Goal: Task Accomplishment & Management: Manage account settings

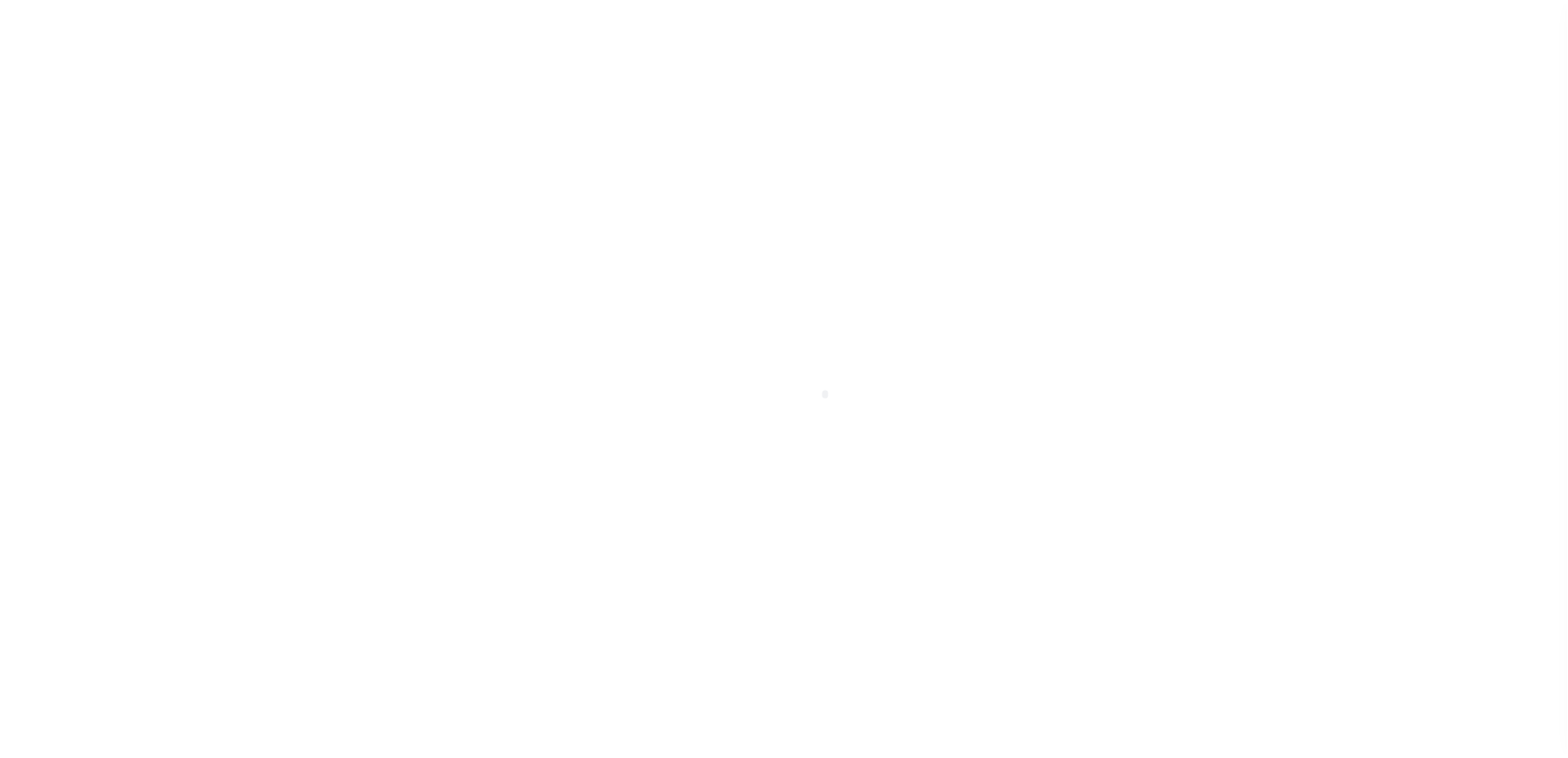
scroll to position [85, 0]
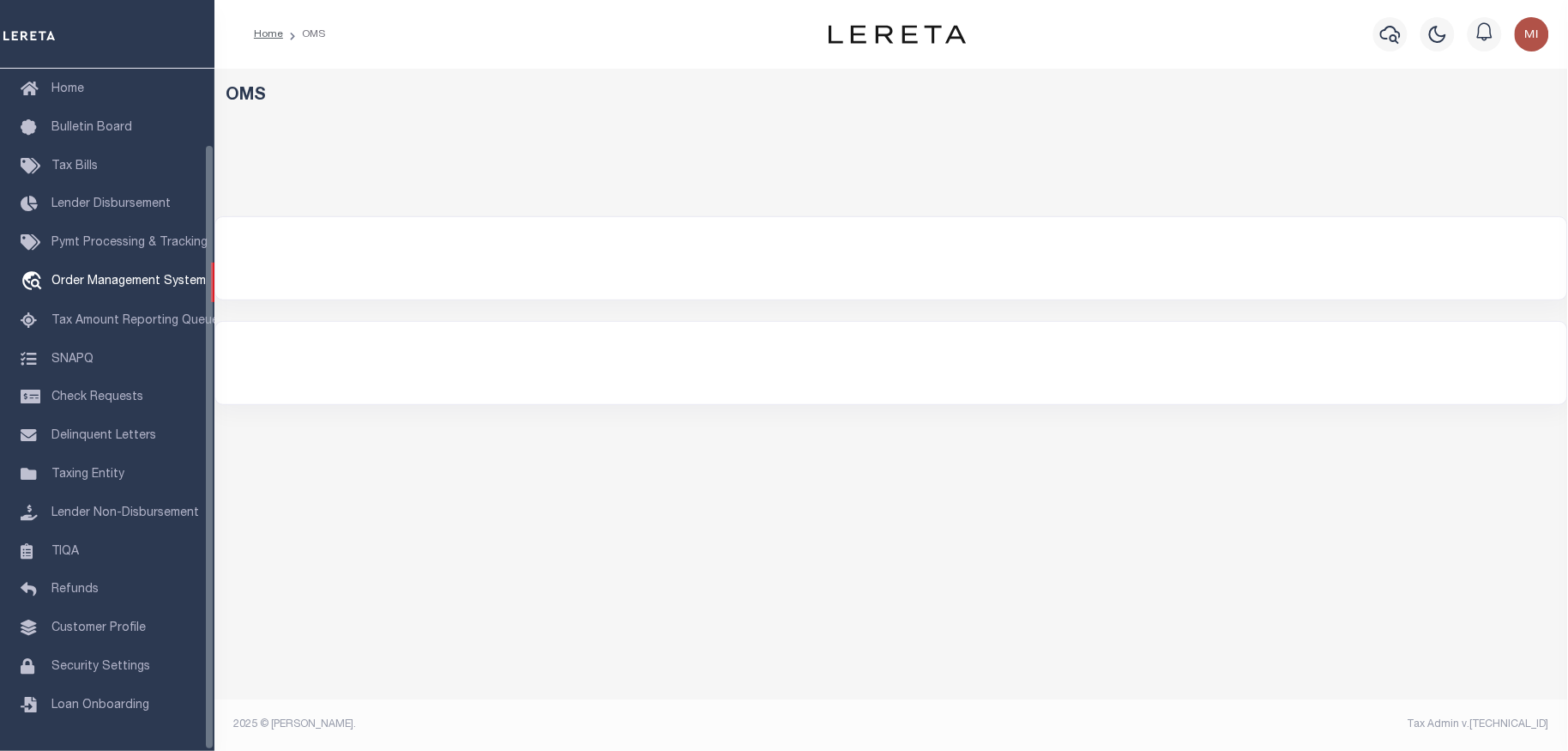
select select "200"
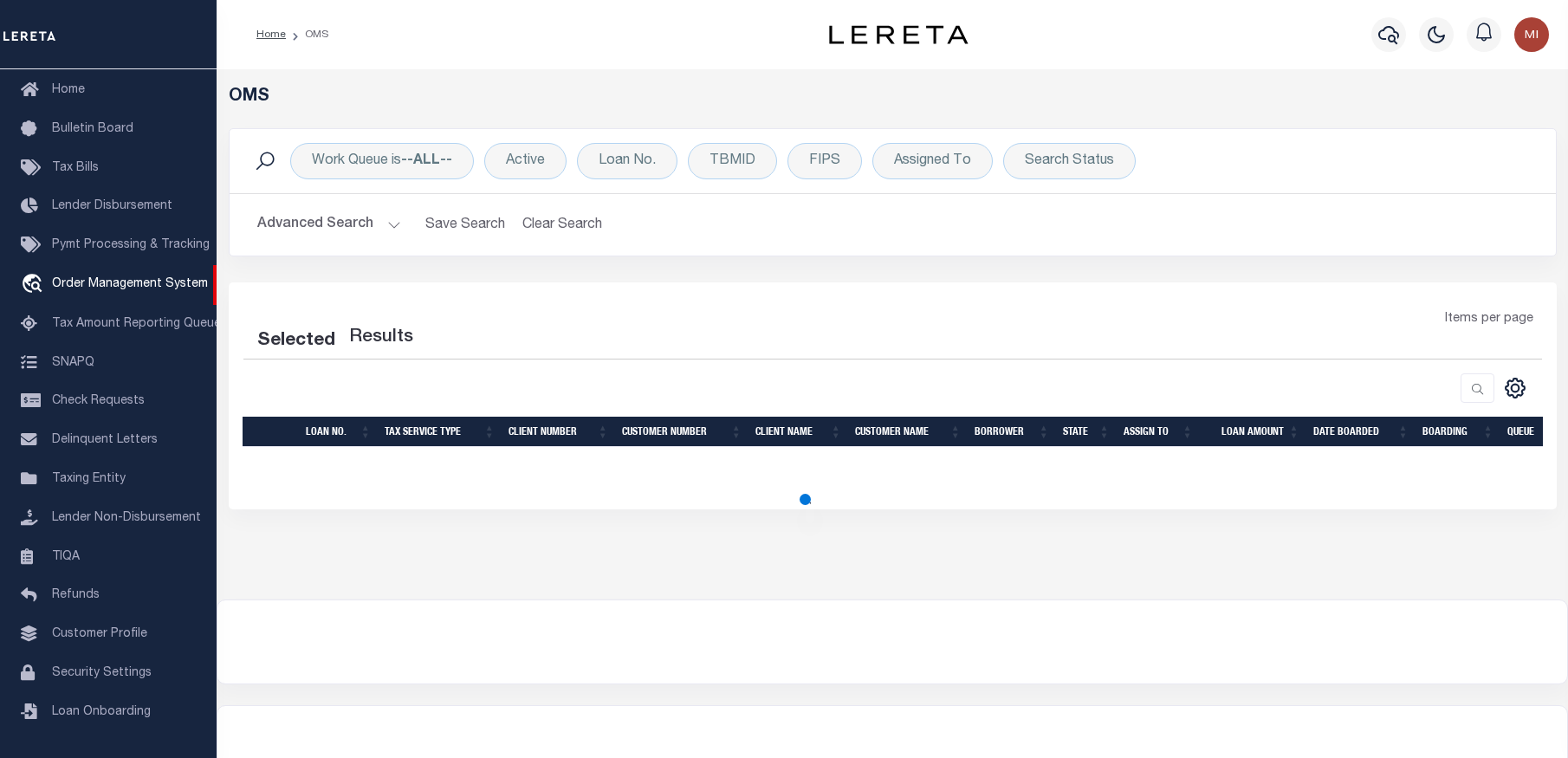
select select "200"
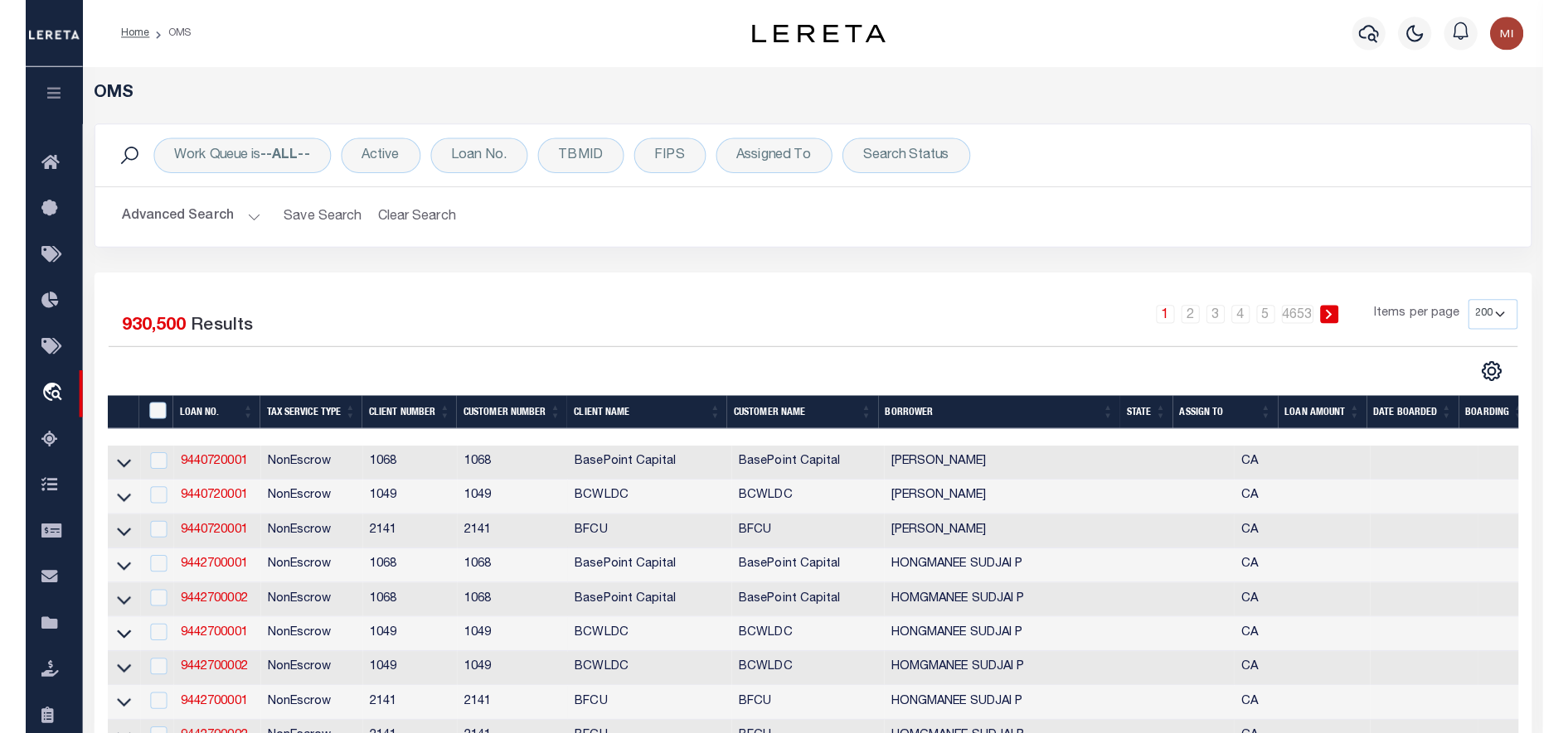
scroll to position [0, 0]
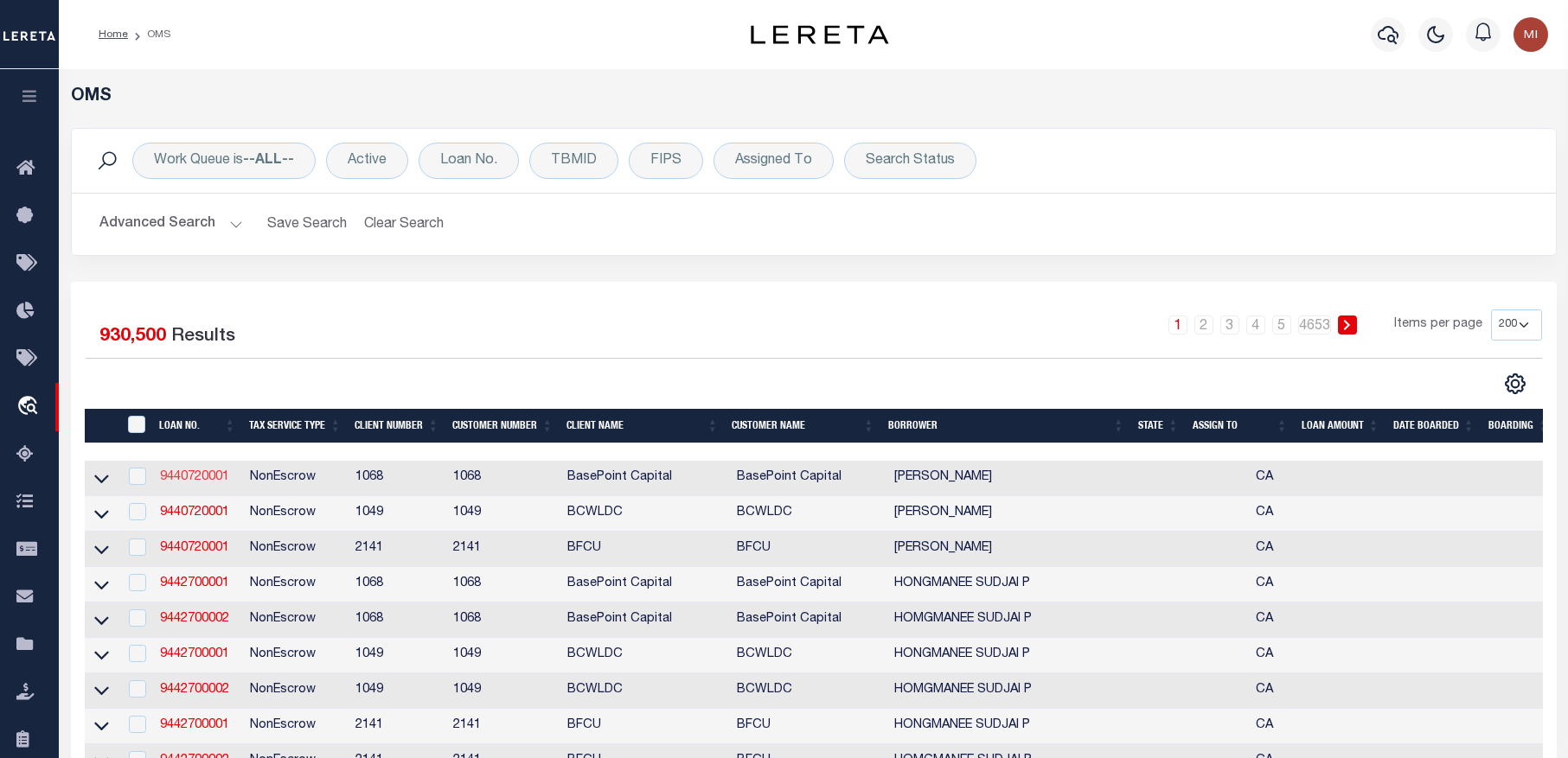
click at [185, 472] on link "9440720001" at bounding box center [194, 477] width 69 height 13
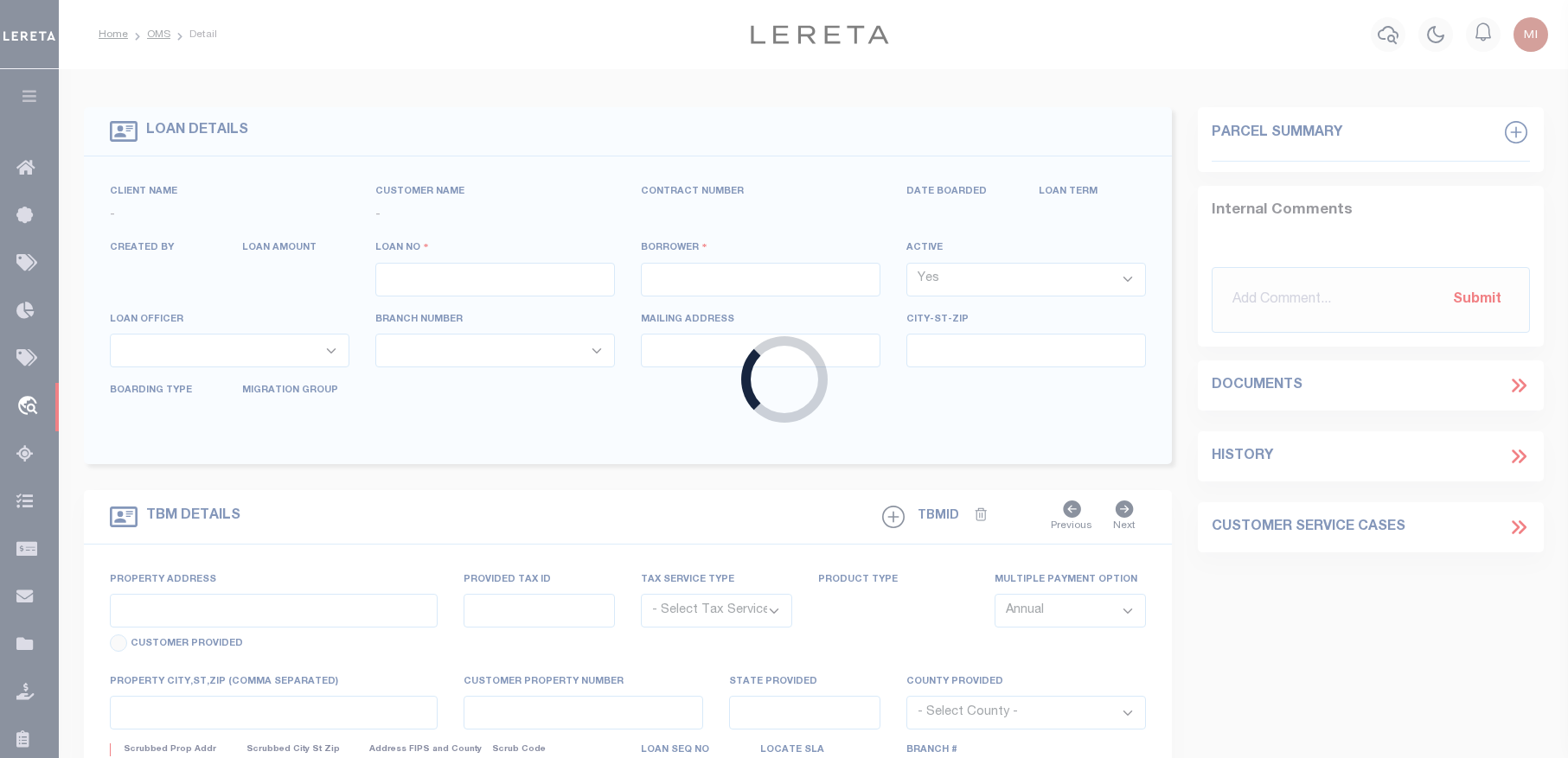
type input "9440720001"
type input "[PERSON_NAME]"
select select
type input "[STREET_ADDRESS]"
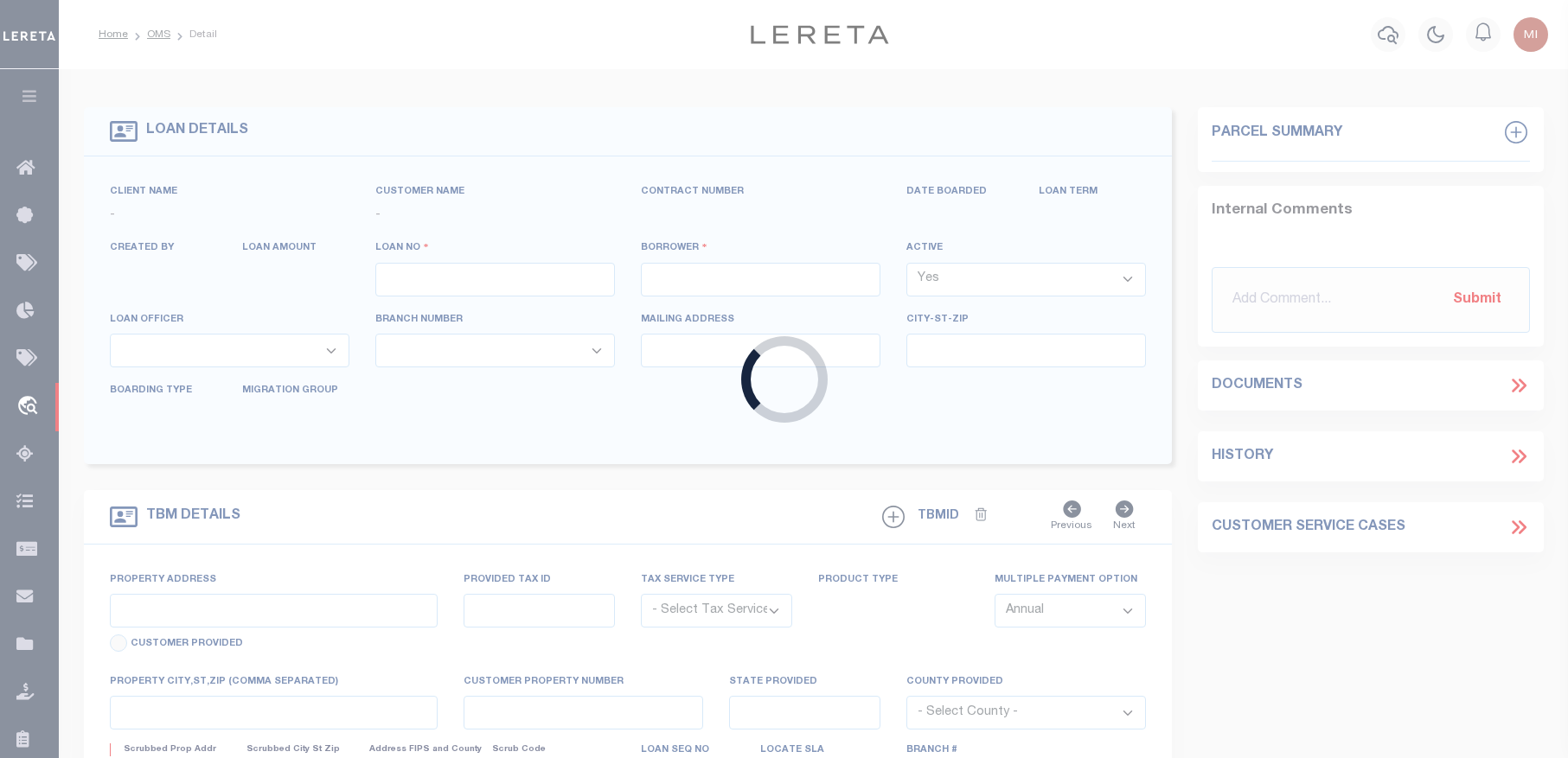
type input "CARMEL CA 93921"
select select
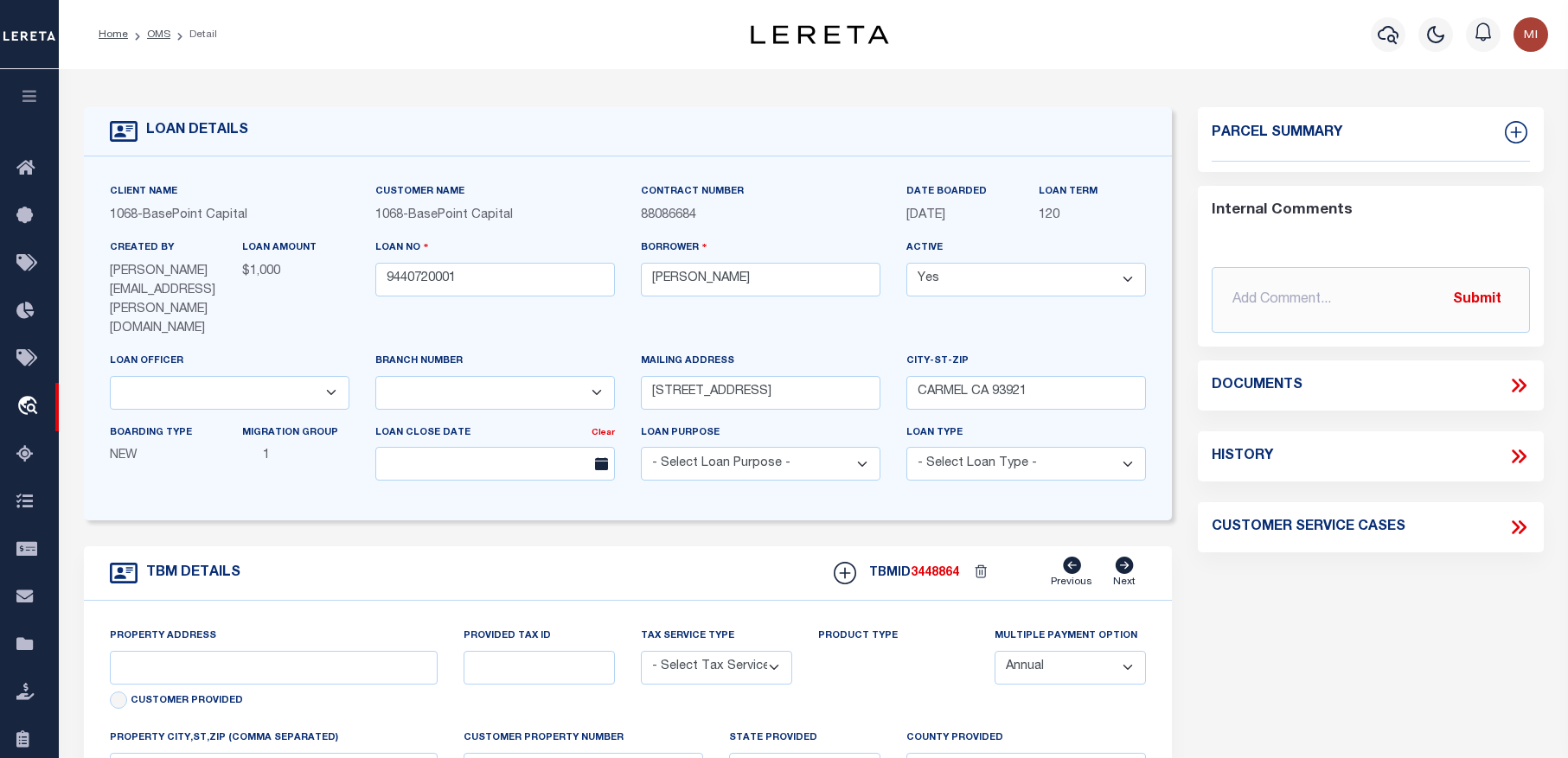
type input "[DATE]-[DATE][STREET_ADDRESS]"
radio input "true"
select select "NonEscrow"
select select
type input "SEASIDE CA 93955"
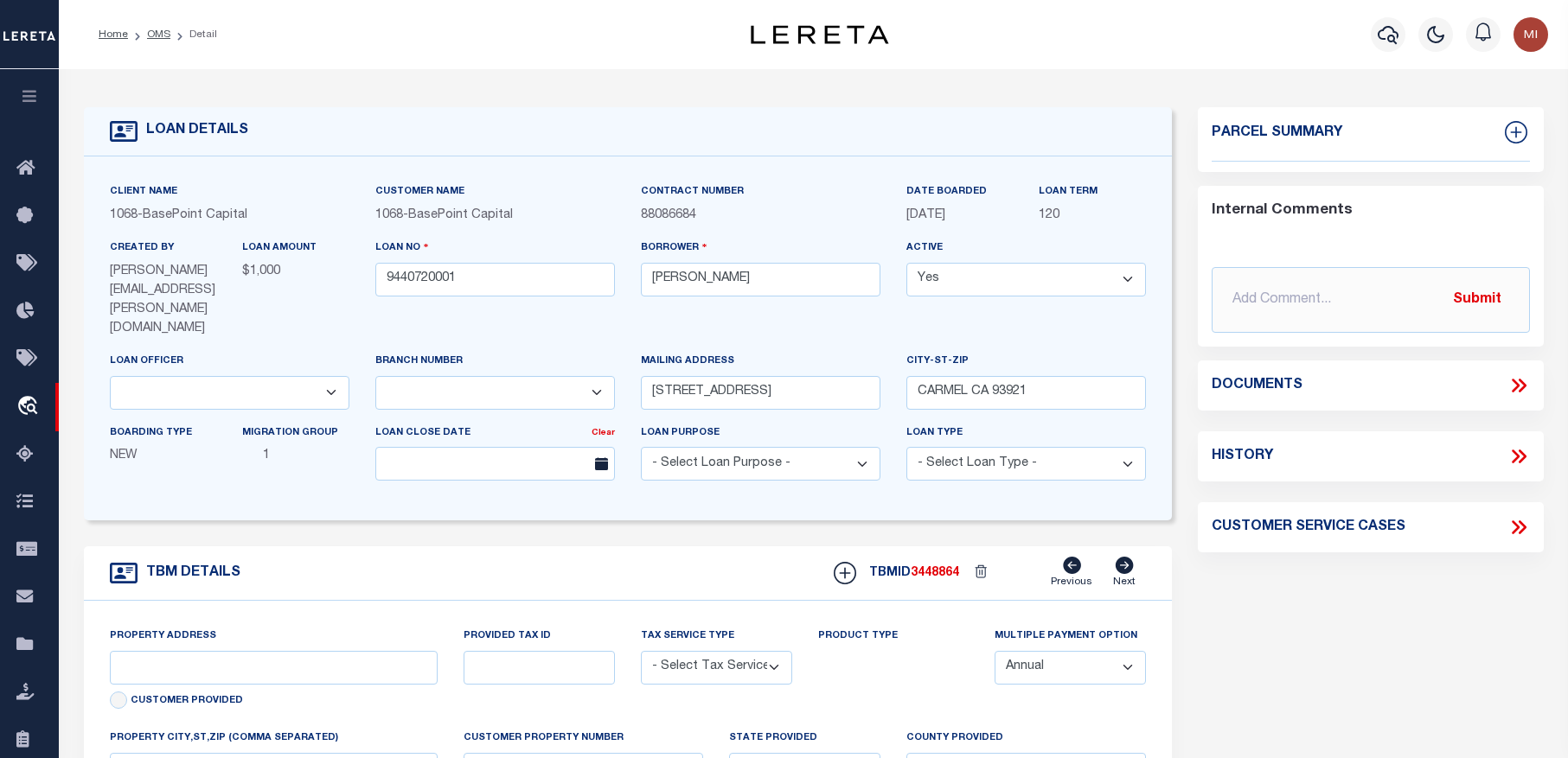
type input "9440720001"
type input "CA"
type textarea "LONG LEGAL APN [PHONE_NUMBER]"
type textarea "TAX ID Update last comment: utuutu"
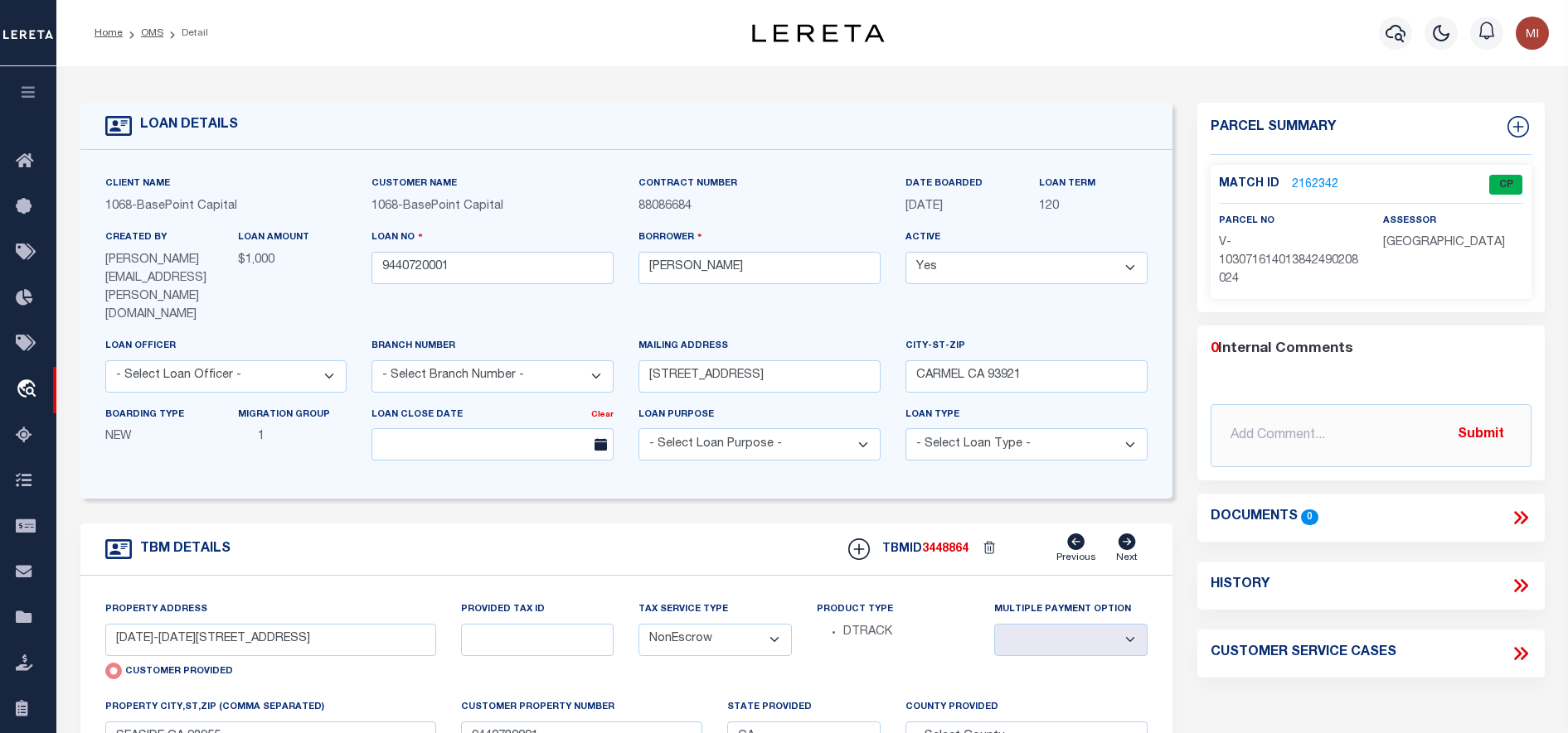
click at [1318, 176] on link "2162342" at bounding box center [1315, 185] width 46 height 18
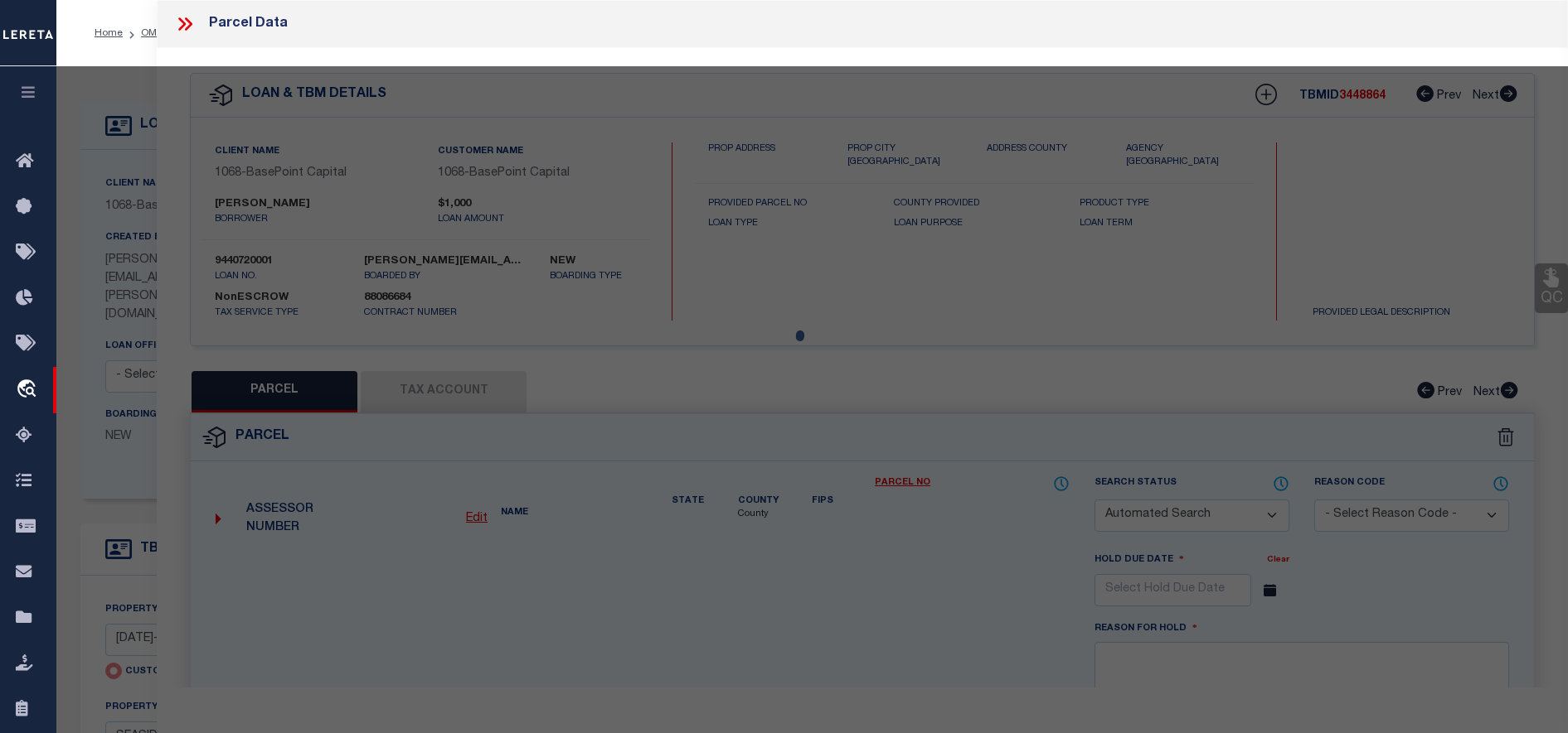
checkbox input "false"
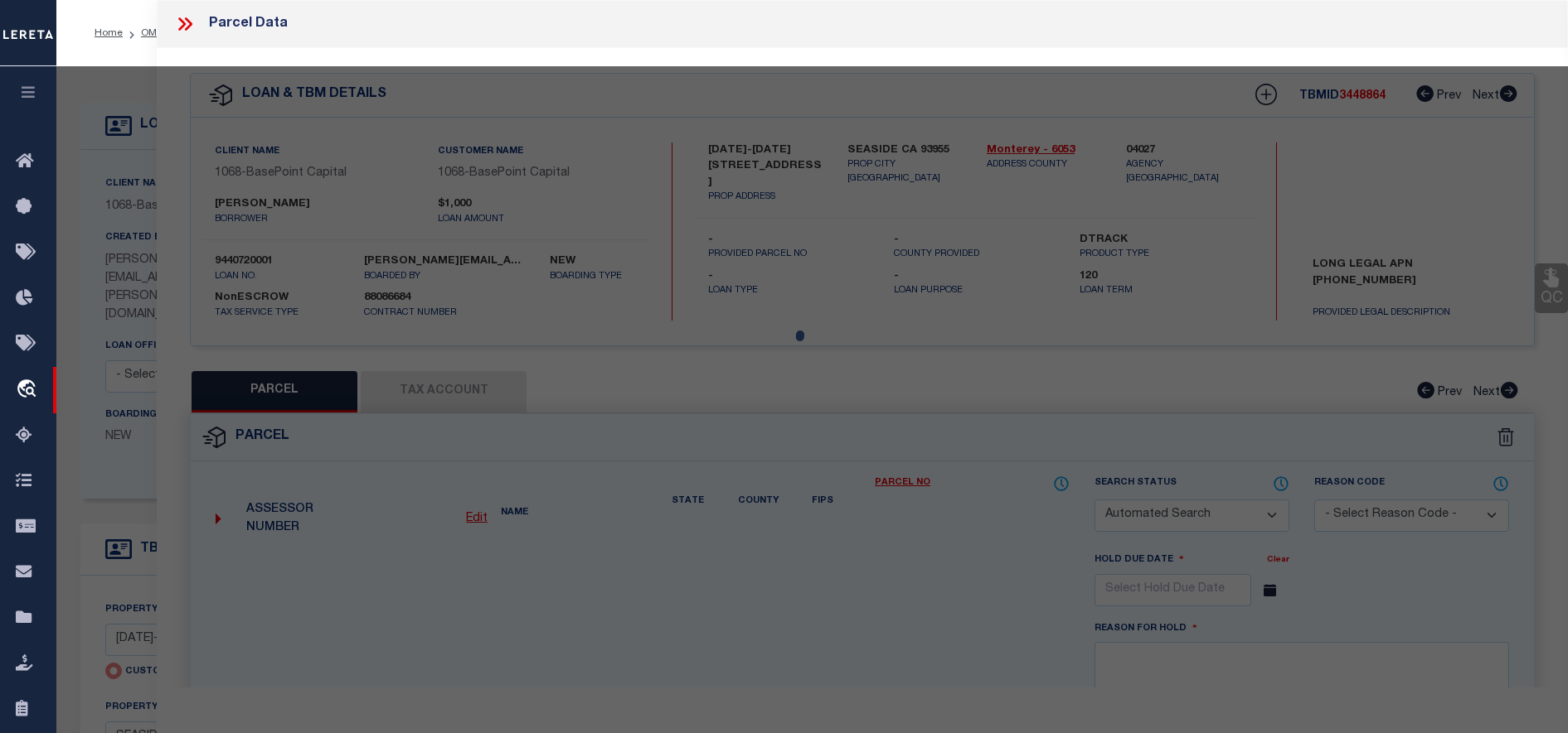
select select "CP"
select select "099"
select select "ATL"
select select "ADD"
type input "[DATE]-[DATE][STREET_ADDRESS]"
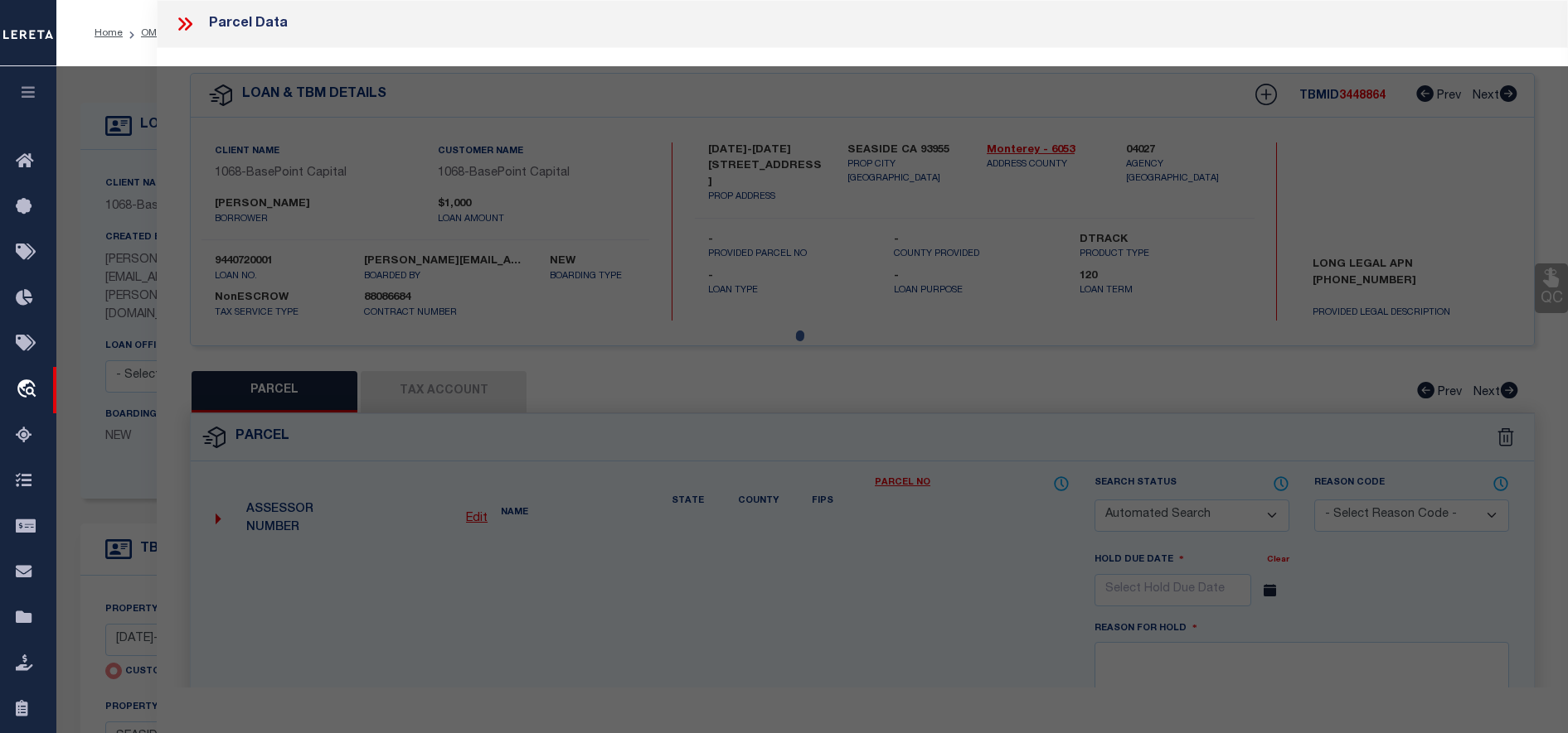
type input "SEASIDE CA 93955"
type textarea "utuutu"
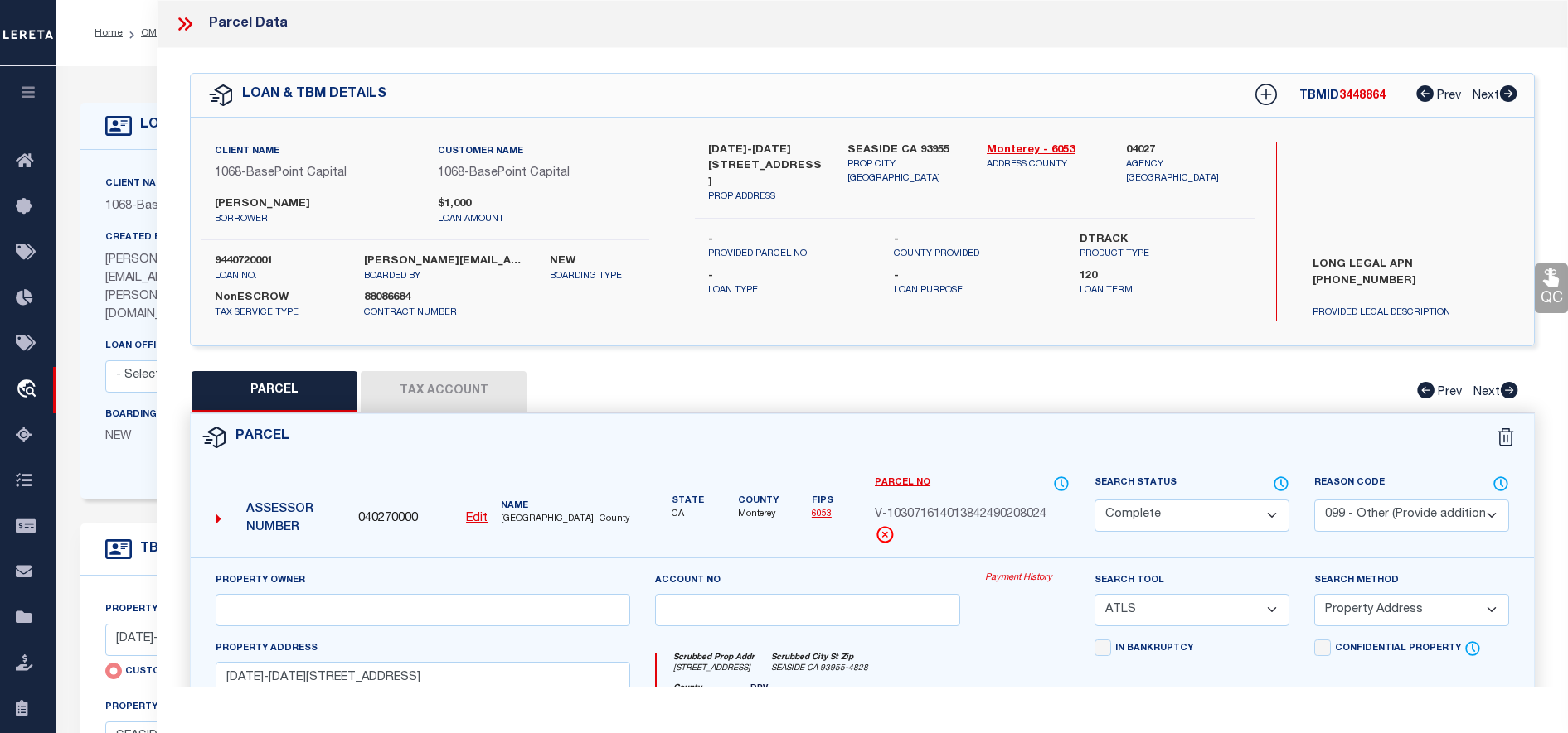
click at [437, 387] on button "Tax Account" at bounding box center [444, 392] width 166 height 42
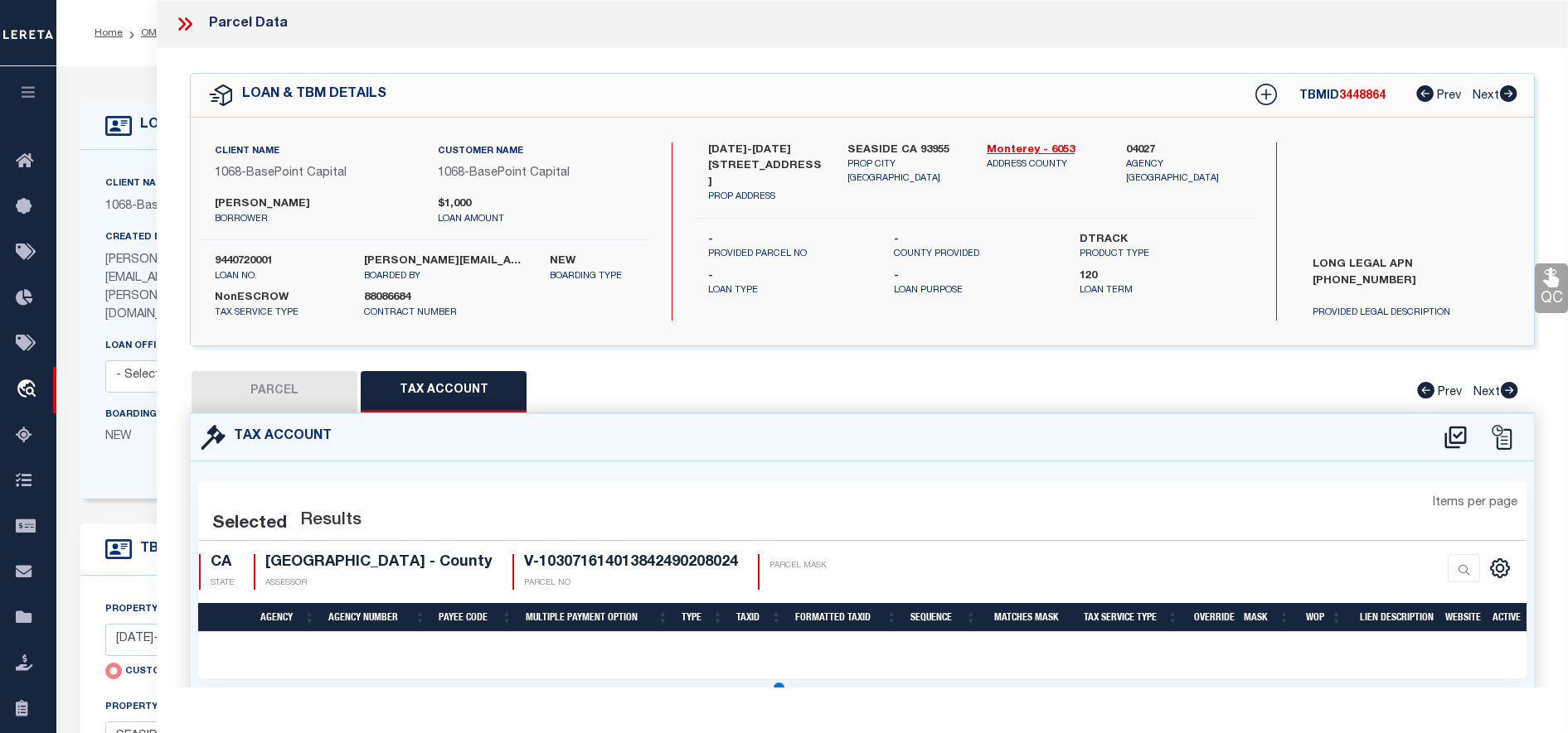
select select "100"
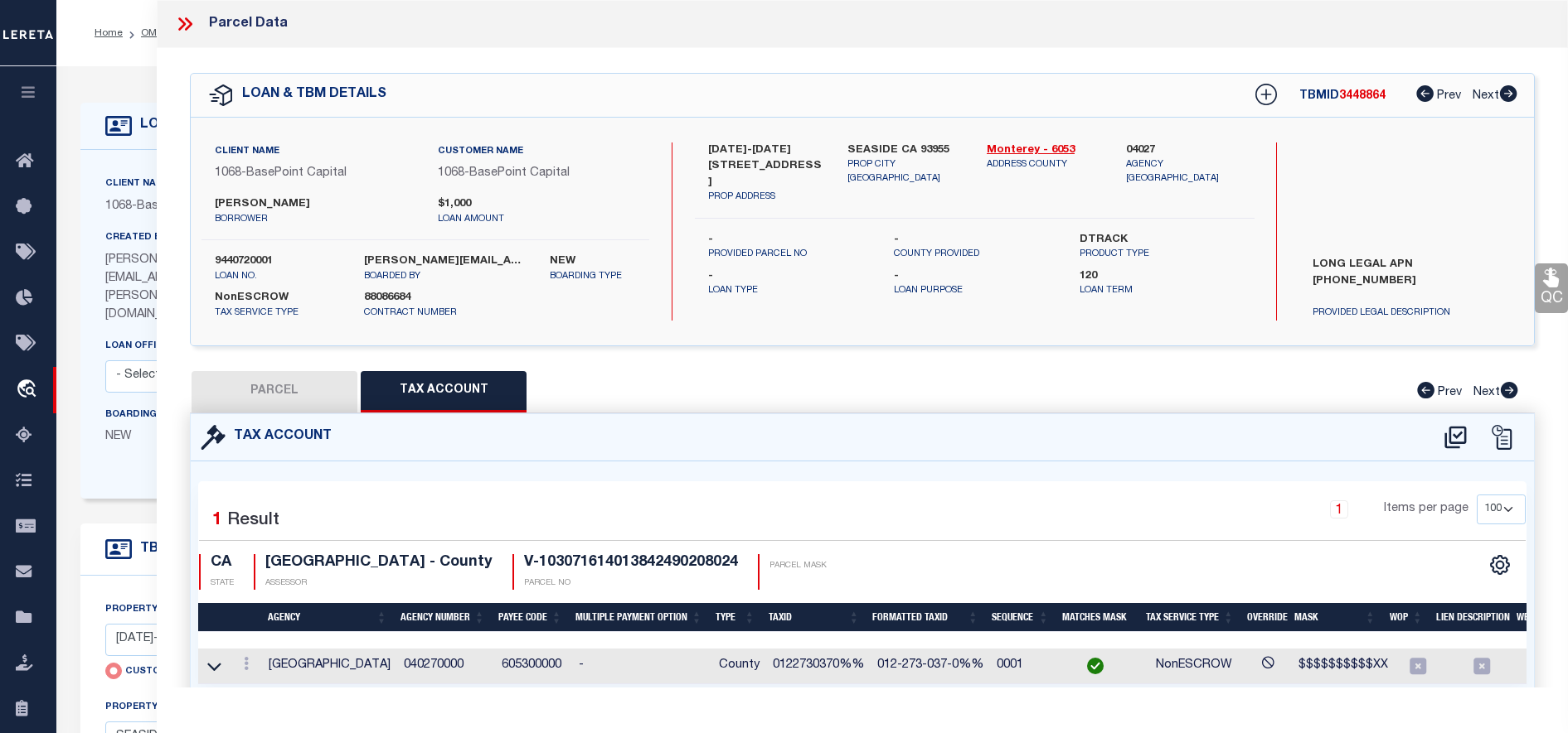
click at [310, 389] on button "PARCEL" at bounding box center [274, 392] width 166 height 42
select select "AS"
select select
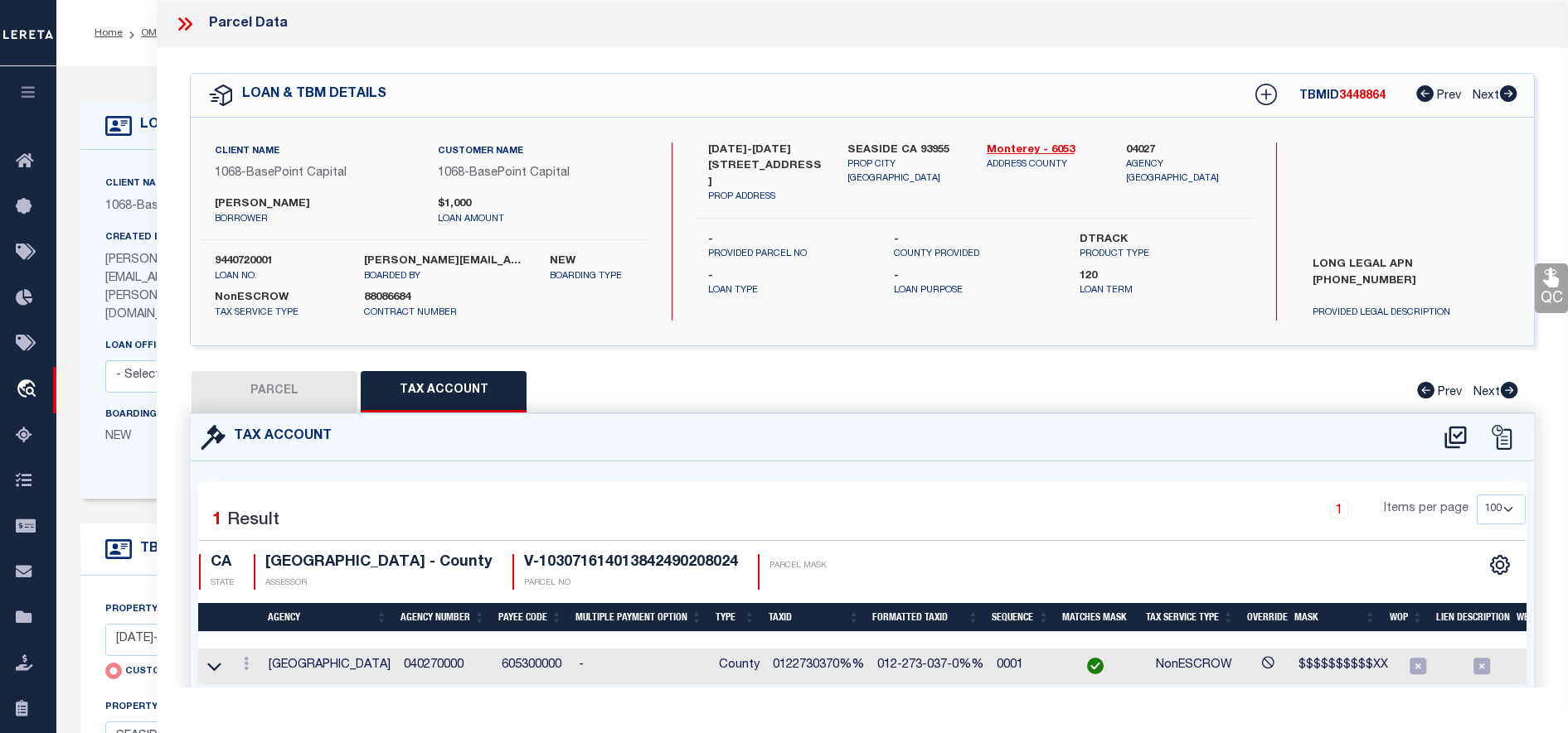
checkbox input "false"
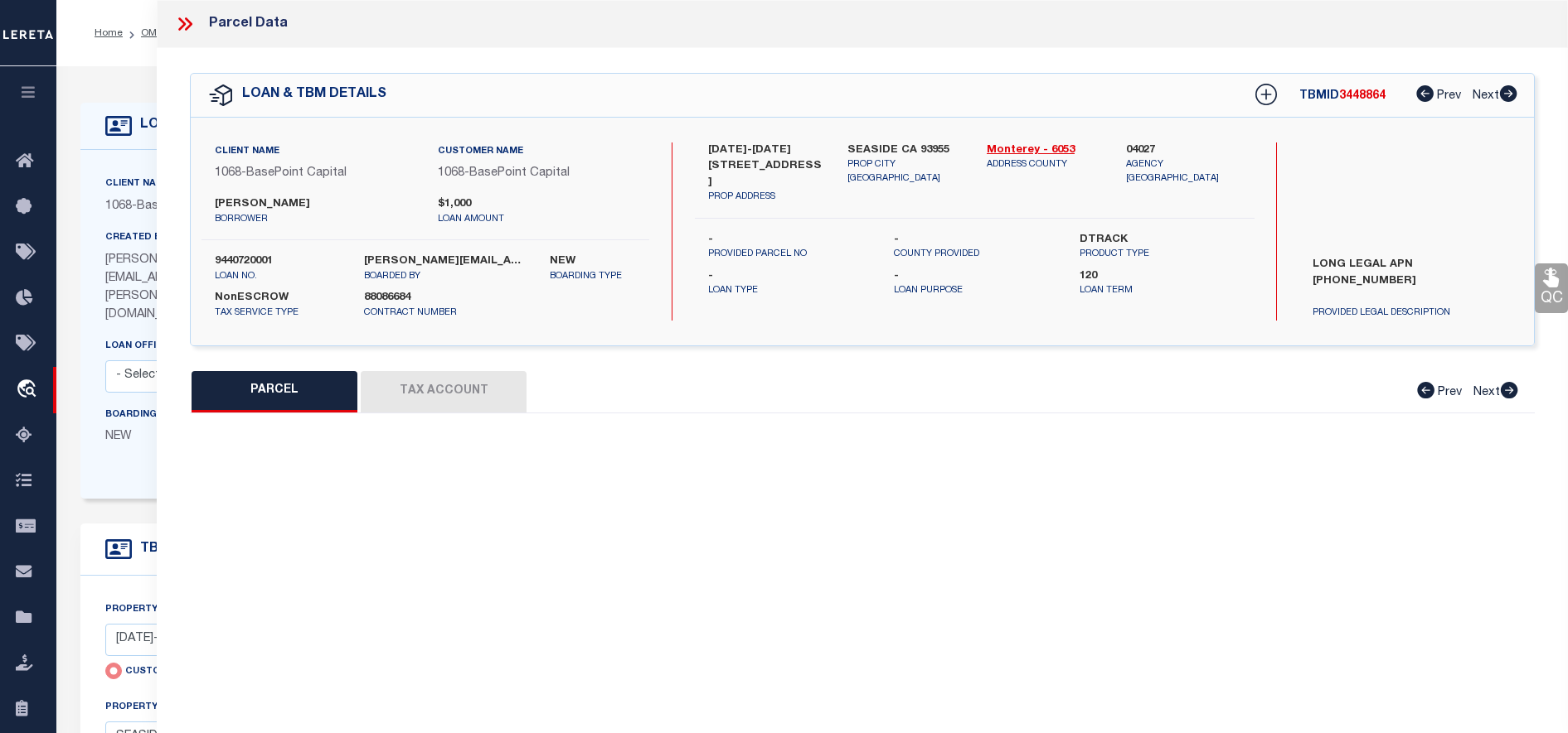
select select "CP"
select select "099"
select select "ATL"
select select "ADD"
type input "[DATE]-[DATE][STREET_ADDRESS]"
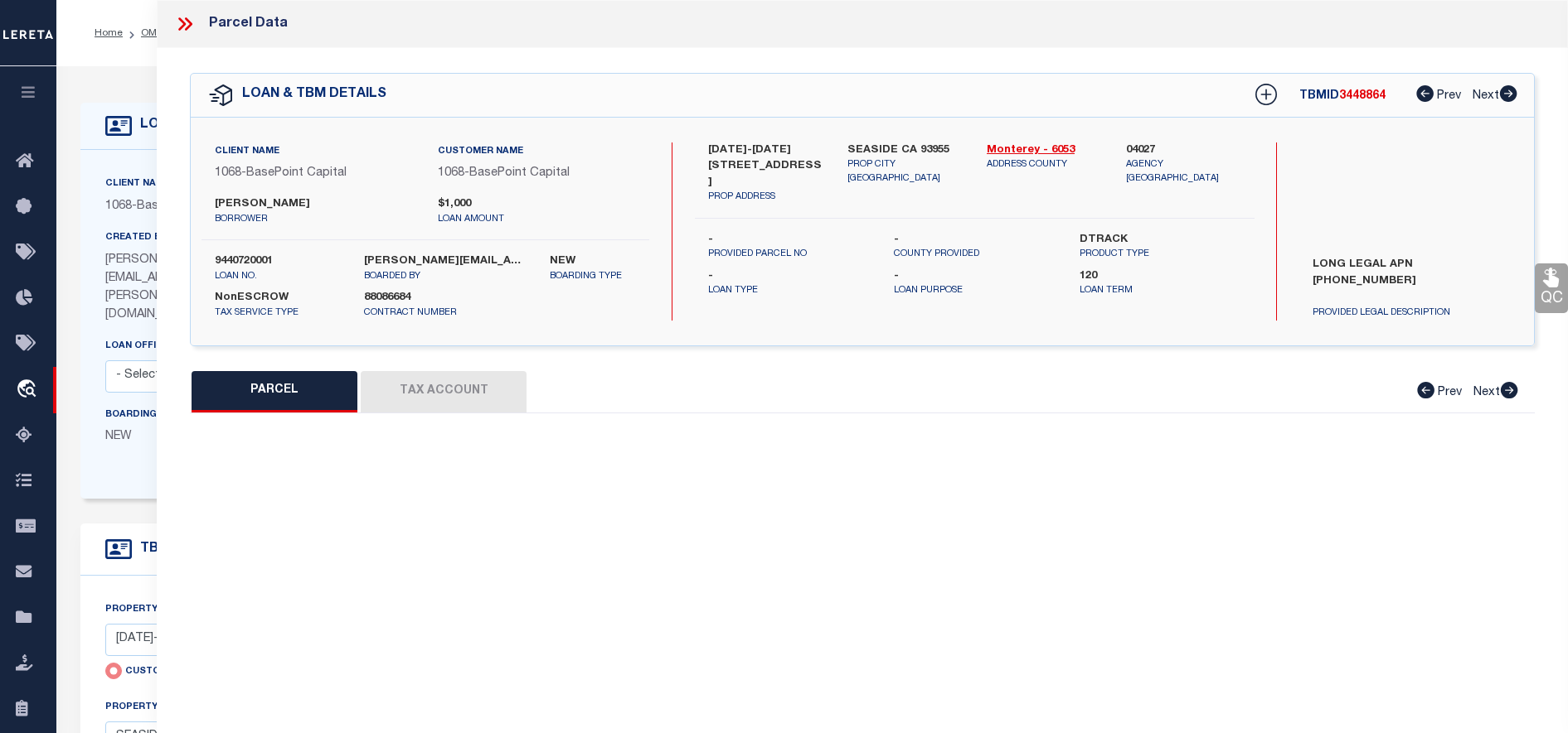
type input "SEASIDE CA 93955"
type textarea "utuutu"
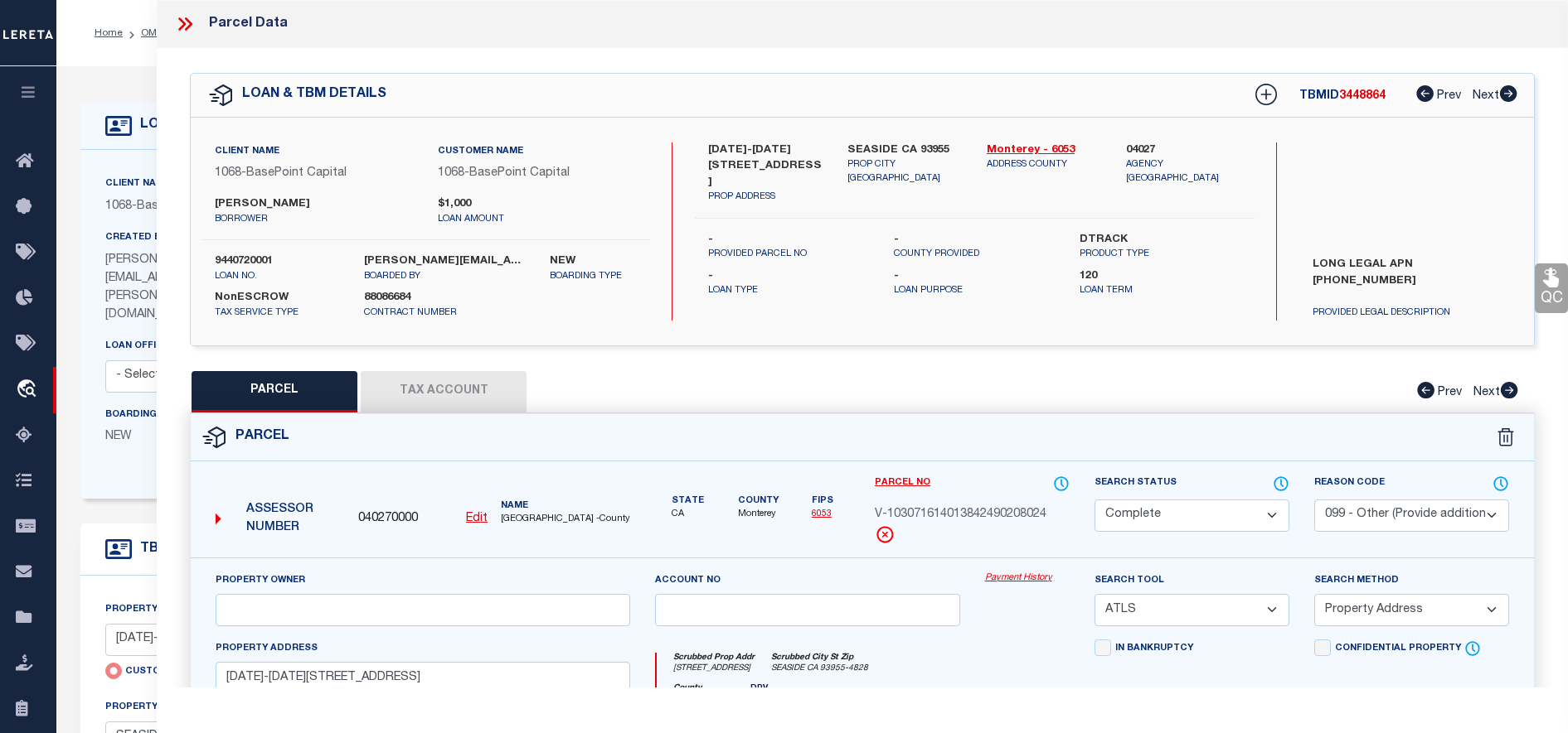
click at [182, 27] on icon at bounding box center [182, 24] width 7 height 13
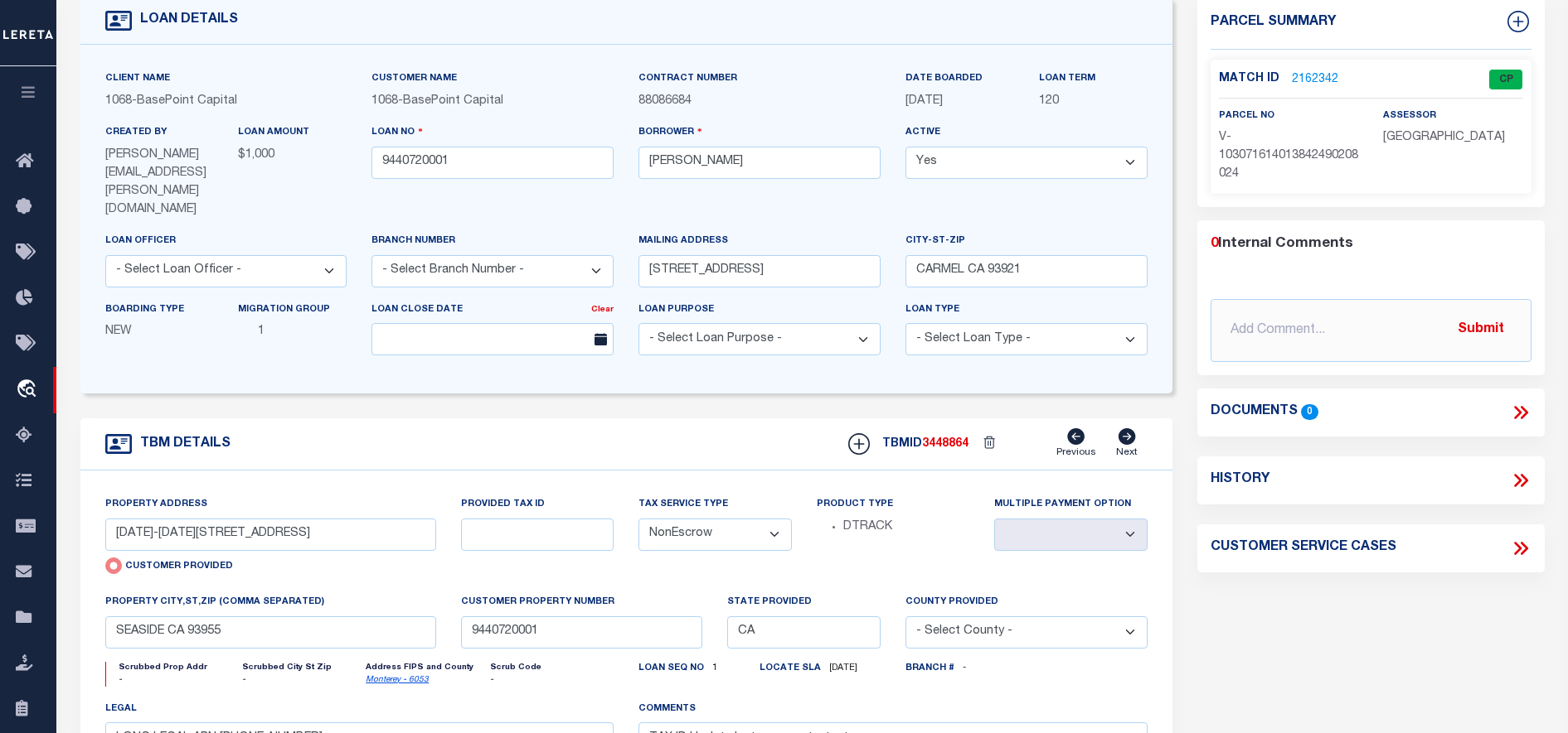
scroll to position [104, 0]
click at [1311, 75] on link "2162342" at bounding box center [1315, 82] width 46 height 18
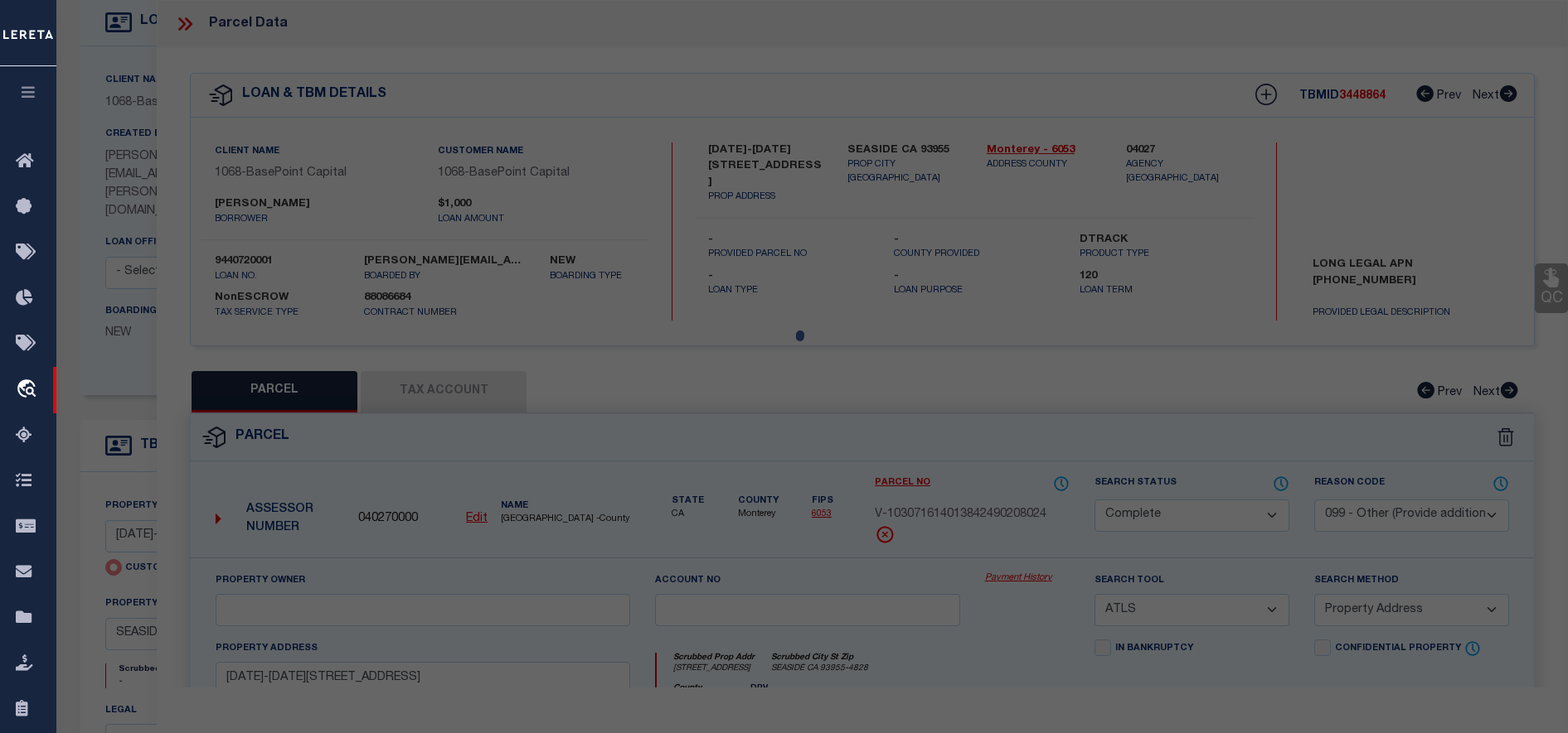
select select "AS"
select select
checkbox input "false"
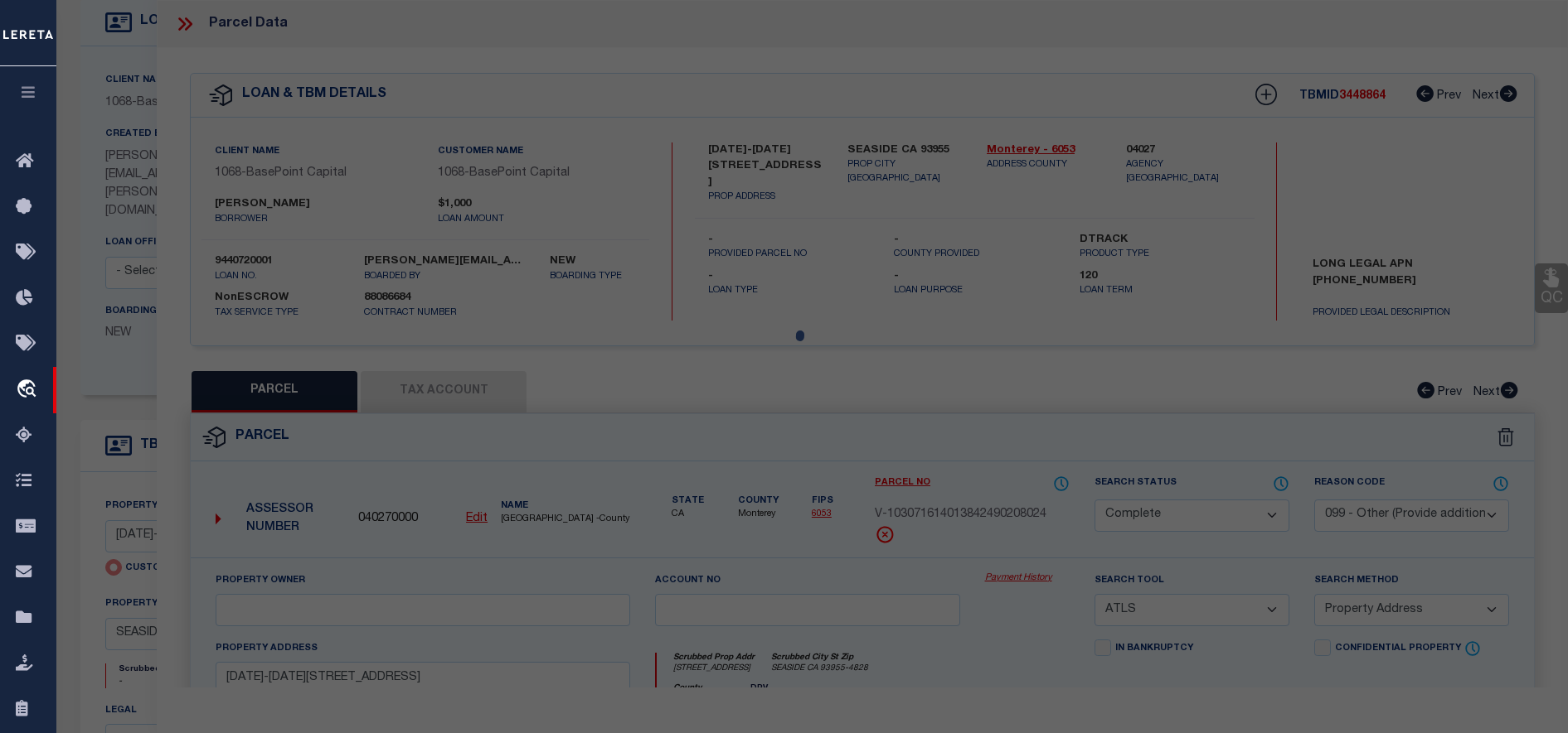
checkbox input "false"
select select "CP"
select select "099"
select select "ATL"
select select "ADD"
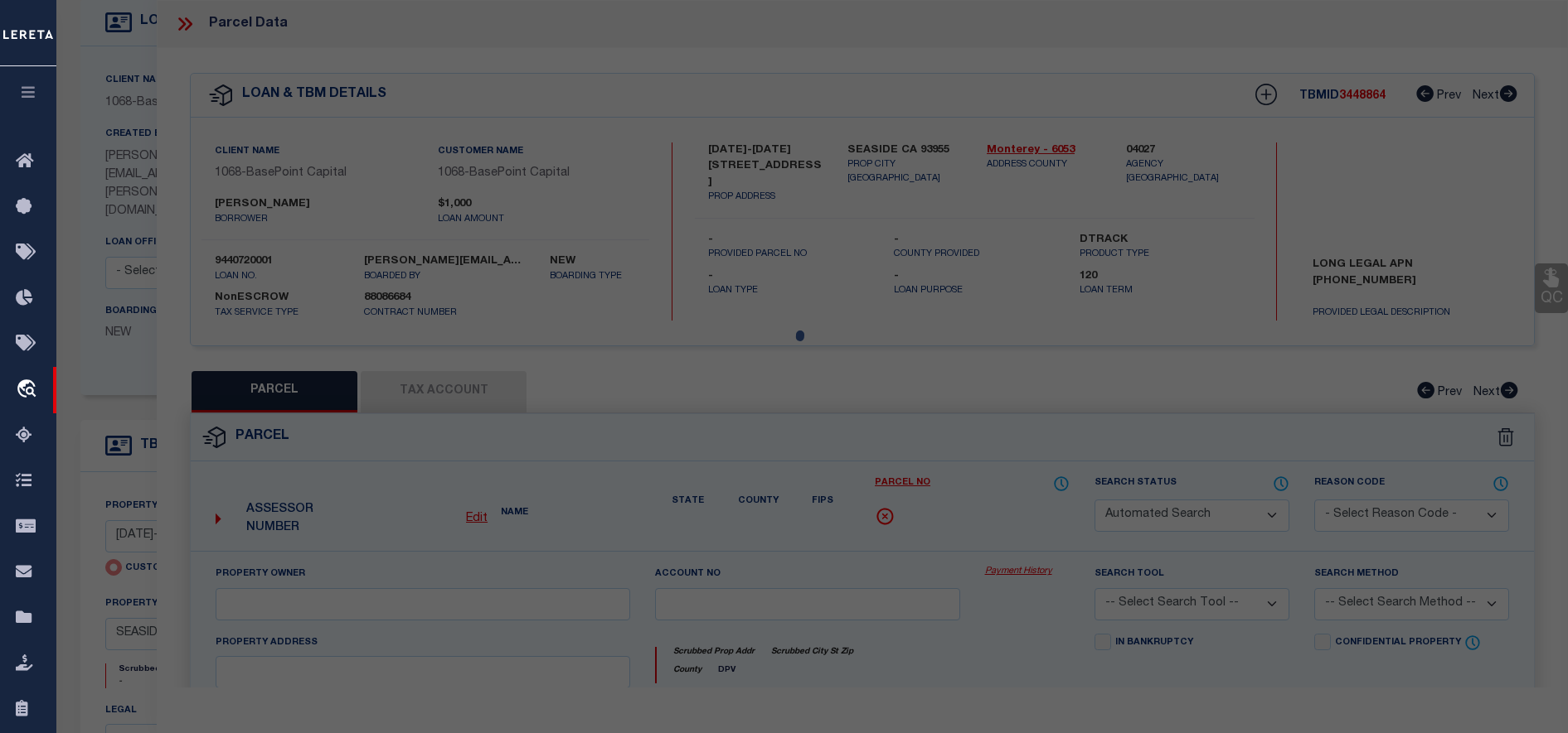
type input "[DATE]-[DATE][STREET_ADDRESS]"
type input "SEASIDE CA 93955"
type textarea "utuutu"
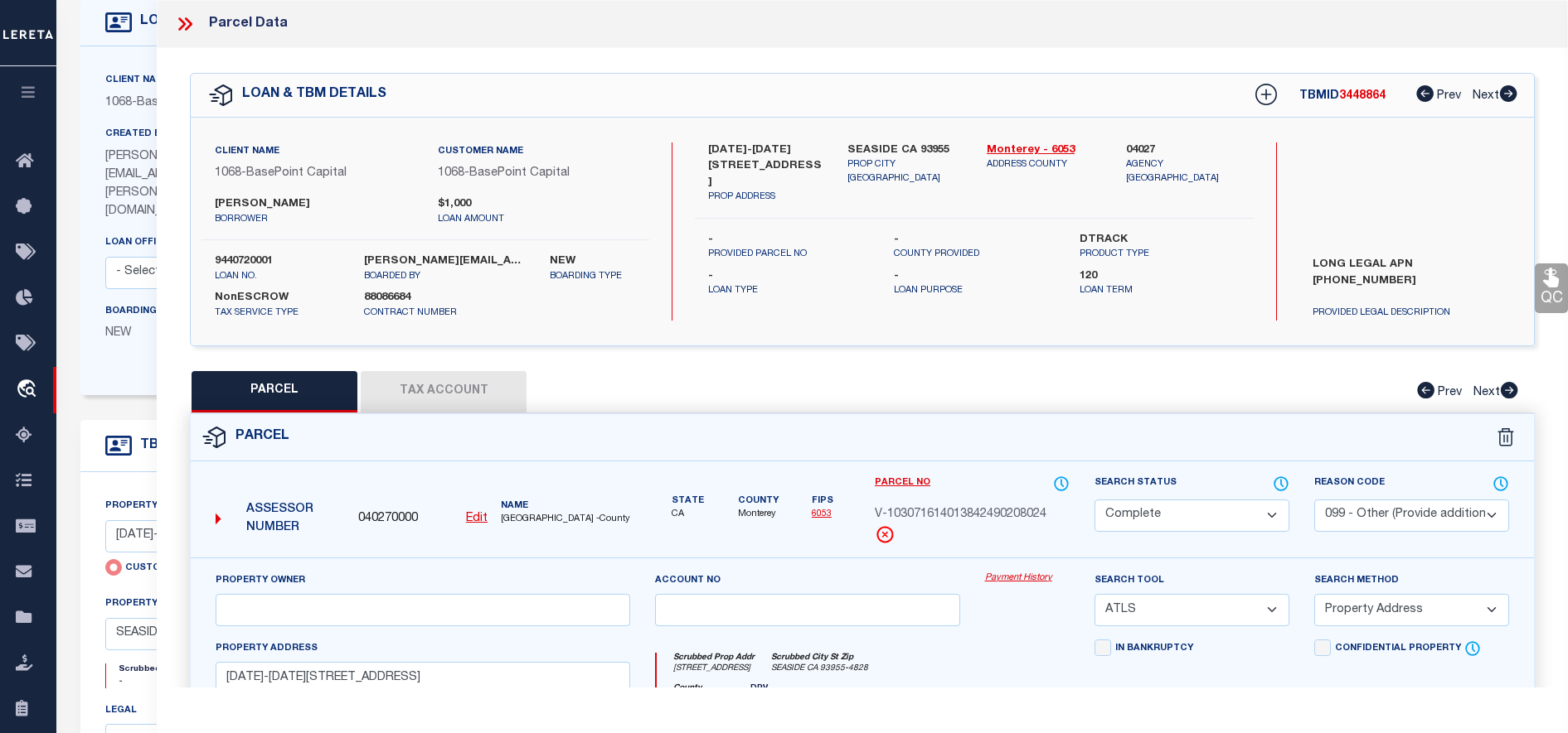
click at [481, 392] on button "Tax Account" at bounding box center [444, 392] width 166 height 42
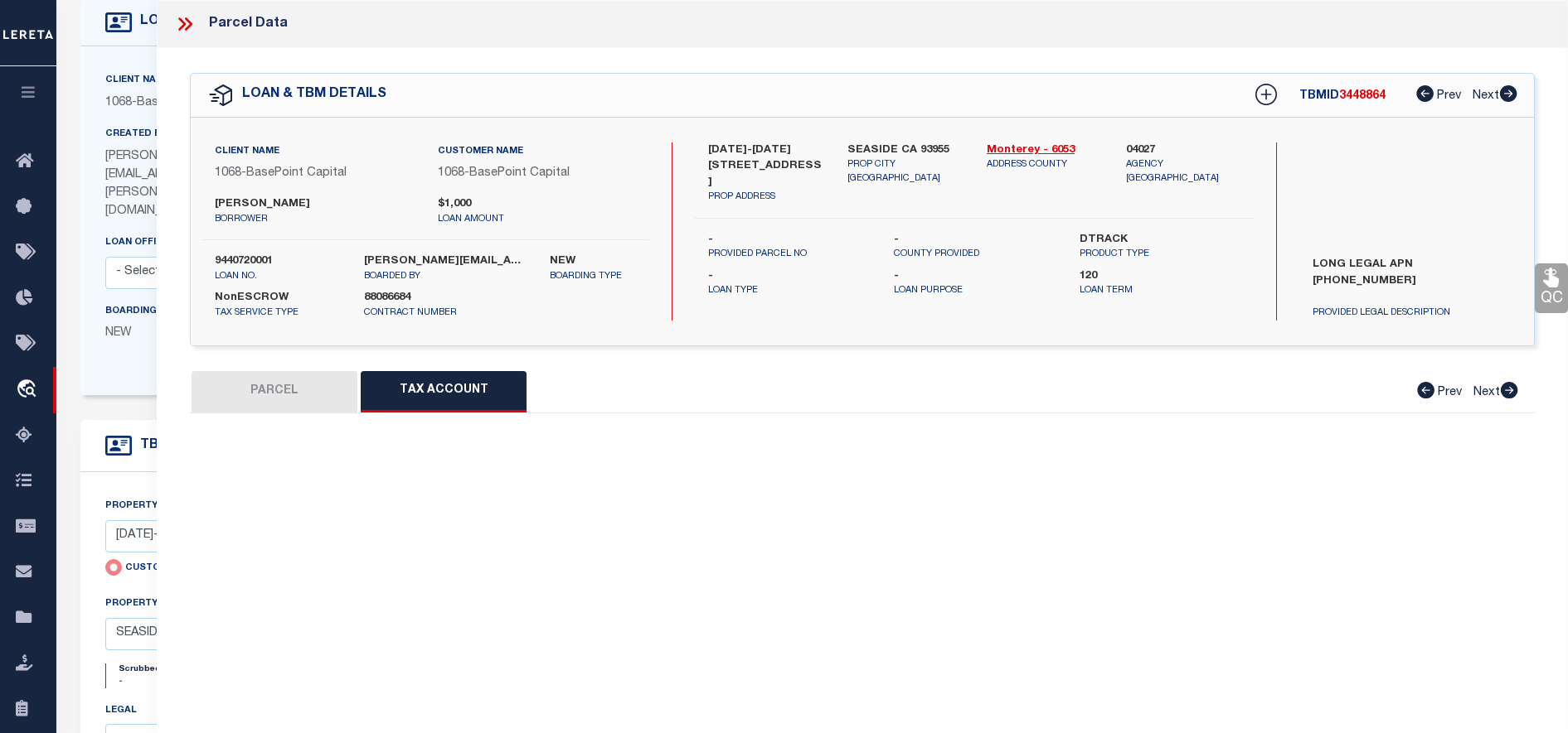
select select "100"
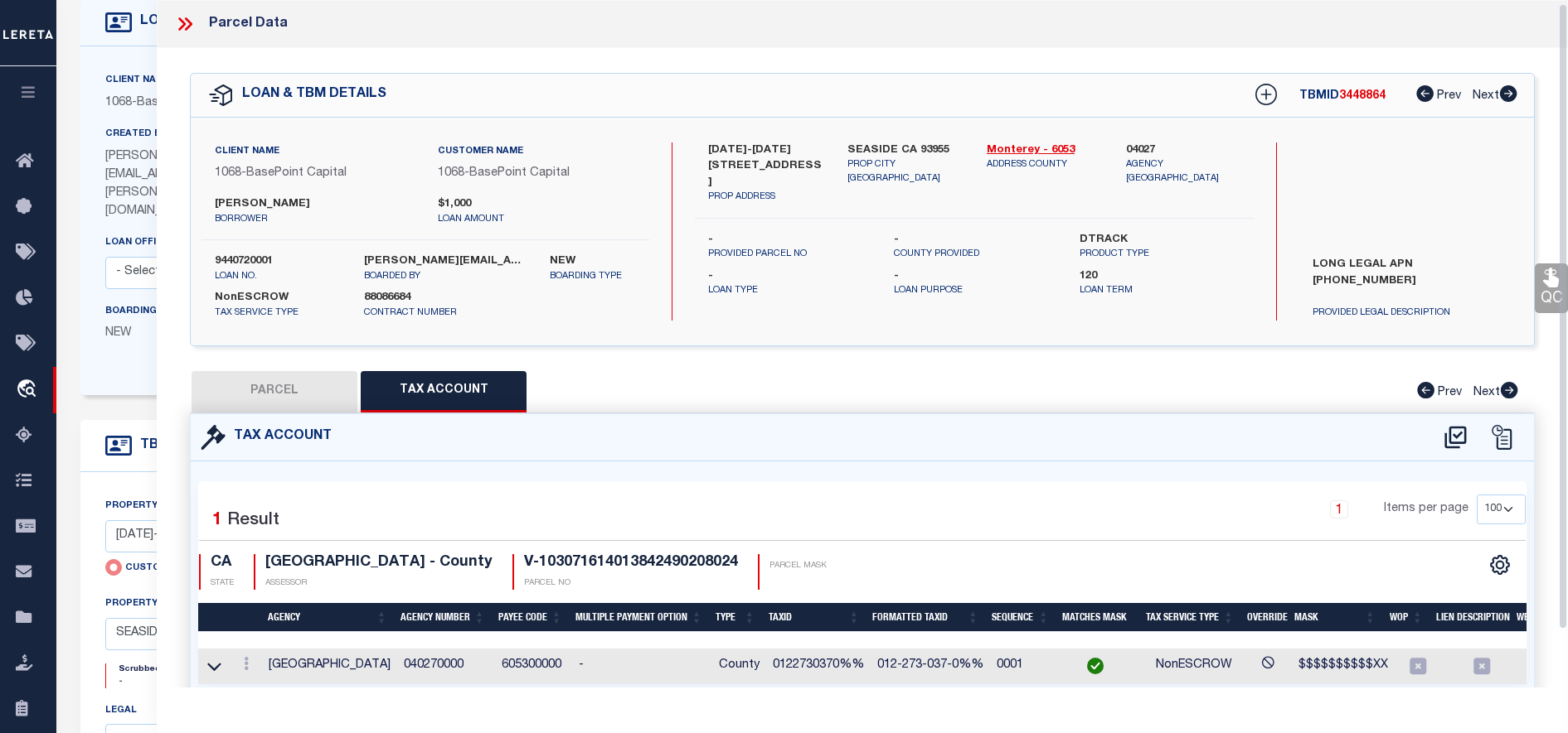
scroll to position [67, 0]
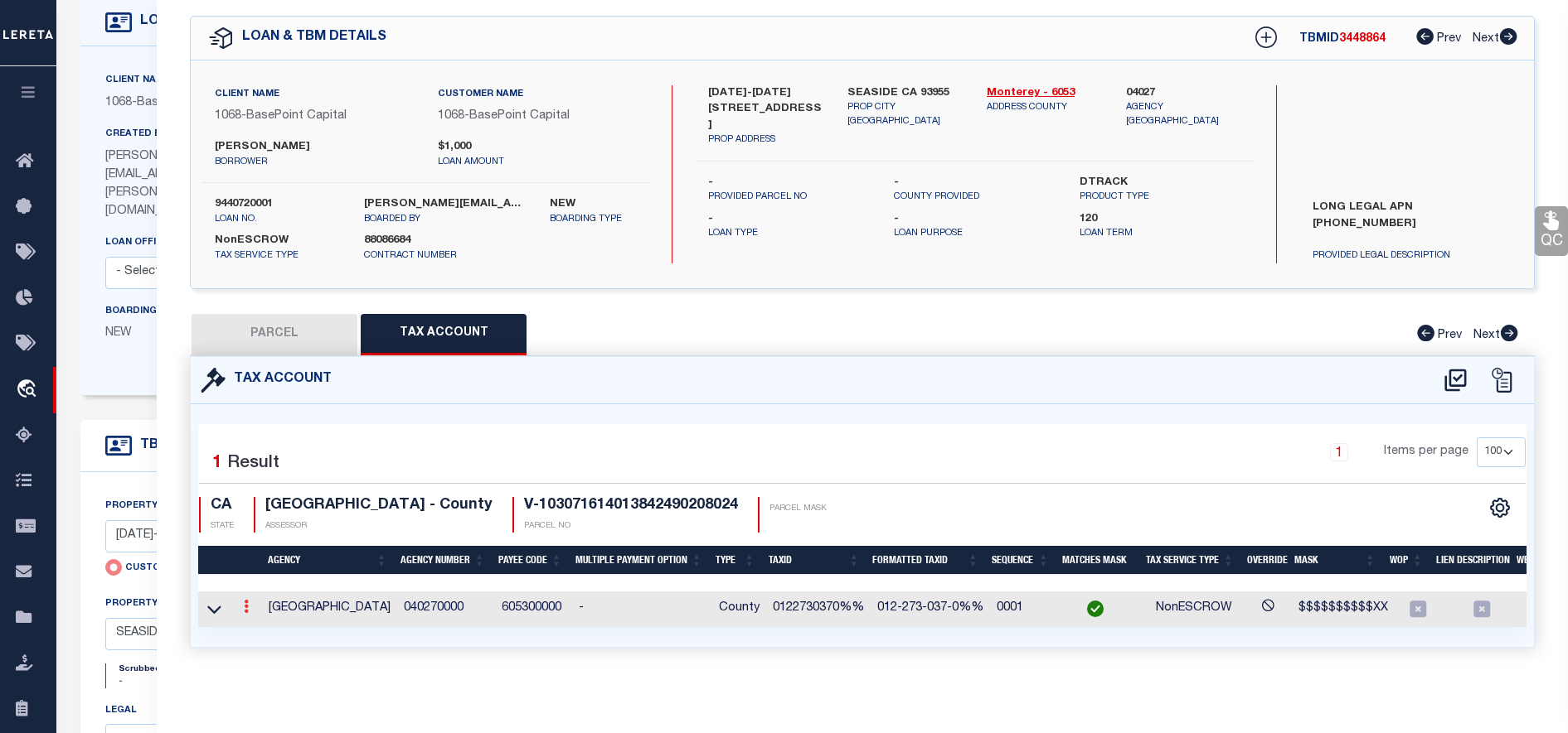
click at [241, 602] on link at bounding box center [246, 609] width 19 height 13
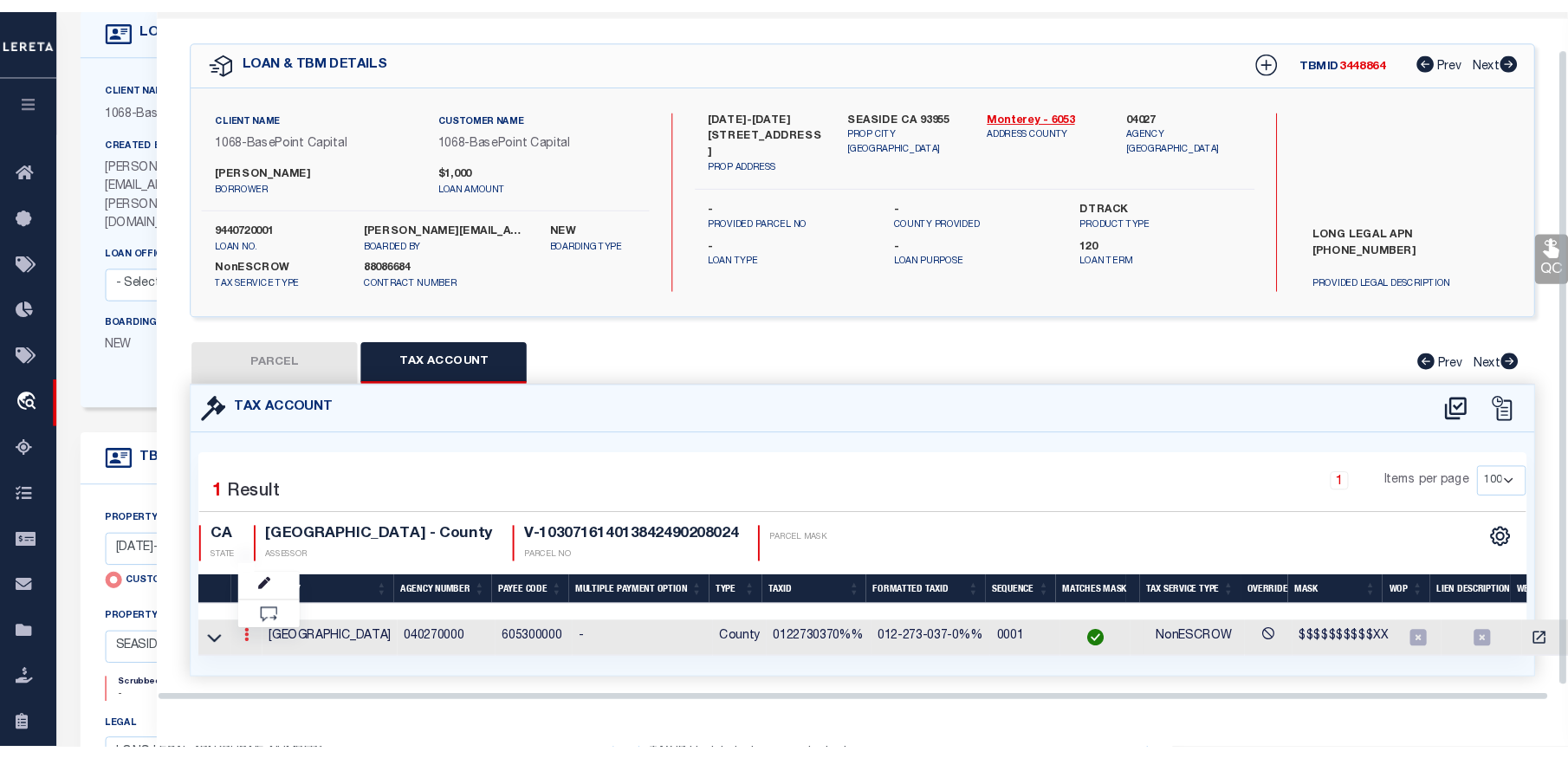
scroll to position [43, 0]
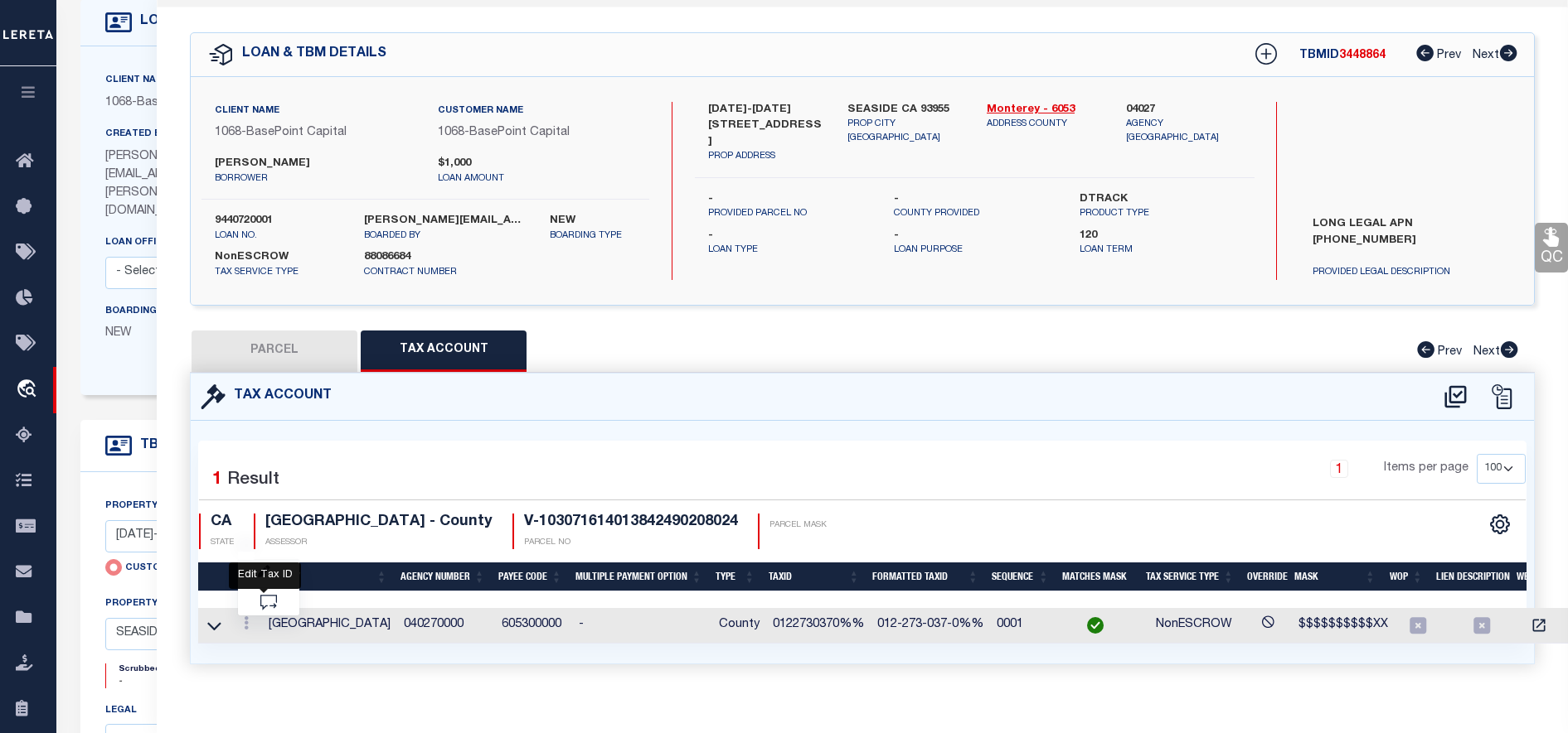
click at [267, 572] on icon "" at bounding box center [264, 572] width 12 height 12
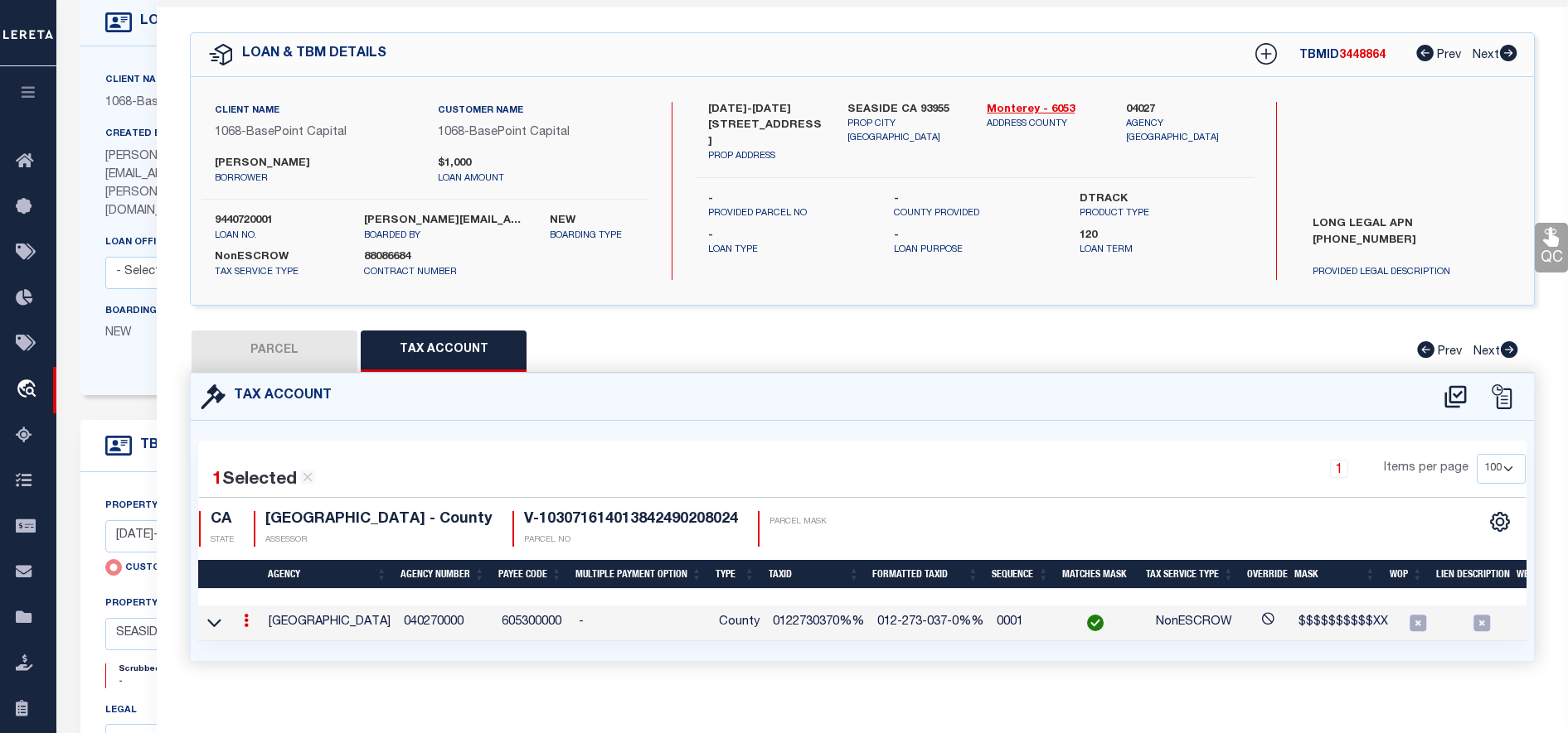
type input "0122730370%%"
type textarea "$$$$$$$$$$XX"
checkbox input "true"
select select "099"
type textarea "utuutu"
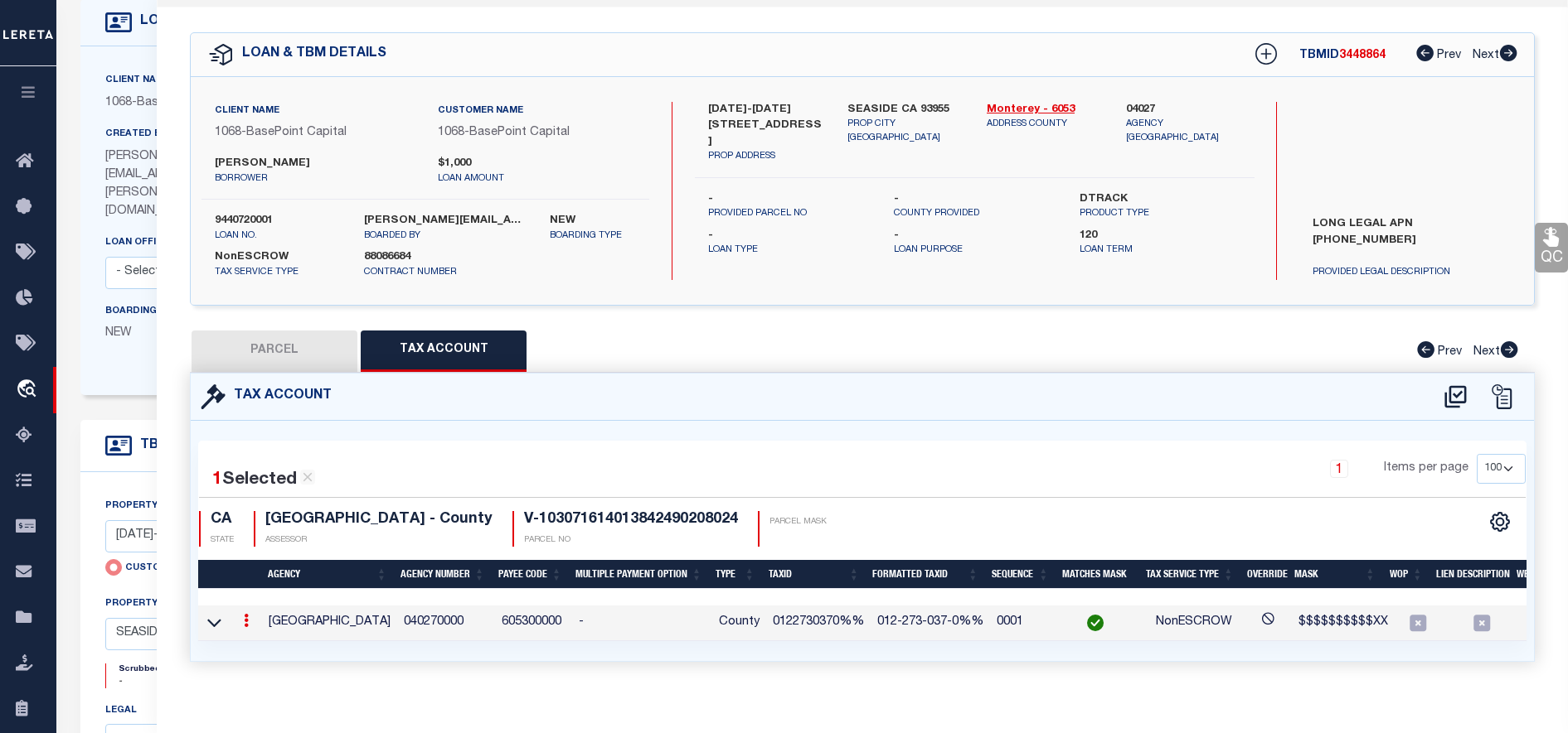
type input "XXX-XXX-XXX-XXX*"
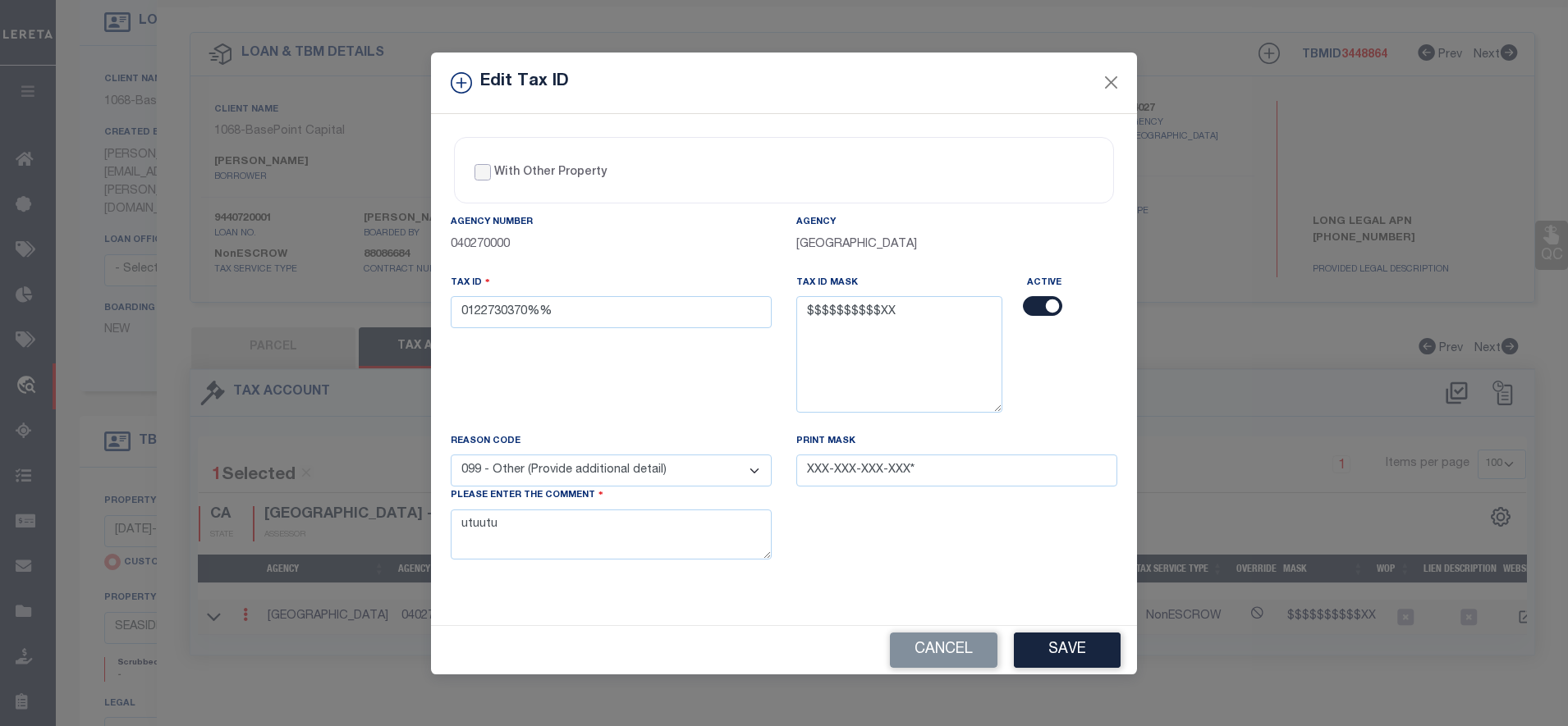
click at [482, 175] on input "With Other Property" at bounding box center [483, 173] width 17 height 17
checkbox input "true"
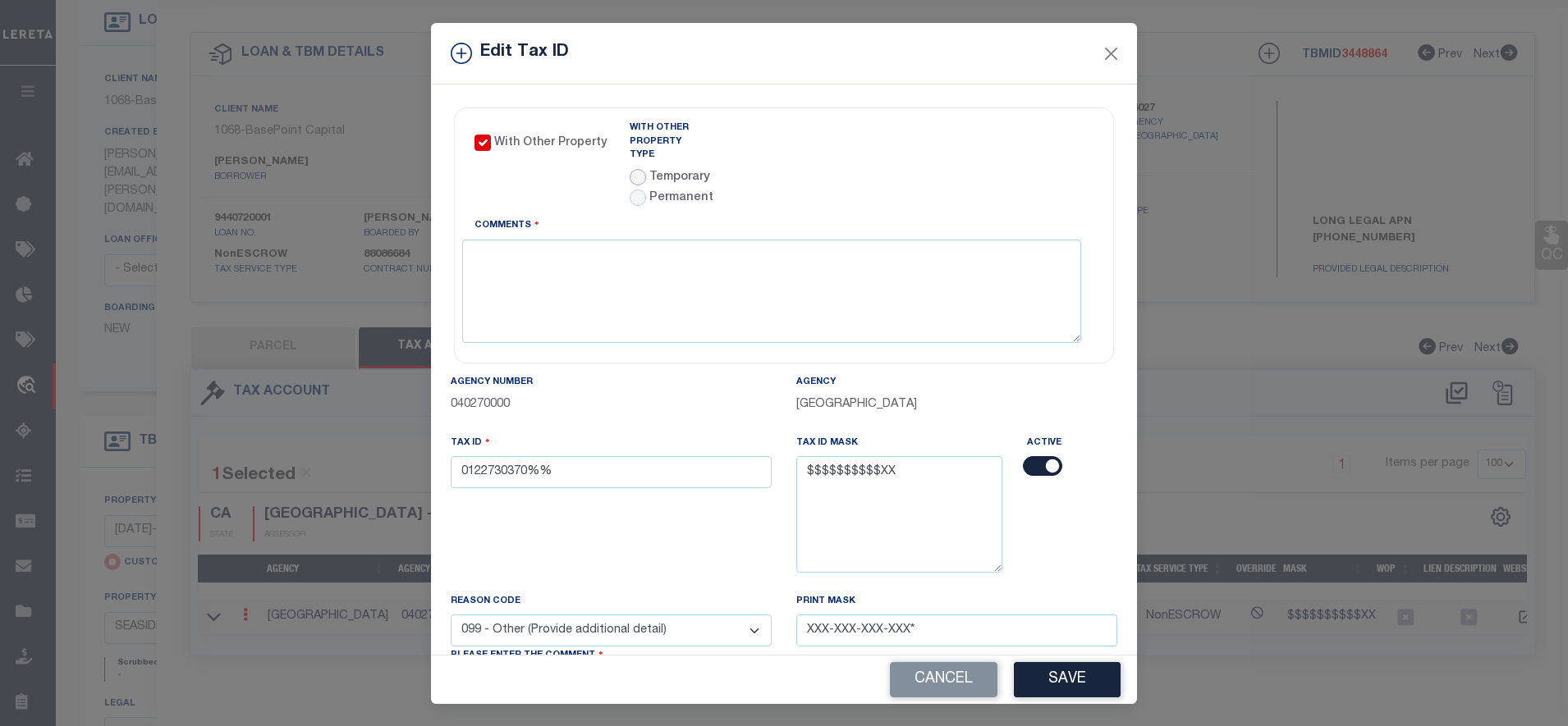
click at [630, 169] on input "radio" at bounding box center [638, 177] width 17 height 17
radio input "true"
click at [1103, 53] on button "Close" at bounding box center [1111, 52] width 21 height 21
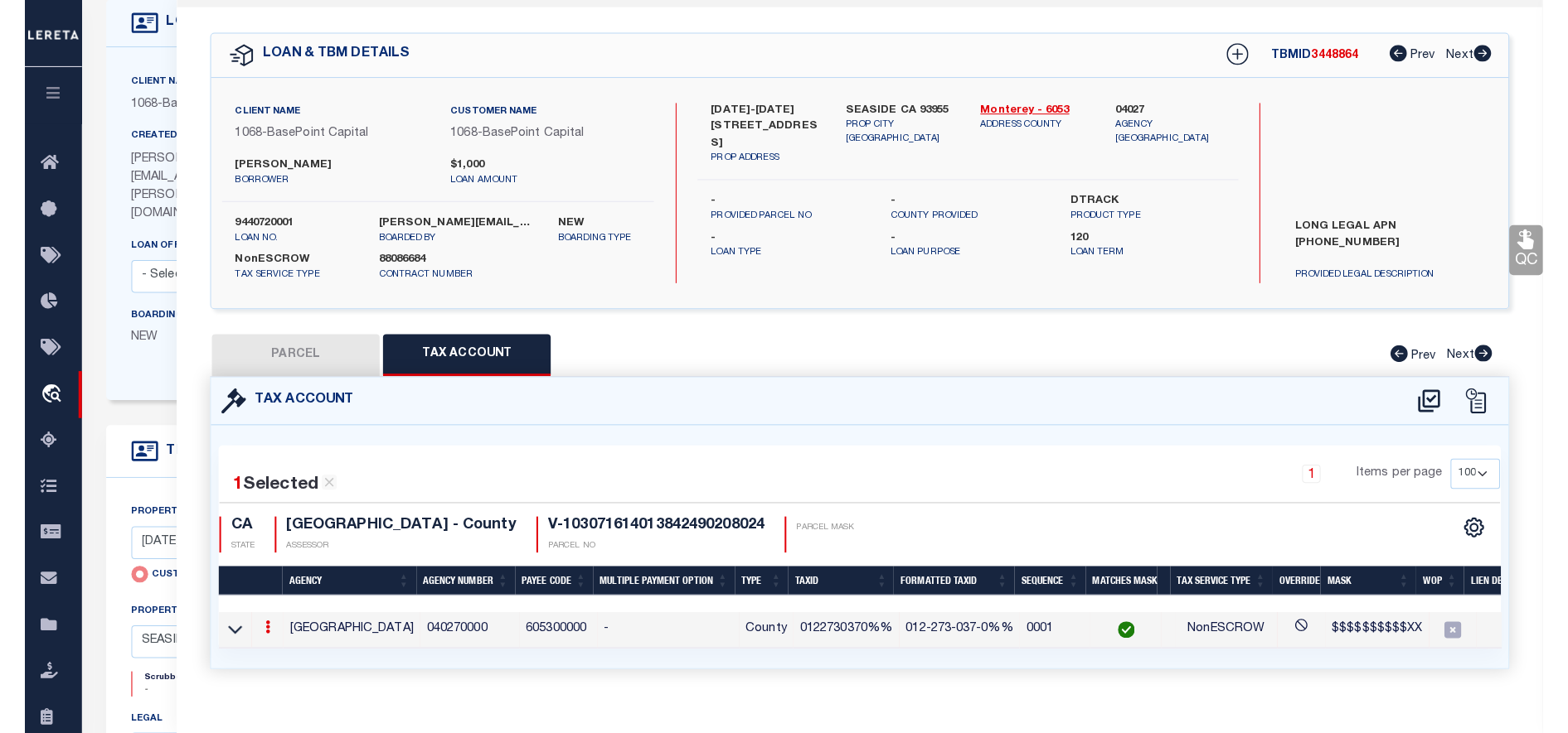
scroll to position [0, 0]
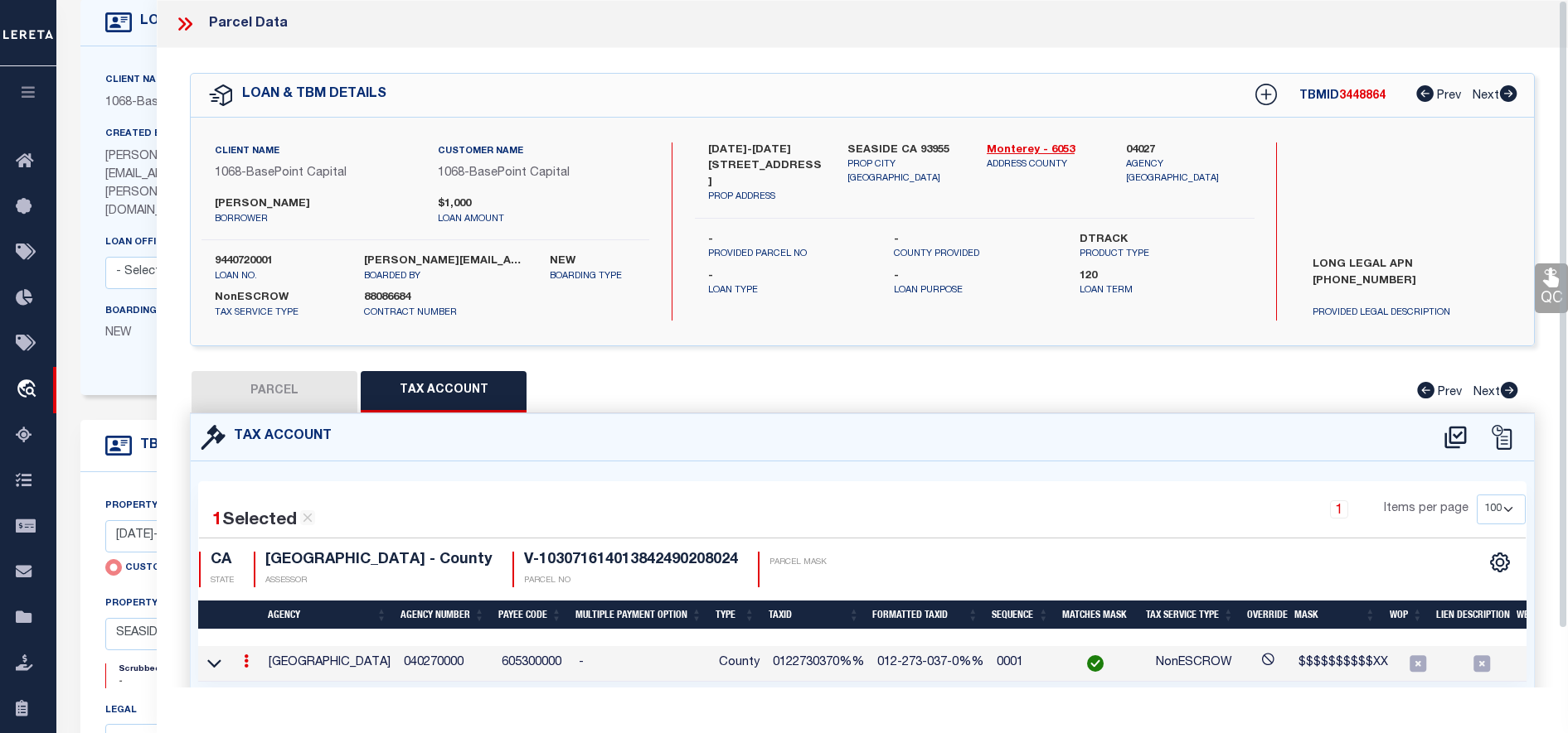
click at [28, 99] on icon "button" at bounding box center [29, 92] width 19 height 15
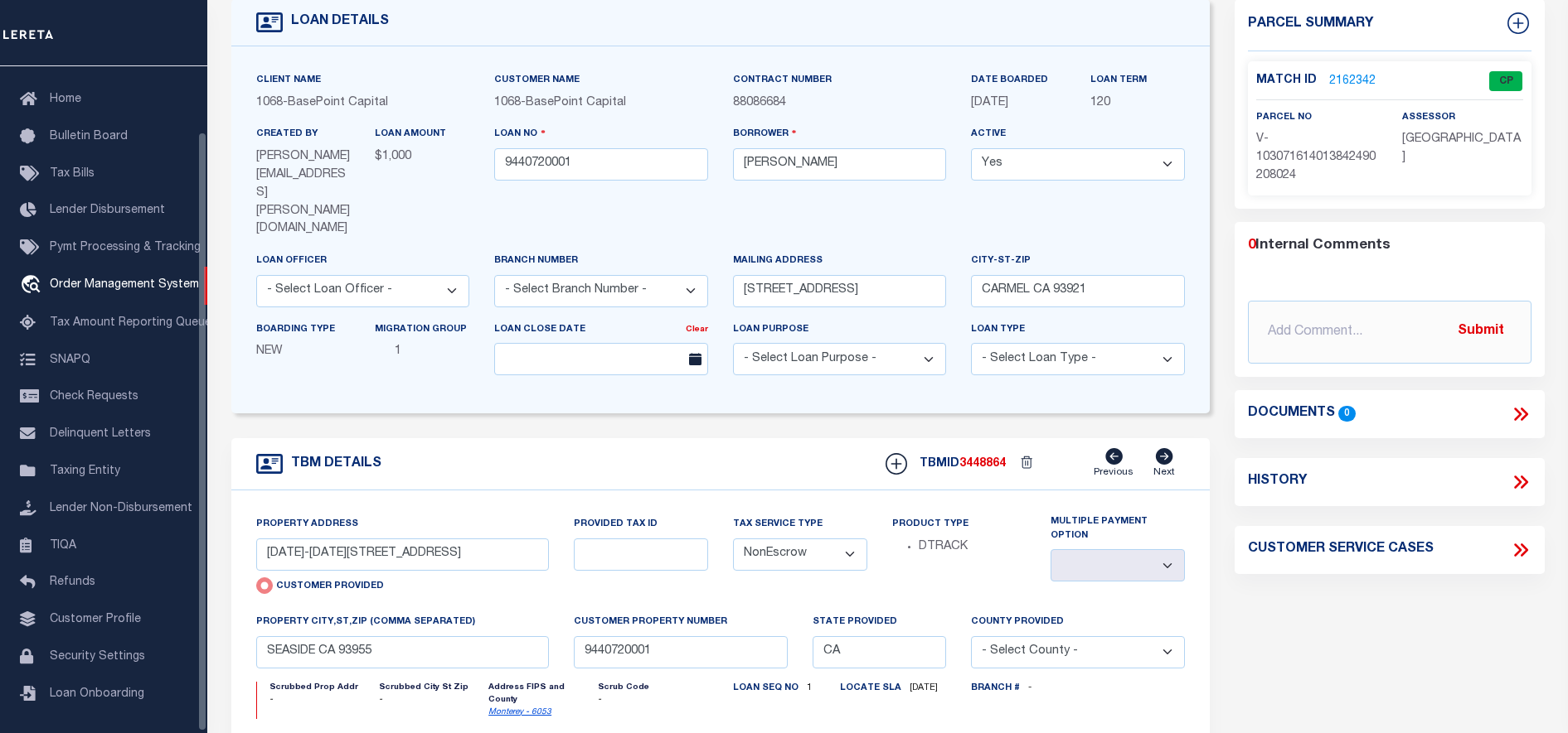
scroll to position [72, 0]
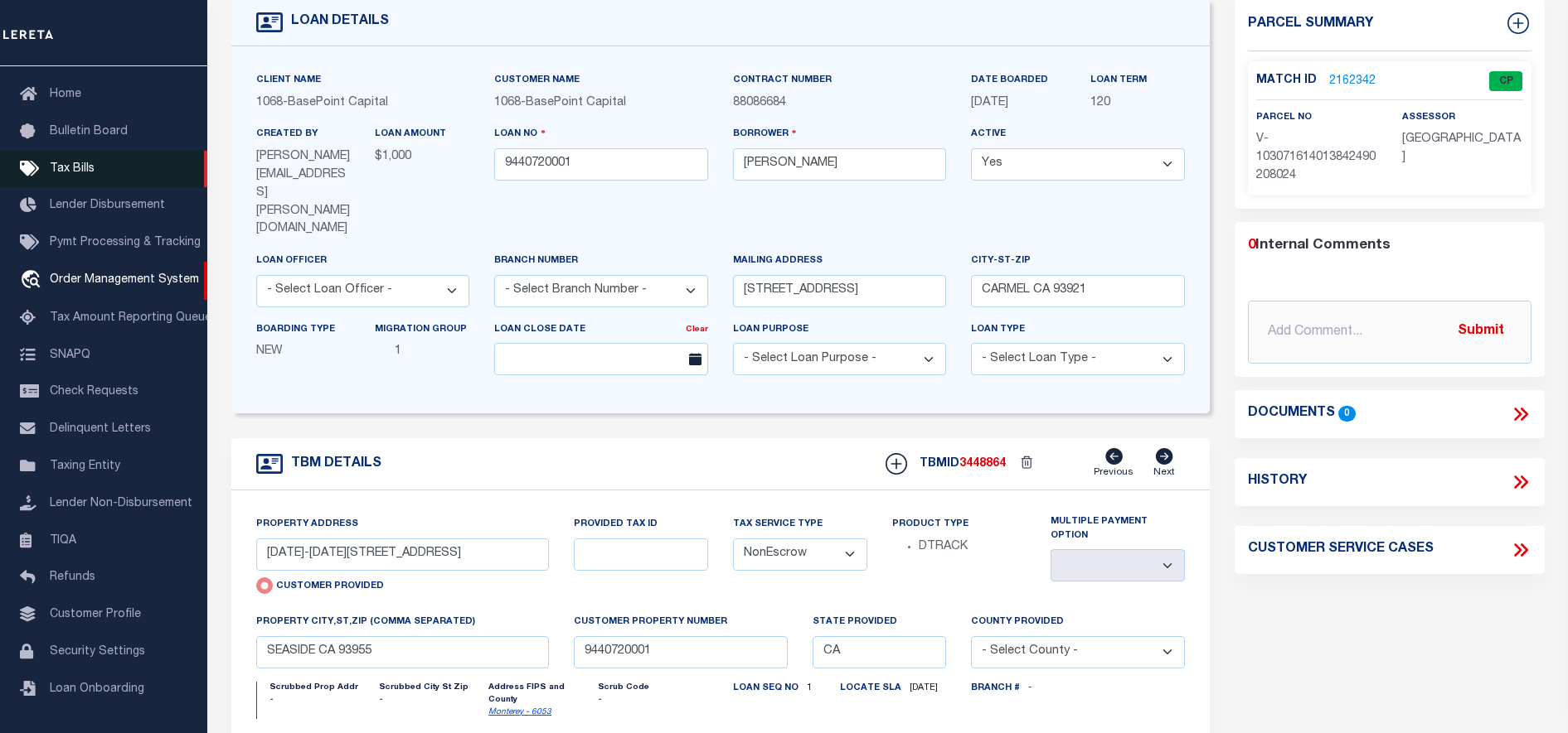
click at [82, 168] on link "Tax Bills" at bounding box center [103, 170] width 207 height 37
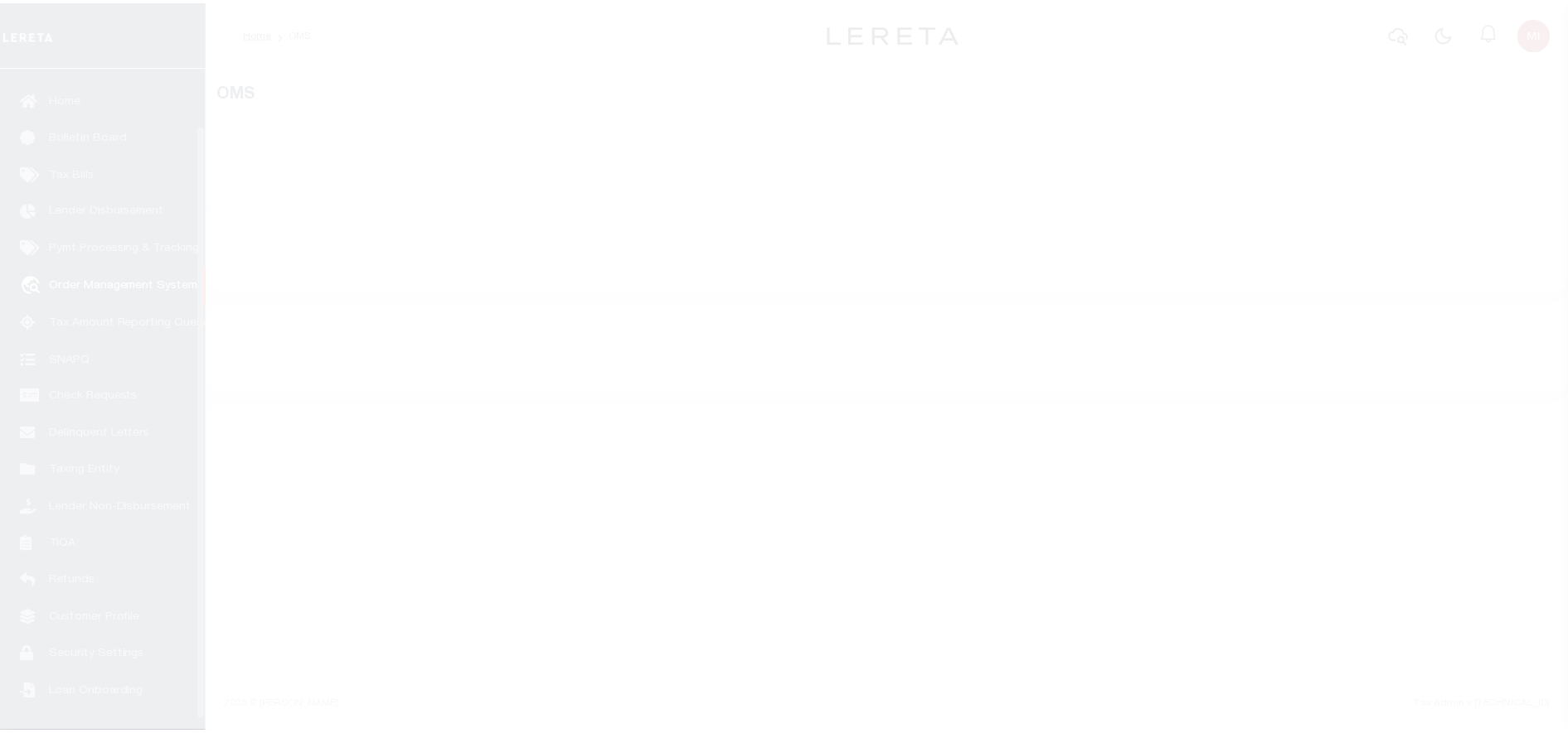
scroll to position [73, 0]
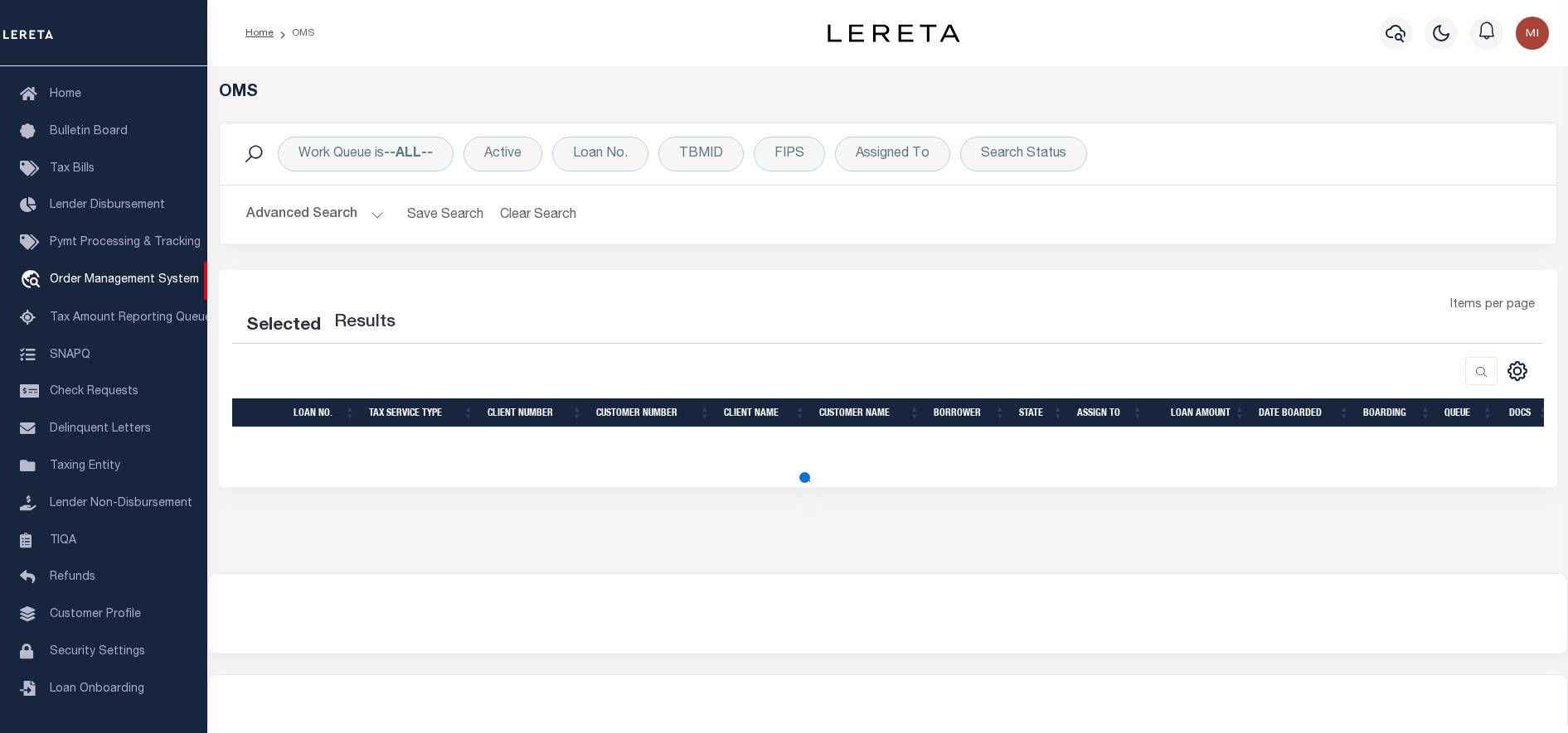
select select "200"
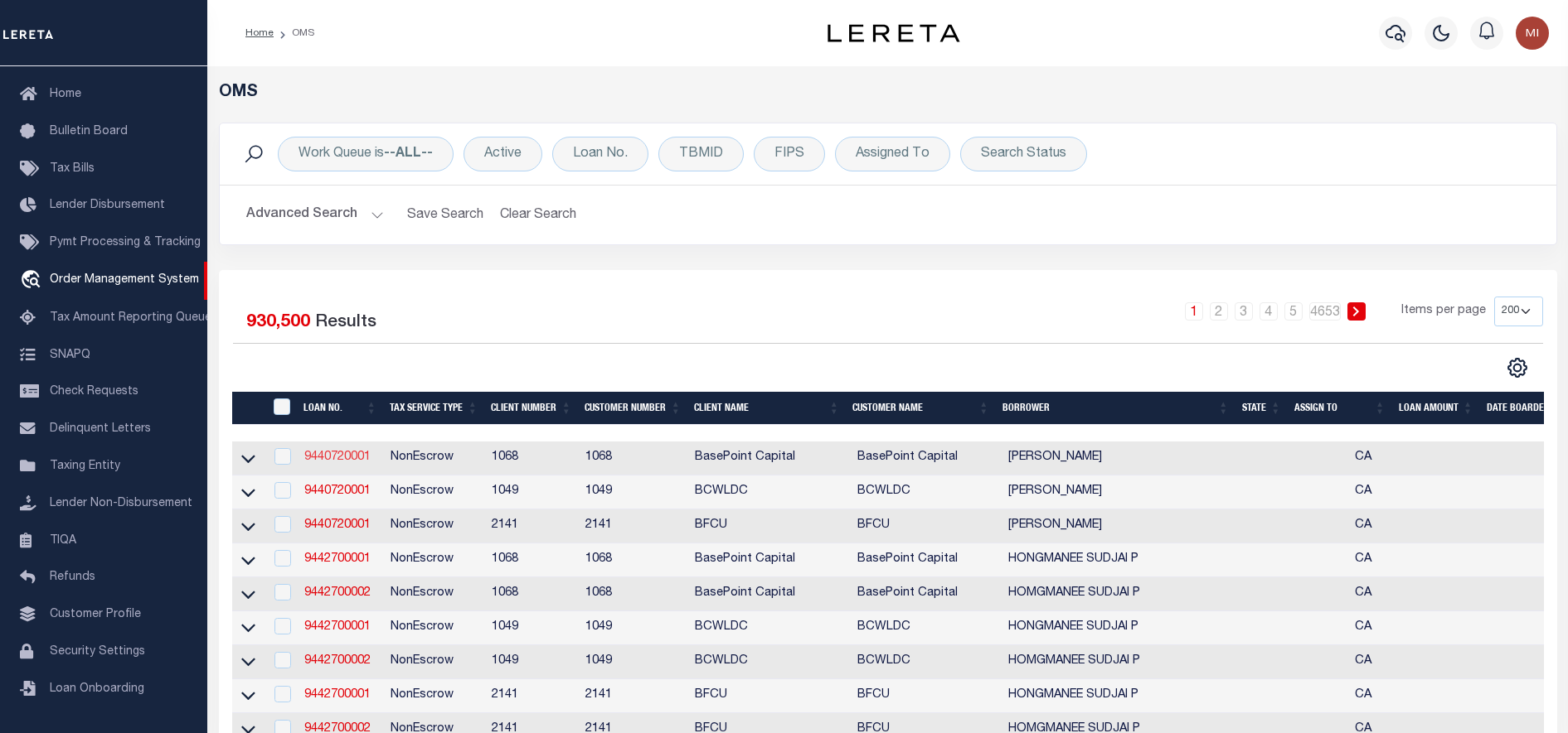
click at [339, 463] on link "9440720001" at bounding box center [337, 457] width 66 height 12
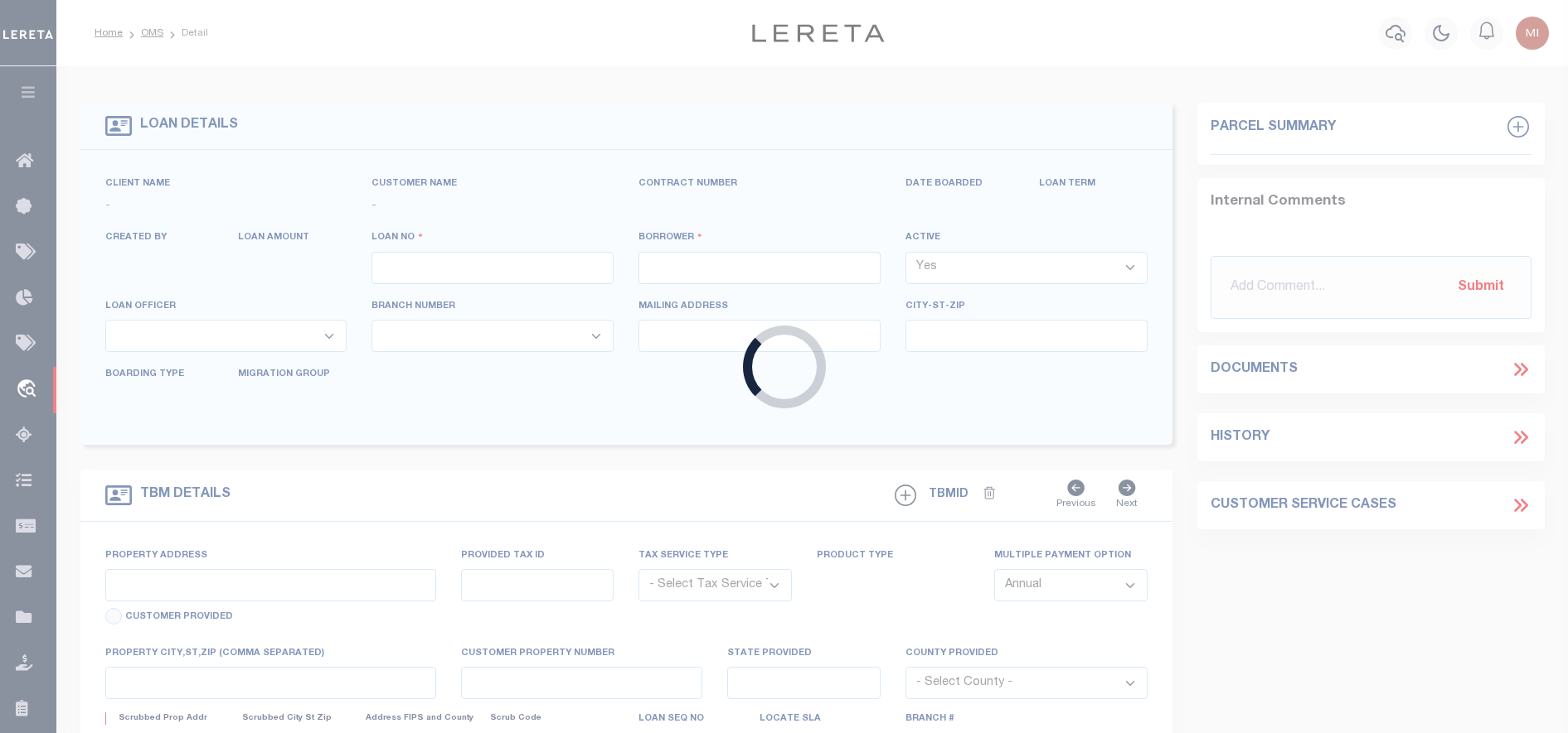
type input "9440720001"
type input "[PERSON_NAME]"
select select
type input "[STREET_ADDRESS]"
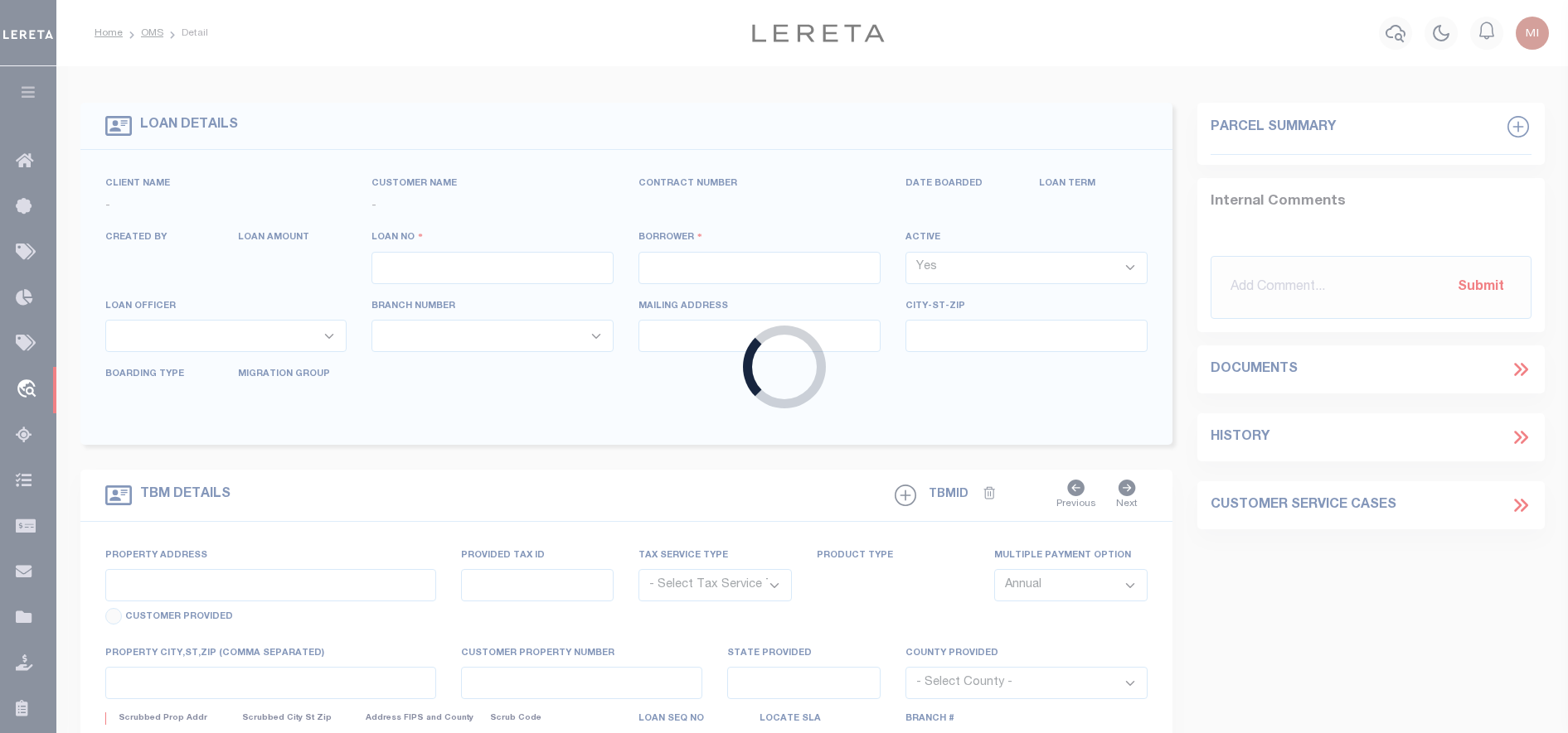
type input "CARMEL CA 93921"
select select
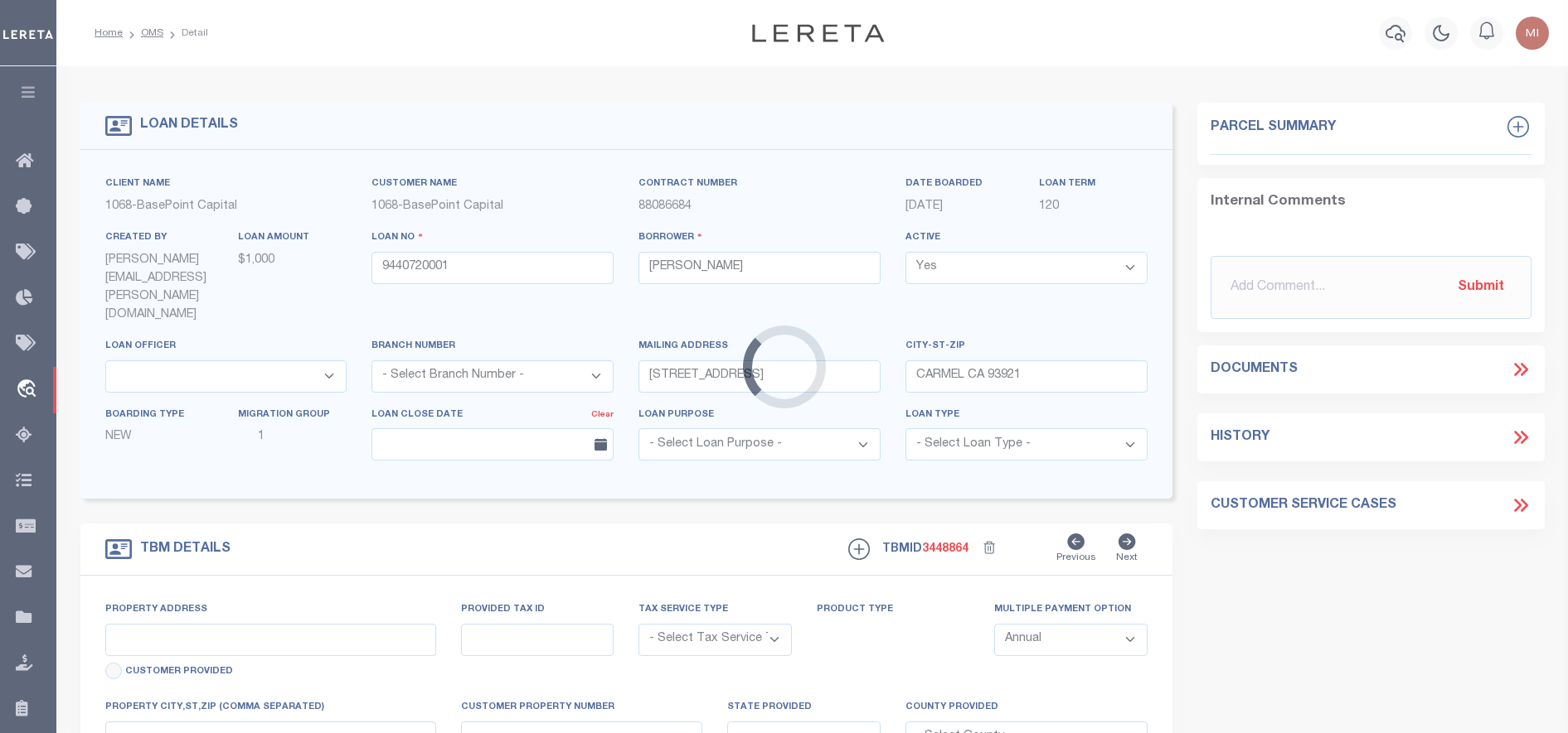
type input "[DATE]-[DATE][STREET_ADDRESS]"
radio input "true"
select select "NonEscrow"
select select
type input "SEASIDE CA 93955"
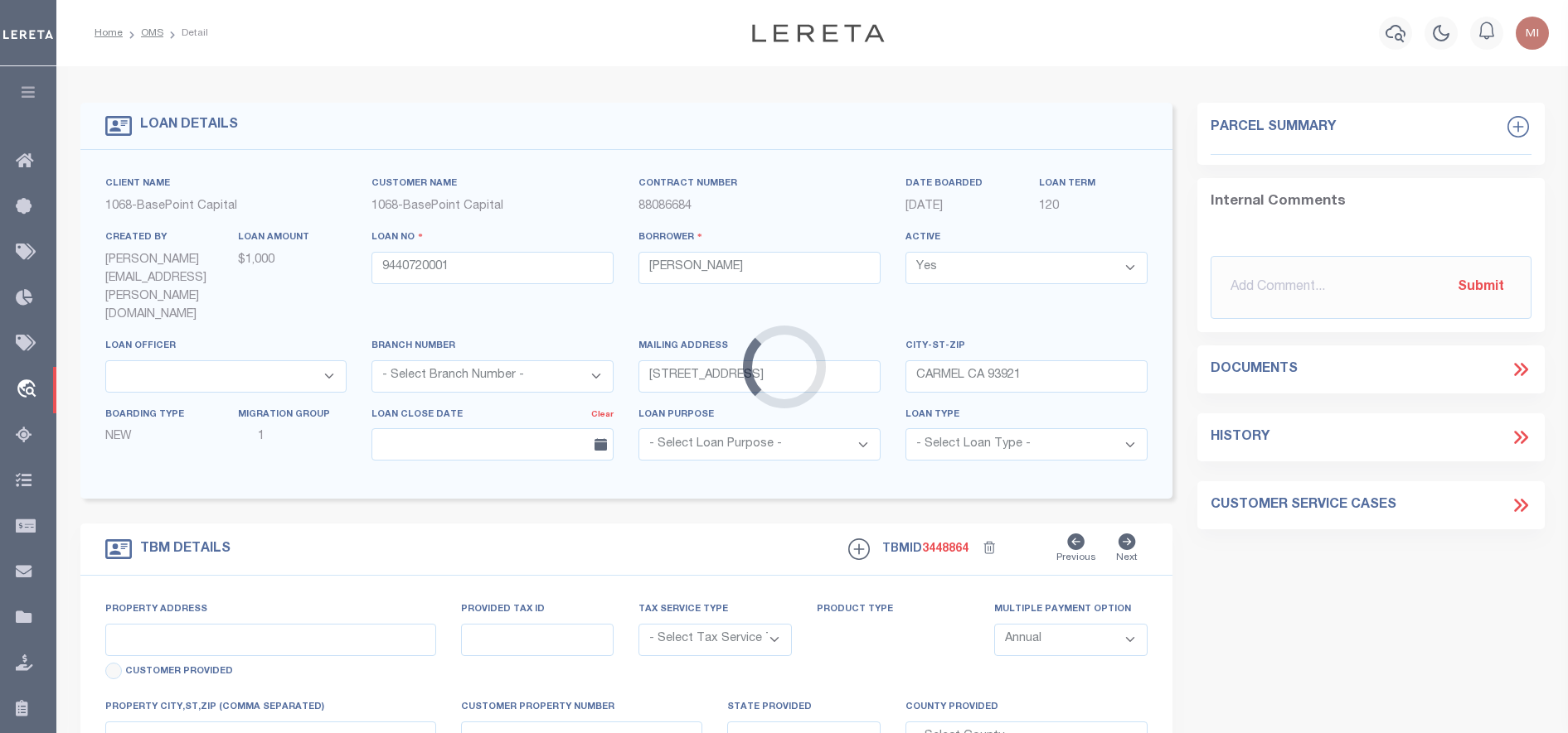
type input "9440720001"
type input "CA"
type textarea "LONG LEGAL APN [PHONE_NUMBER]"
type textarea "TAX ID Update last comment: utuutu"
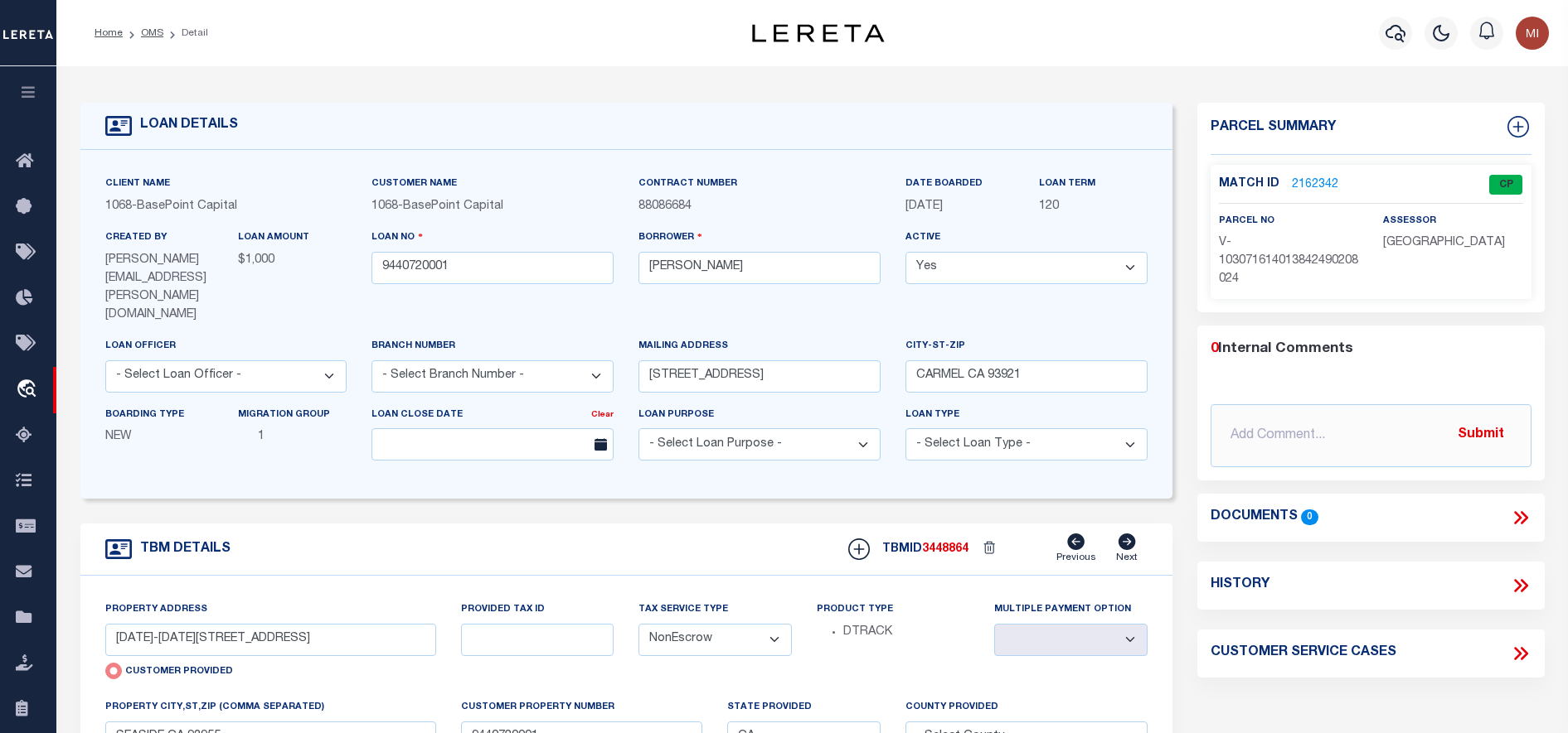
click at [1309, 184] on link "2162342" at bounding box center [1315, 185] width 46 height 18
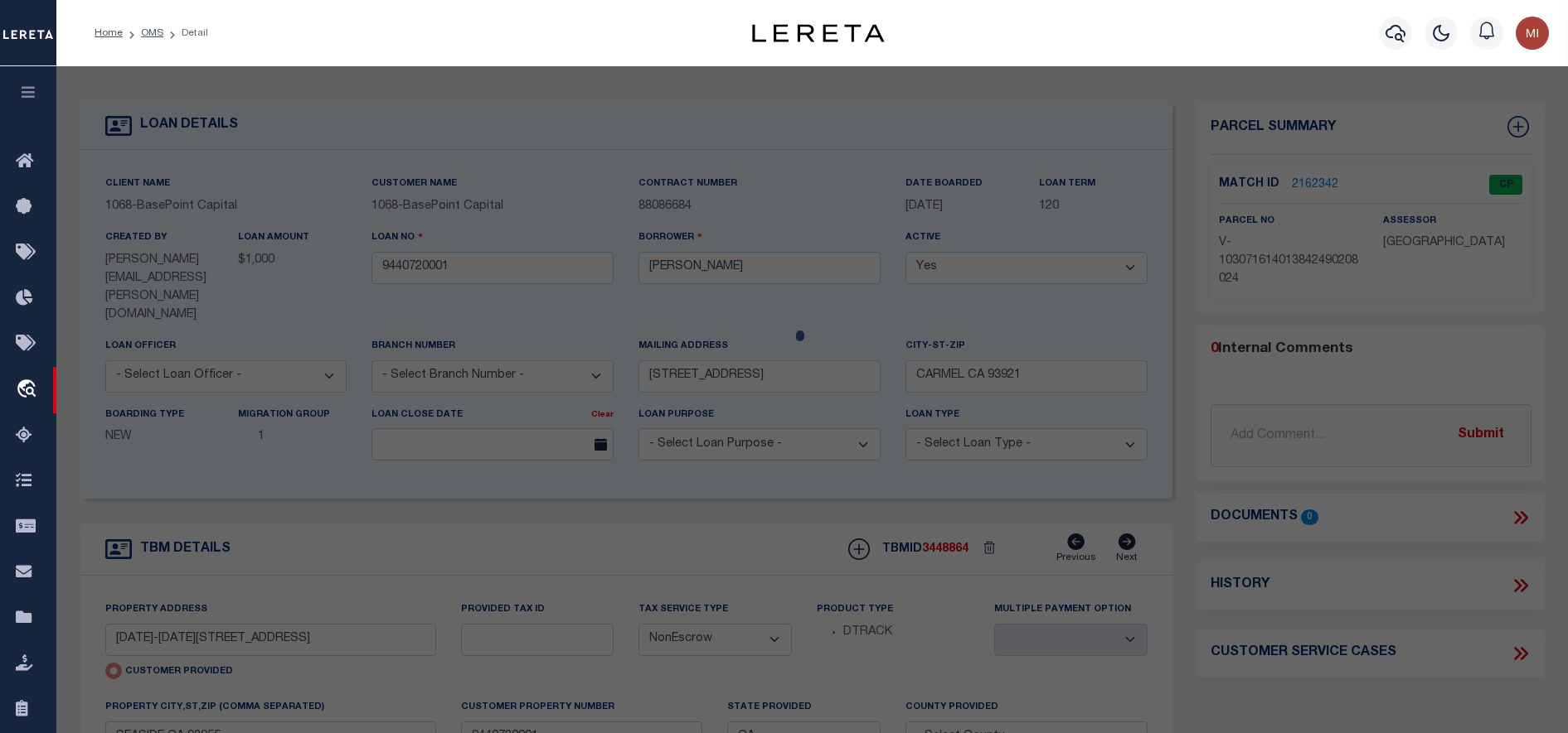
checkbox input "false"
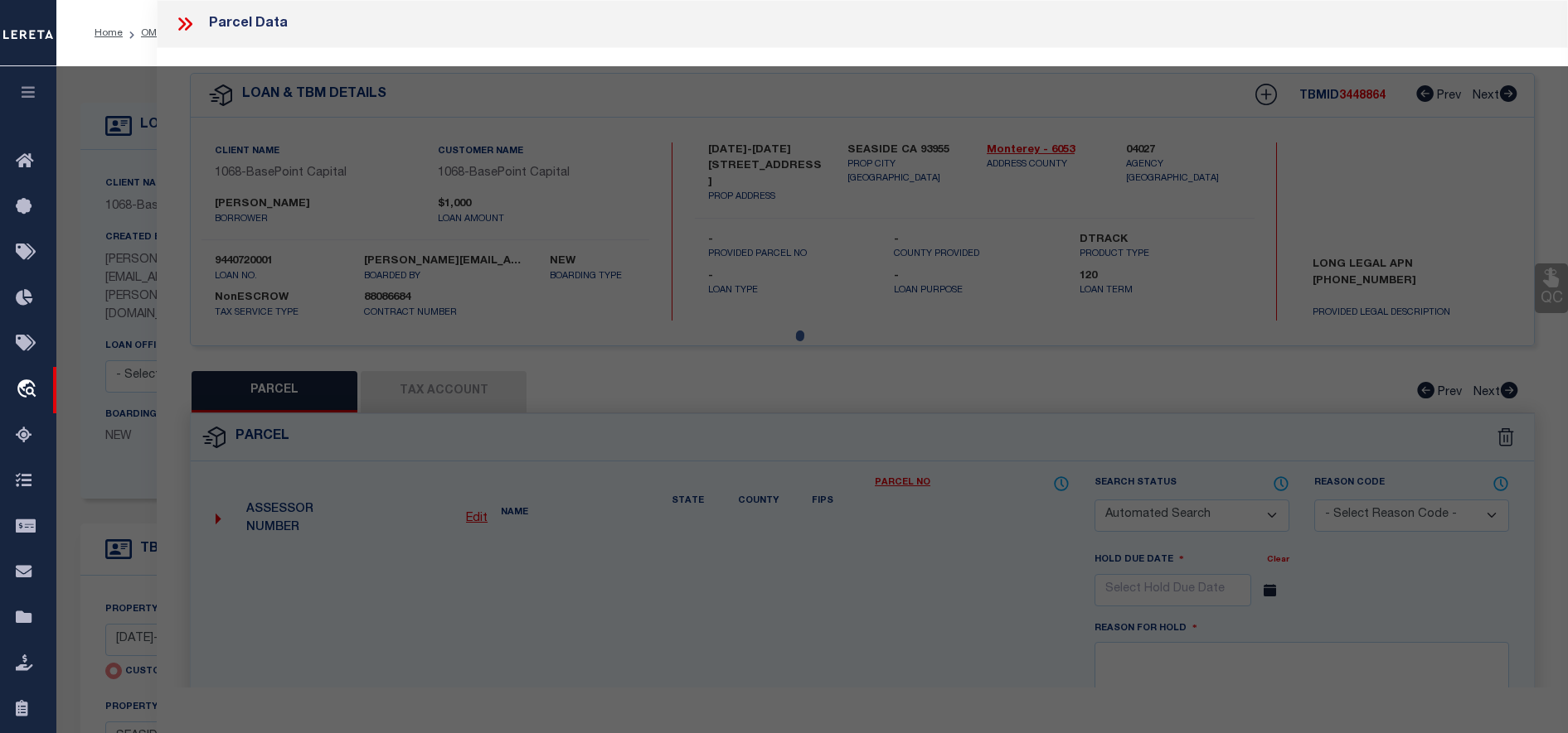
select select "CP"
select select "099"
select select "ATL"
select select "ADD"
type input "[DATE]-[DATE][STREET_ADDRESS]"
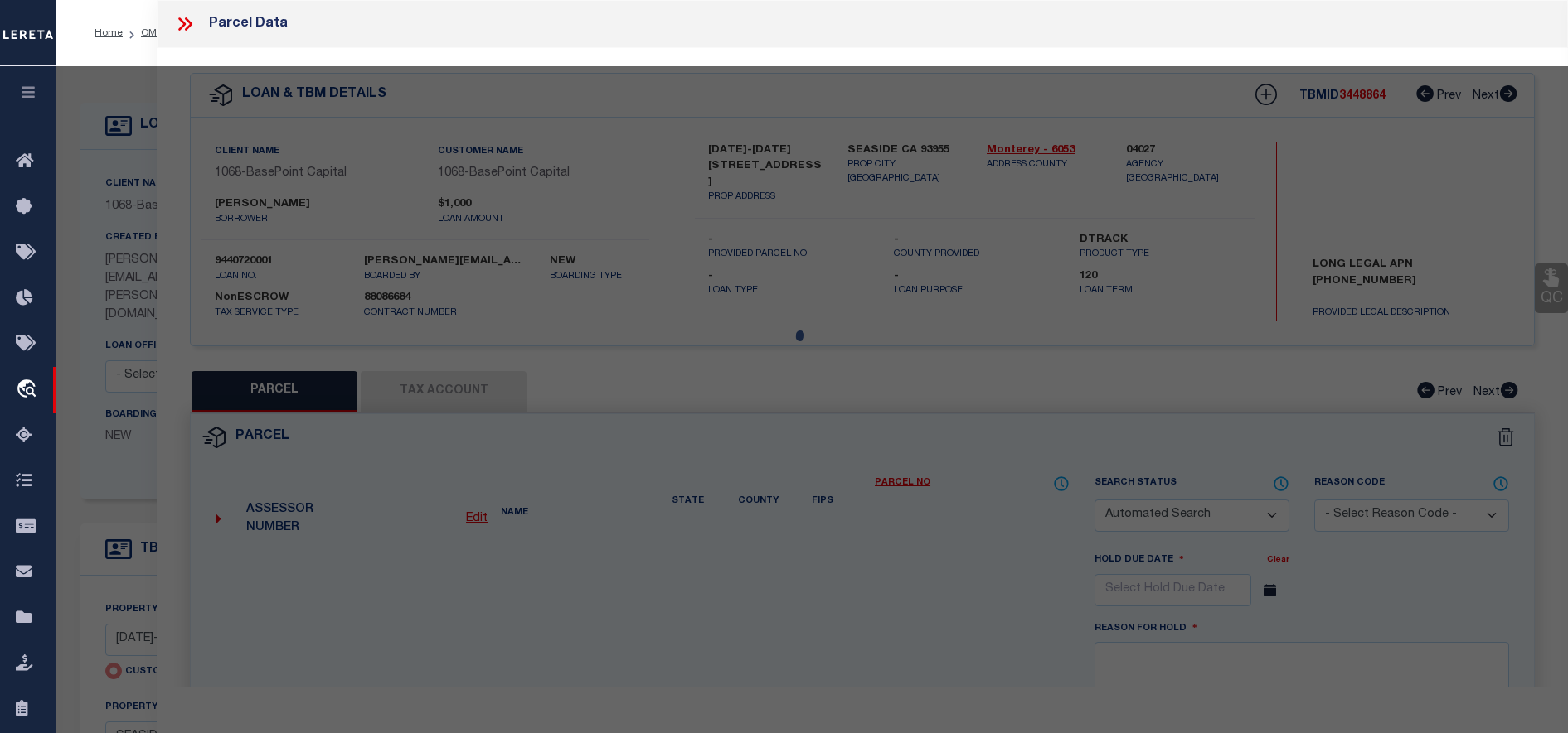
type input "SEASIDE CA 93955"
type textarea "utuutu"
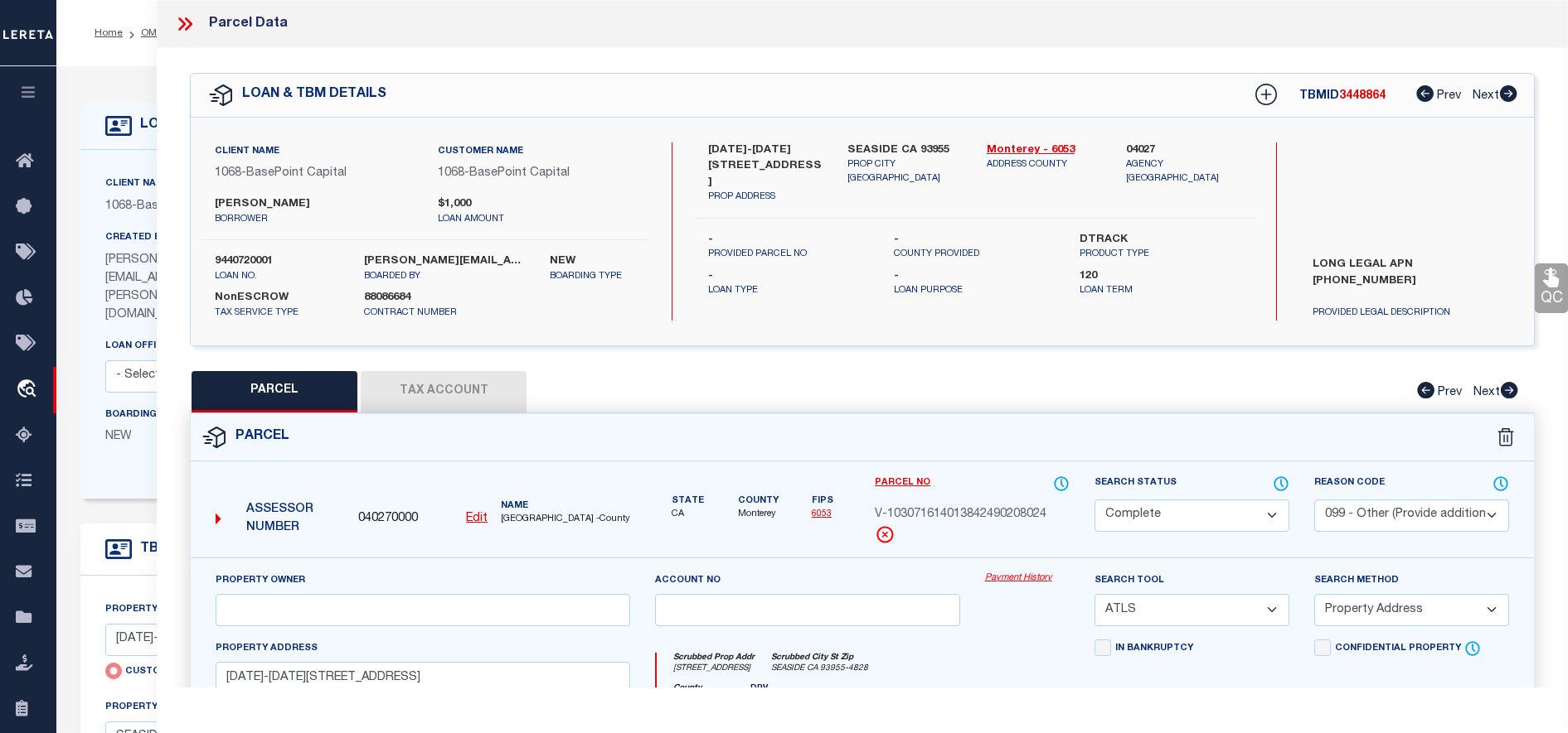
click at [1016, 580] on link "Payment History" at bounding box center [1027, 578] width 84 height 14
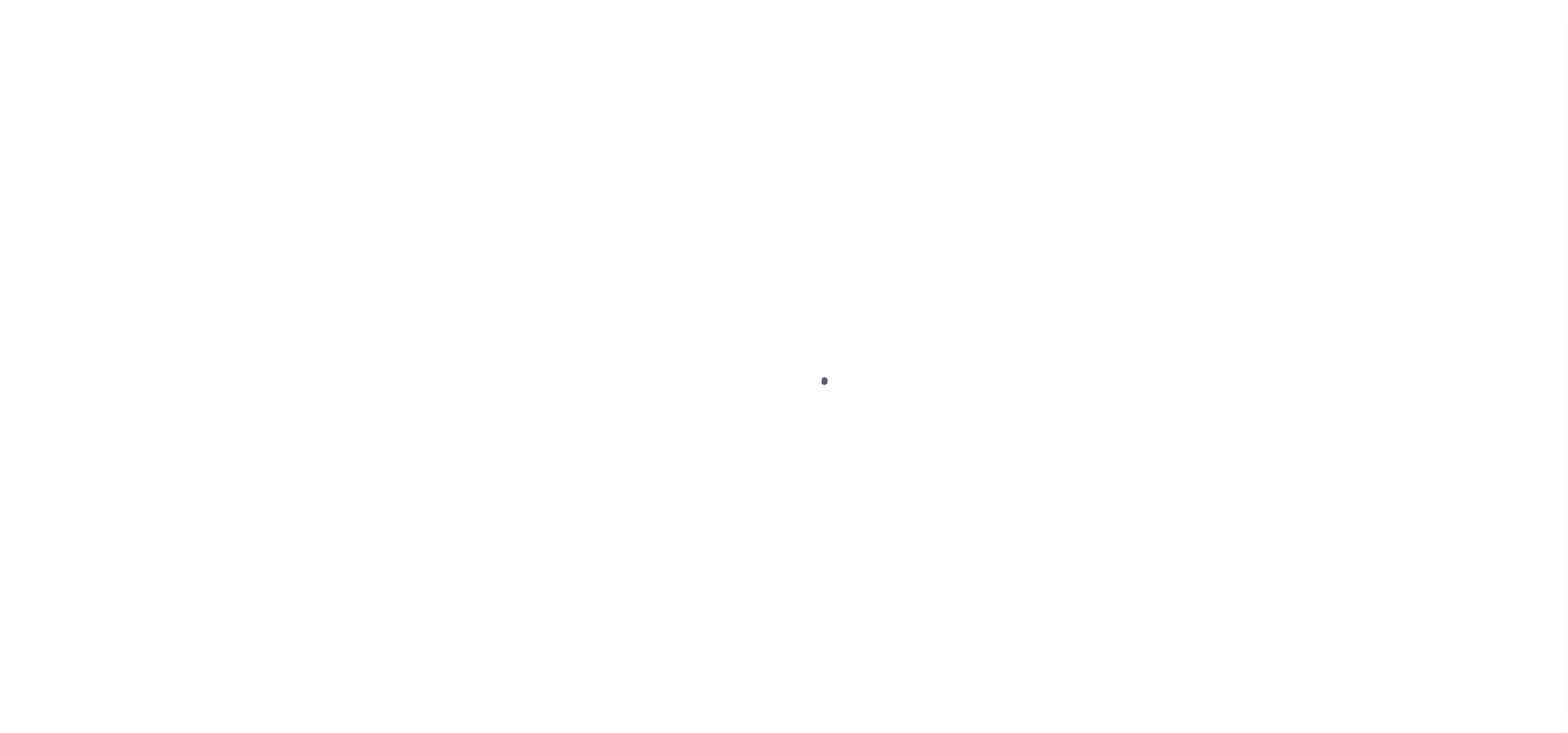
select select "NonEscrow"
select select
select select "NonEscrow"
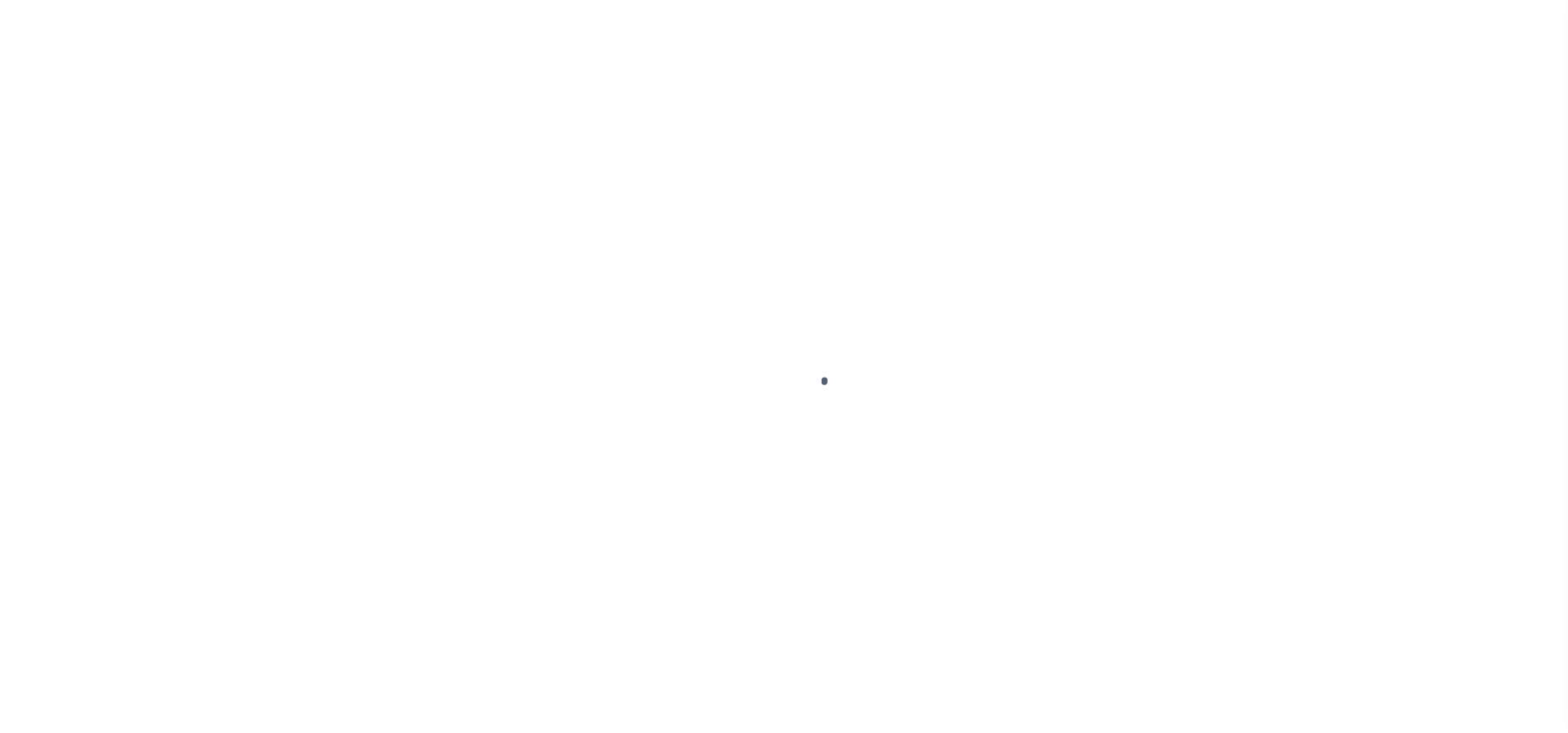
select select
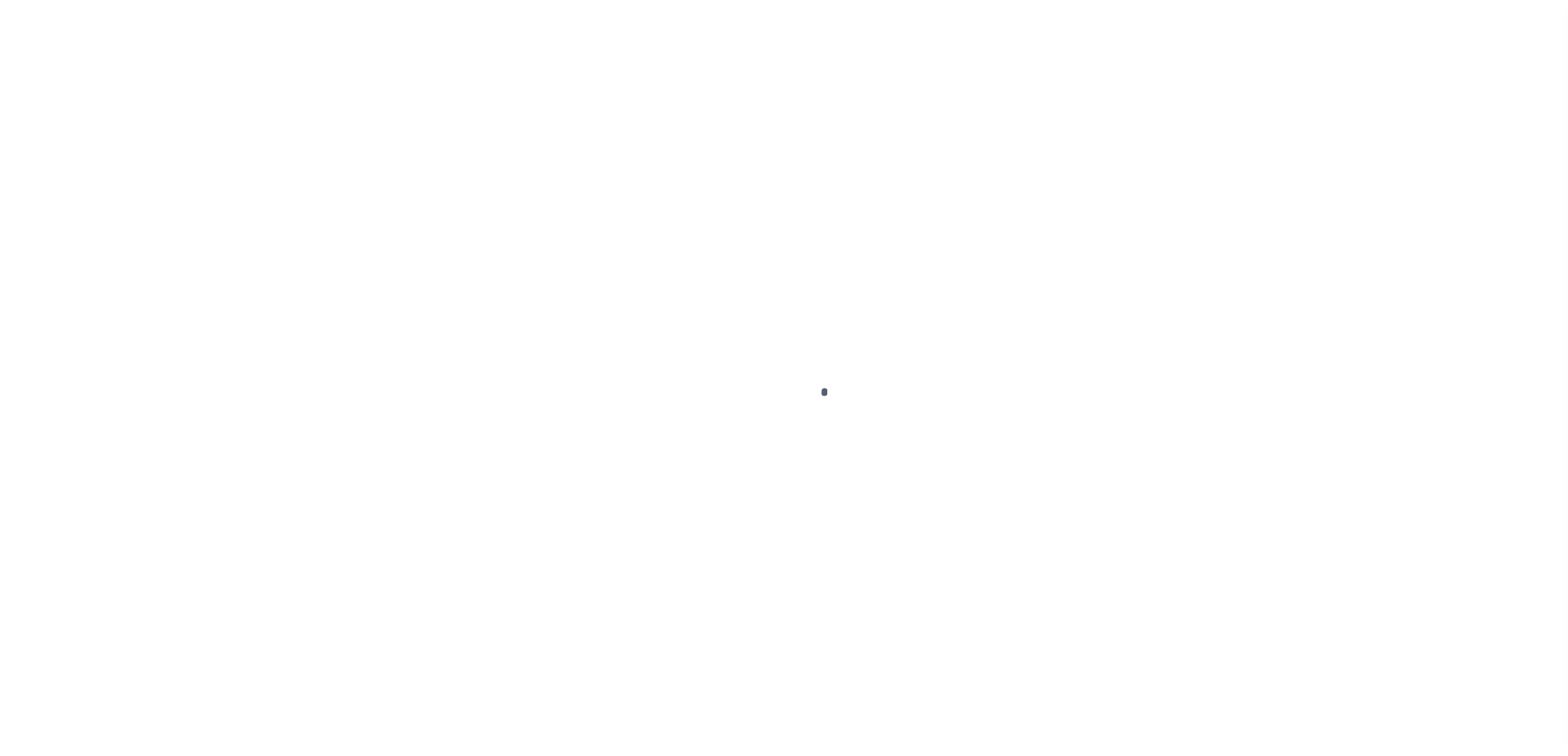
scroll to position [77, 0]
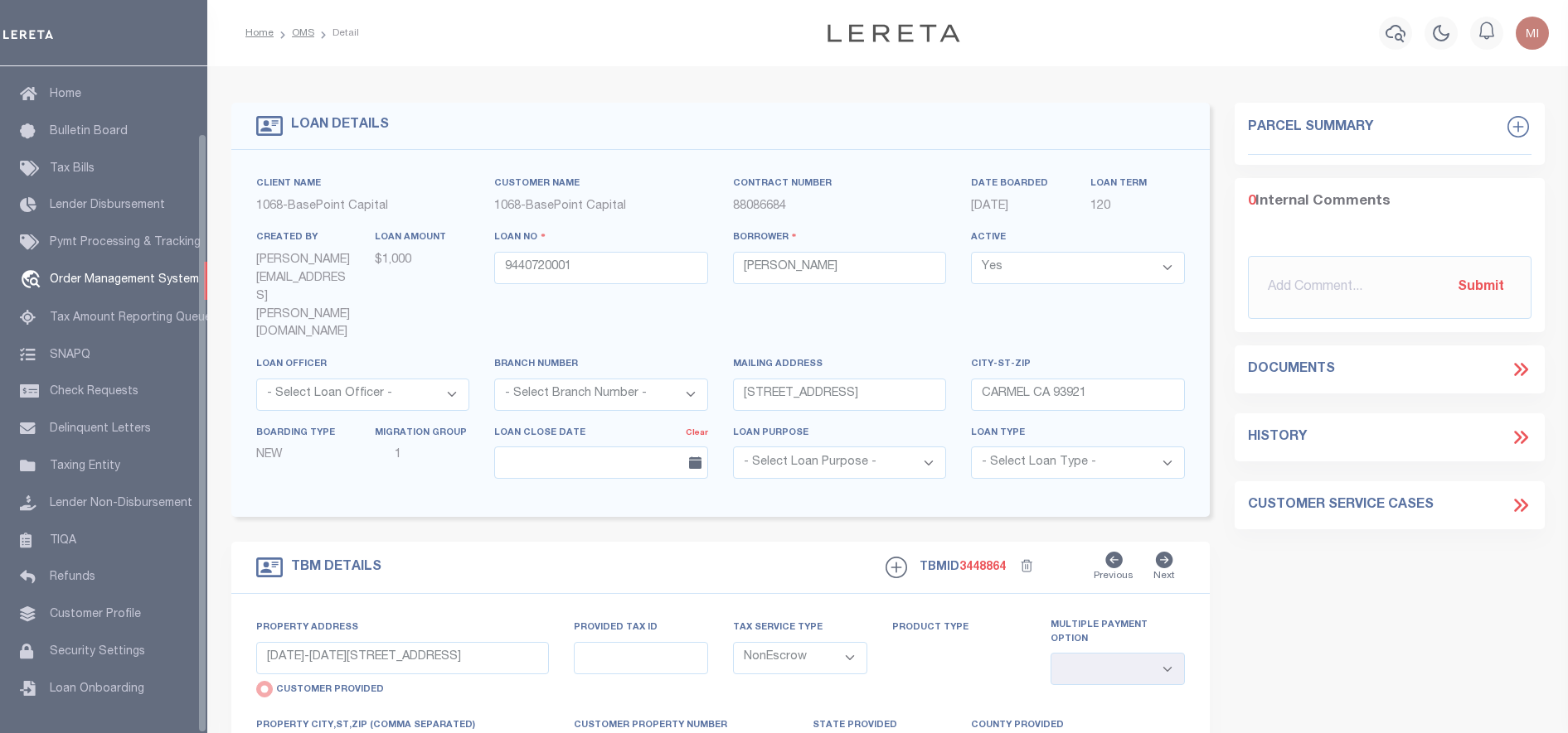
select select "200"
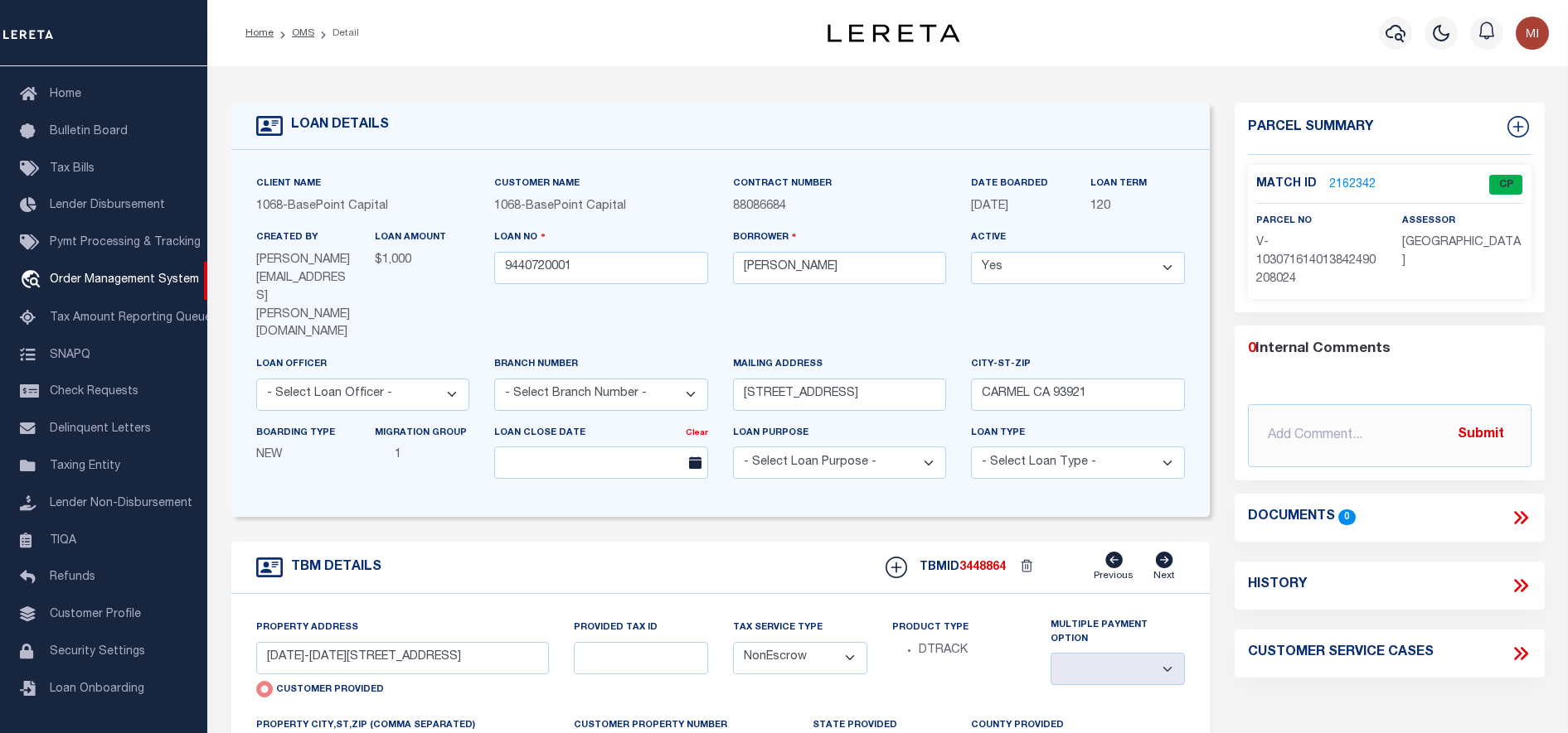
click at [1522, 520] on icon at bounding box center [1520, 518] width 21 height 21
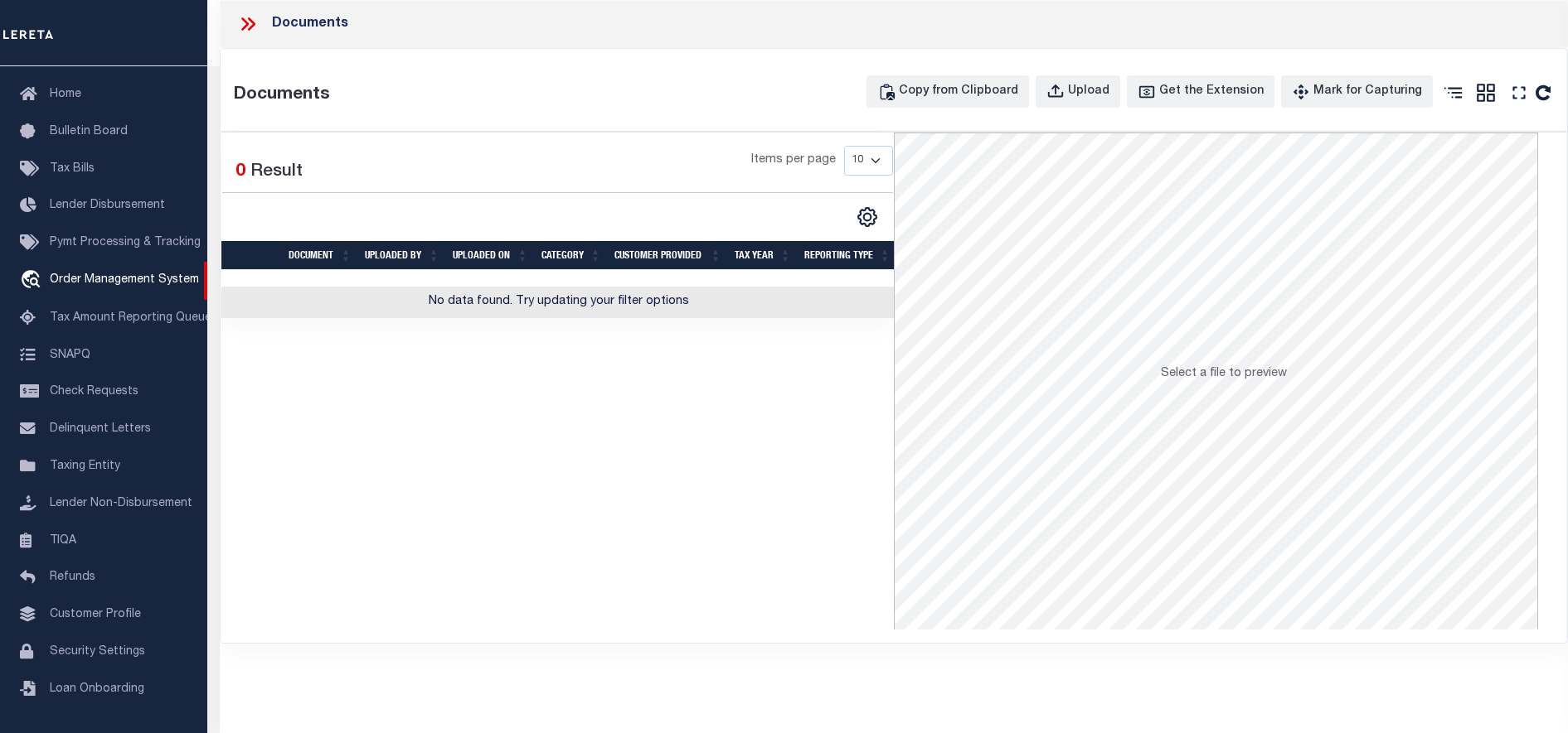
click at [233, 20] on div "Documents" at bounding box center [894, 24] width 1348 height 48
click at [252, 27] on icon at bounding box center [247, 23] width 21 height 21
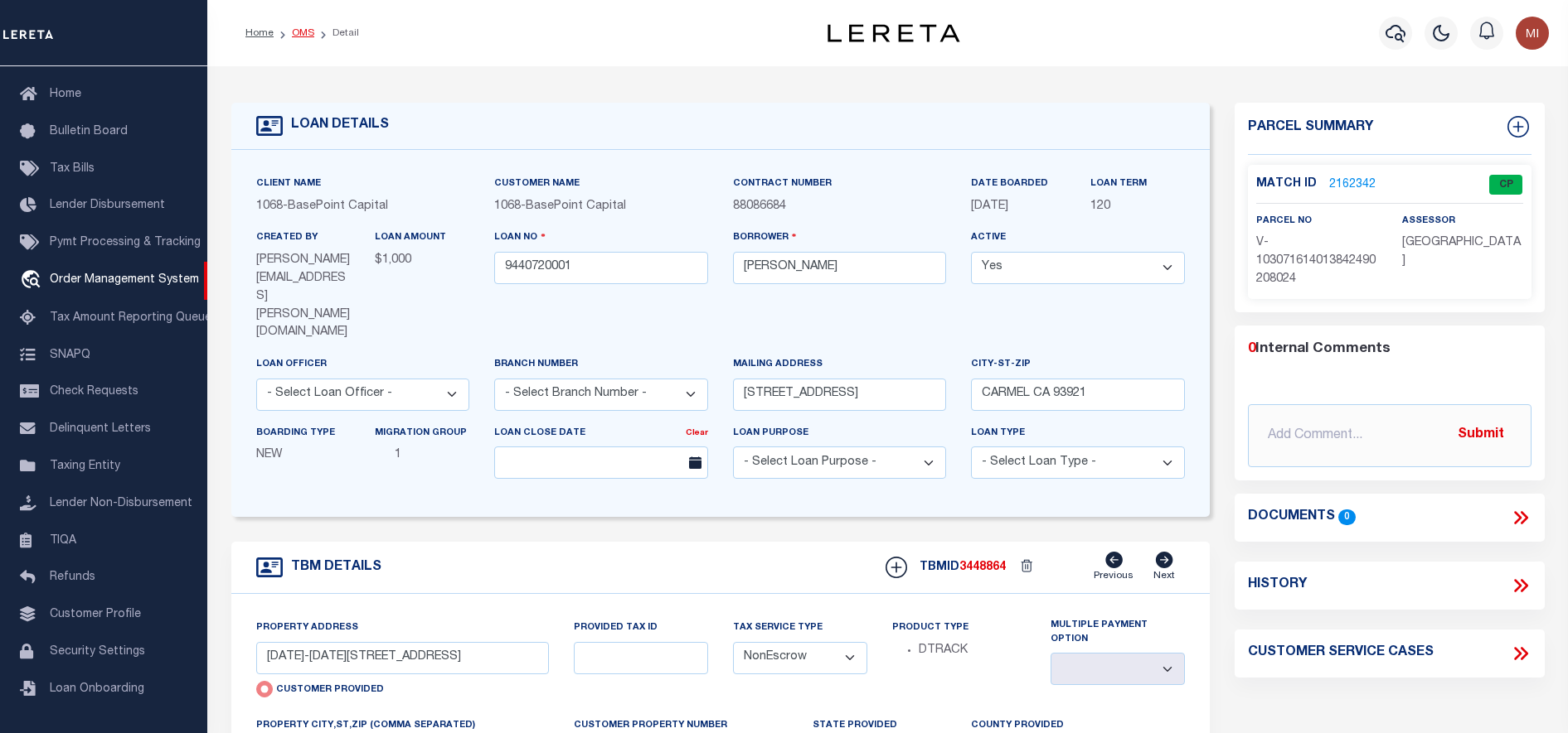
click at [304, 33] on link "OMS" at bounding box center [303, 32] width 22 height 10
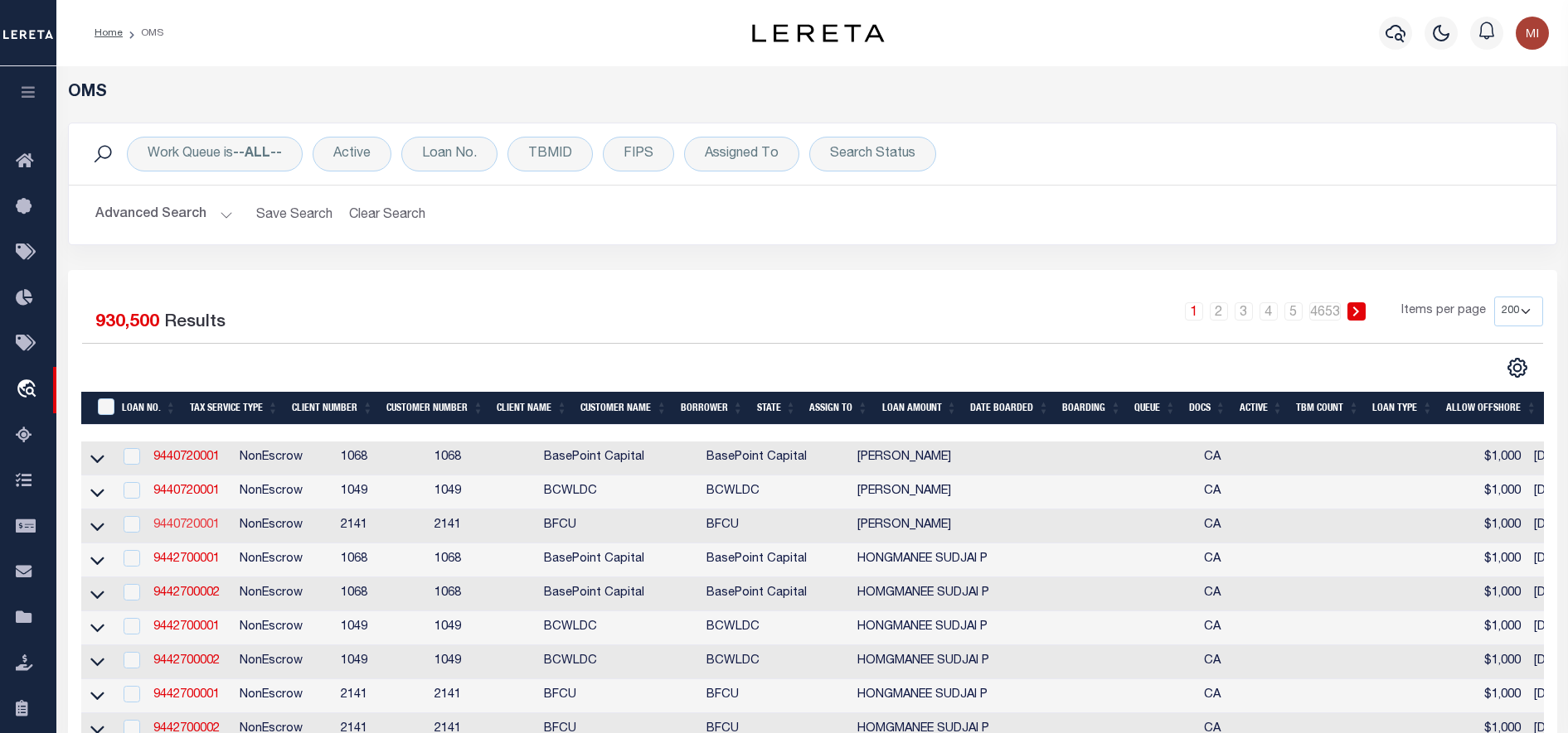
click at [193, 532] on link "9440720001" at bounding box center [186, 525] width 66 height 12
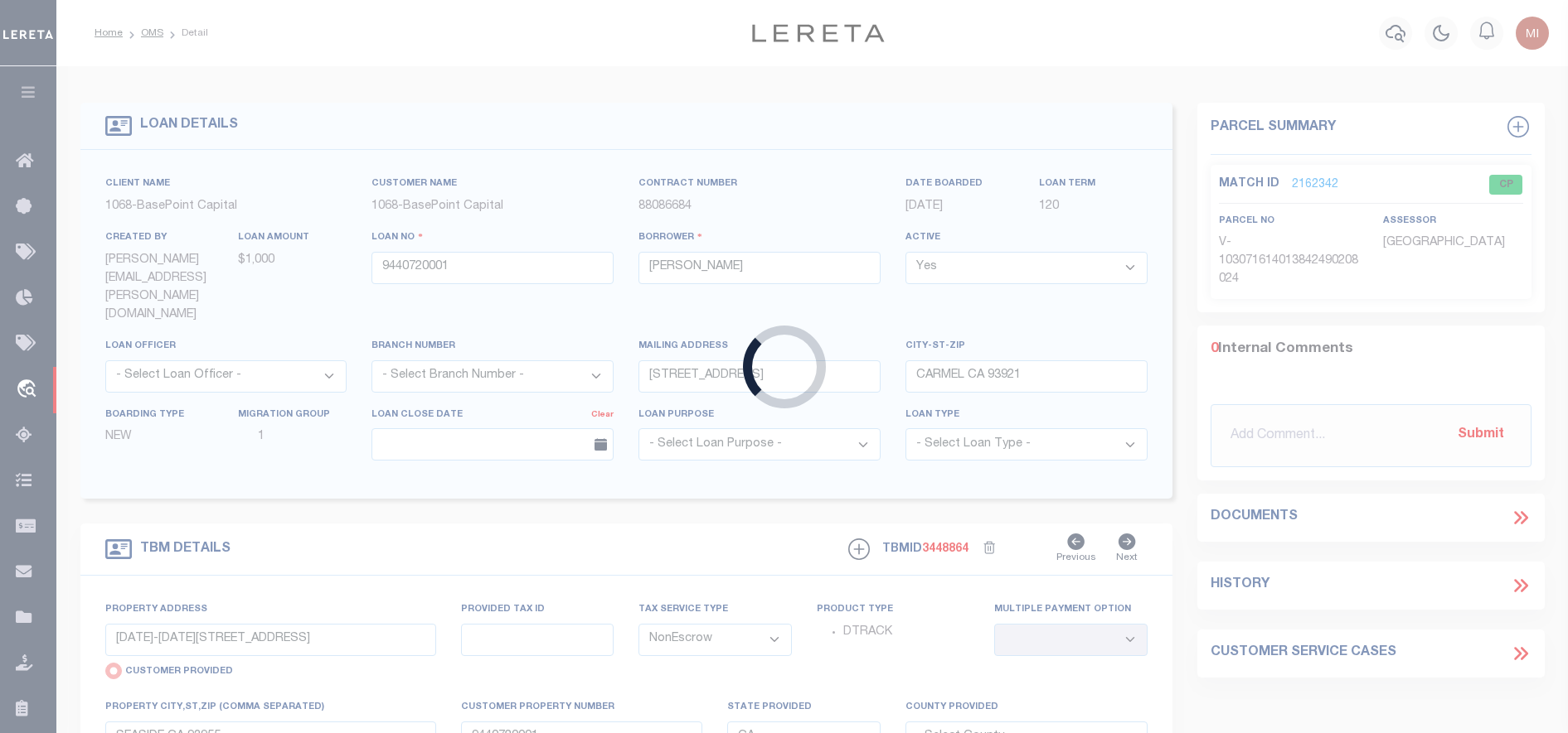
select select
select select "8239"
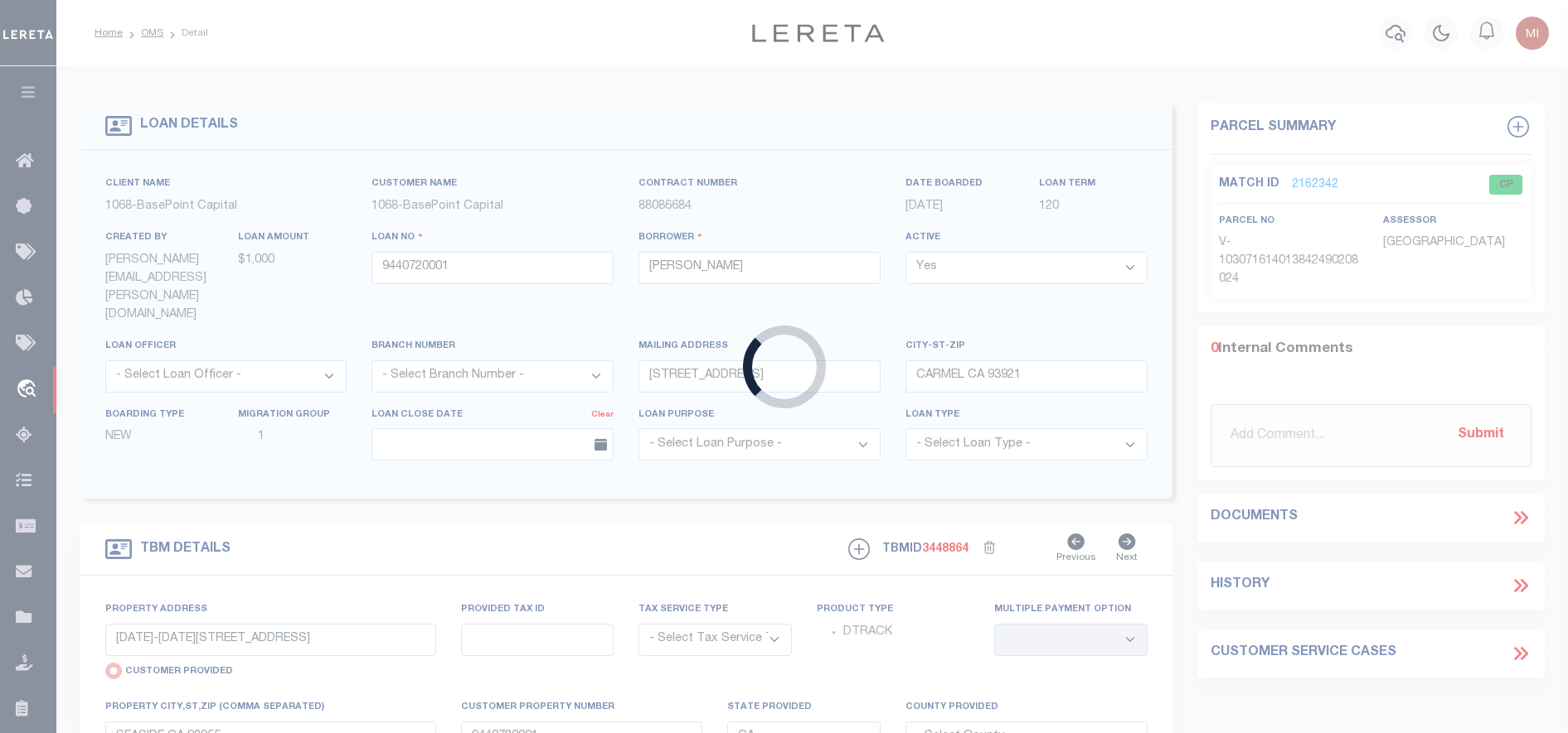
select select "3700"
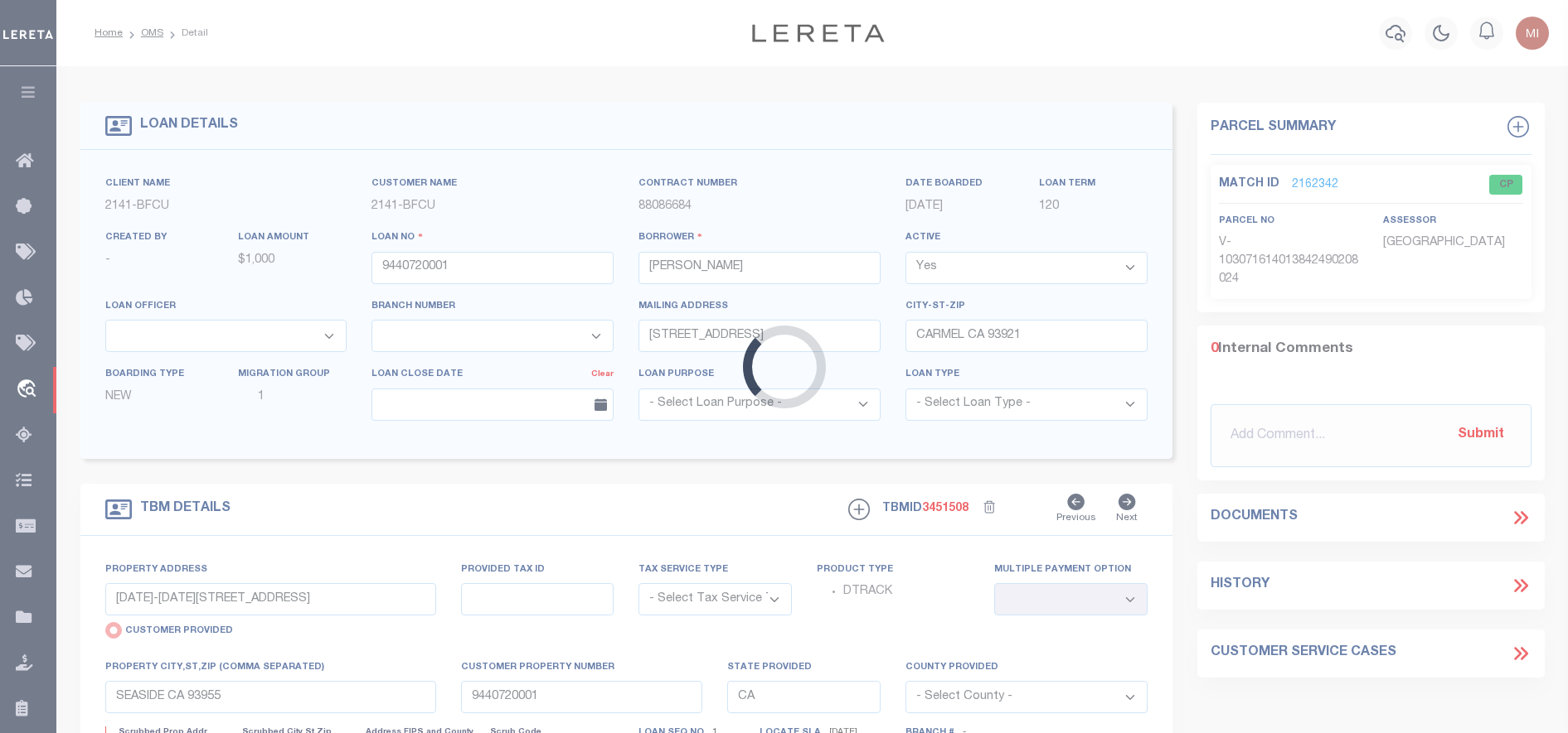
select select "NonEscrow"
select select
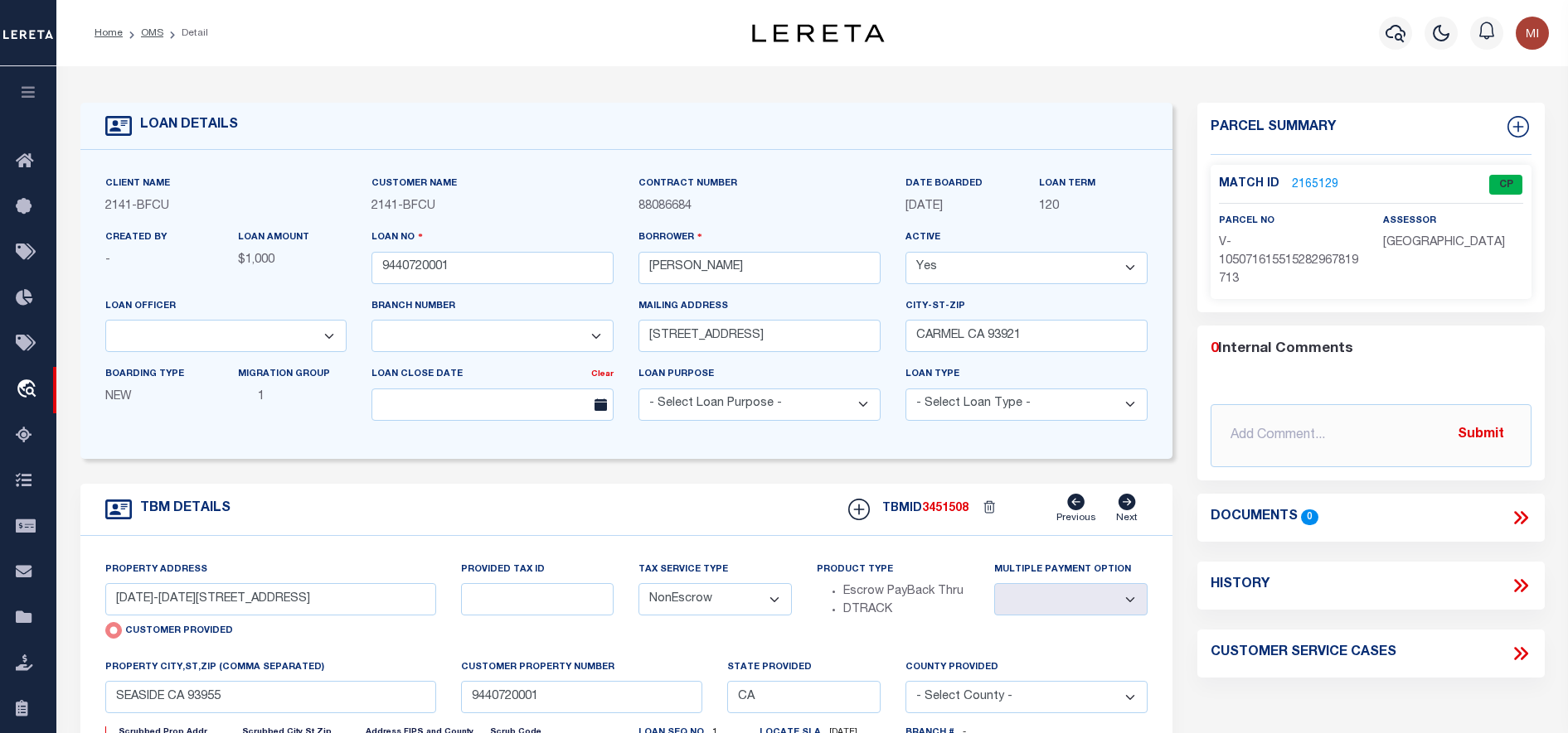
click at [1523, 519] on icon at bounding box center [1520, 518] width 21 height 21
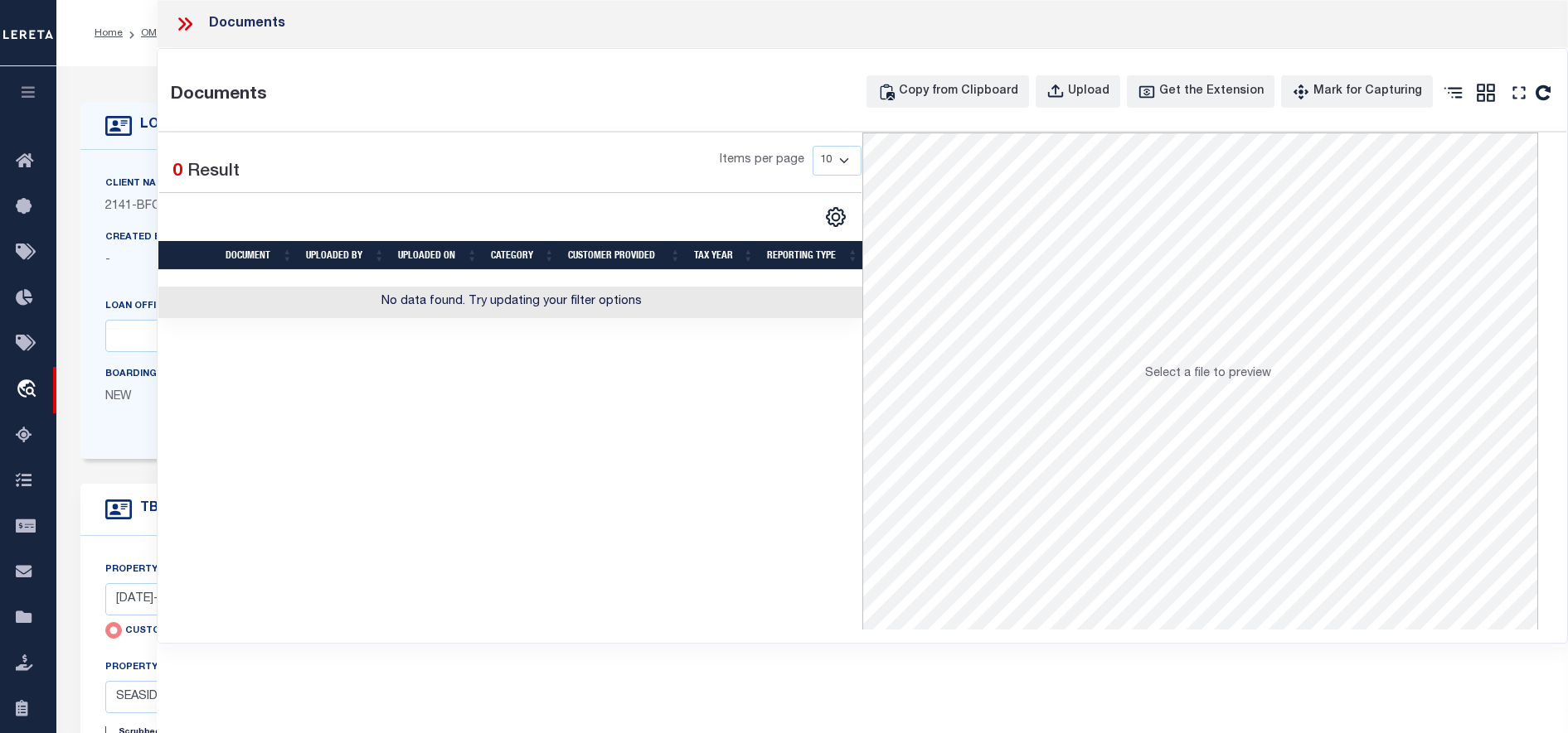
click at [735, 13] on div "Documents" at bounding box center [862, 24] width 1411 height 48
click at [182, 24] on icon at bounding box center [185, 23] width 21 height 21
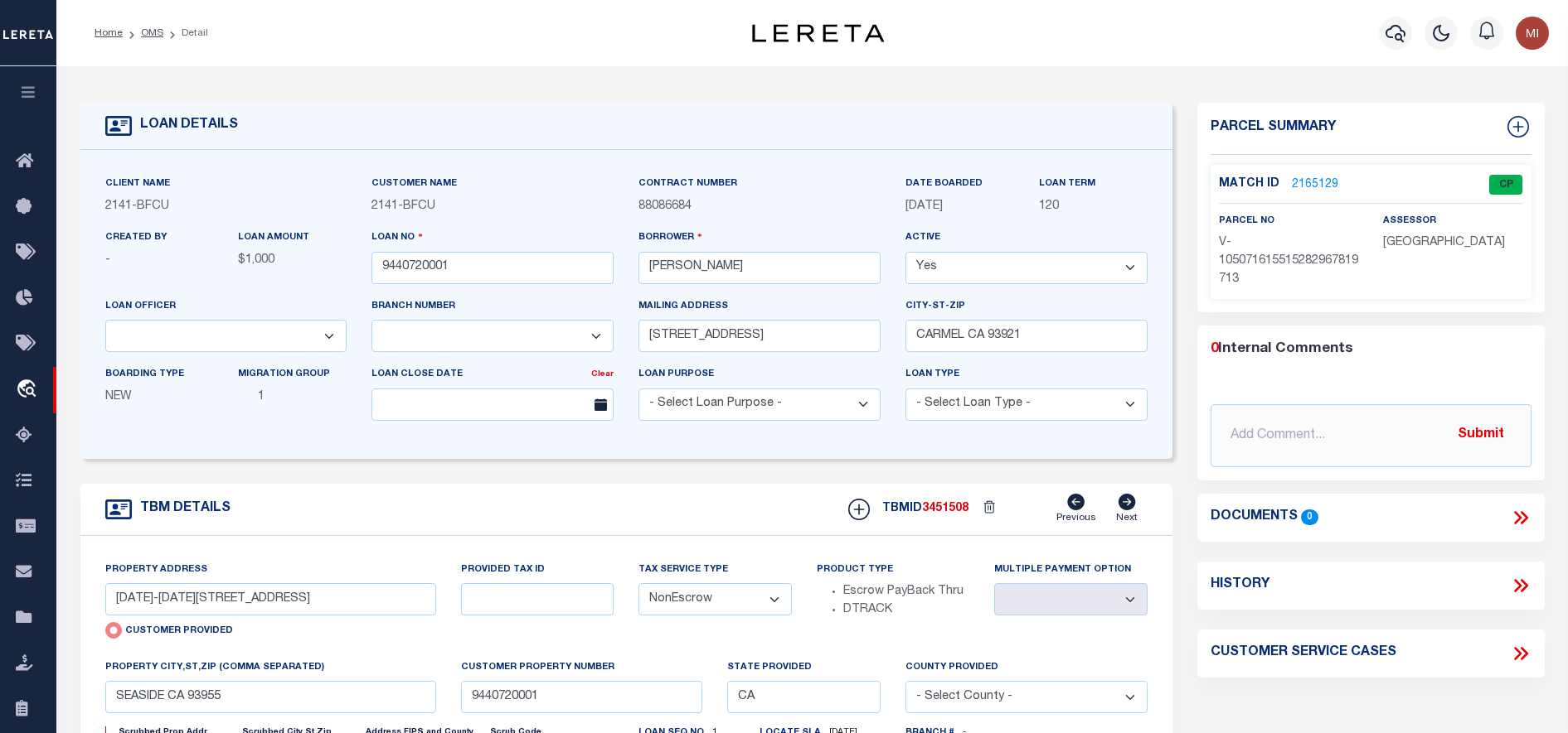
click at [666, 483] on form "LOAN DETAILS Client Name 2141 - BFCU 2141 - -" at bounding box center [627, 556] width 1092 height 906
